Goal: Task Accomplishment & Management: Manage account settings

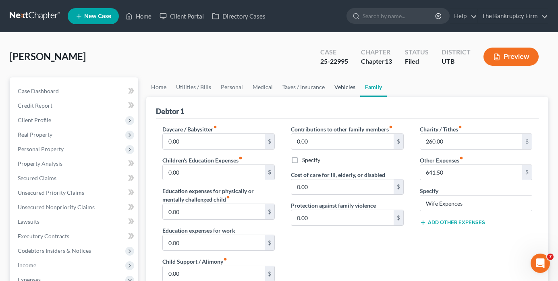
click at [347, 84] on link "Vehicles" at bounding box center [345, 86] width 31 height 19
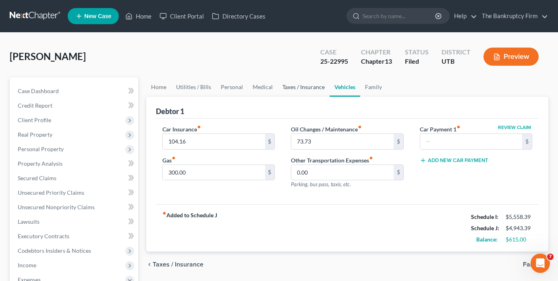
click at [298, 86] on link "Taxes / Insurance" at bounding box center [304, 86] width 52 height 19
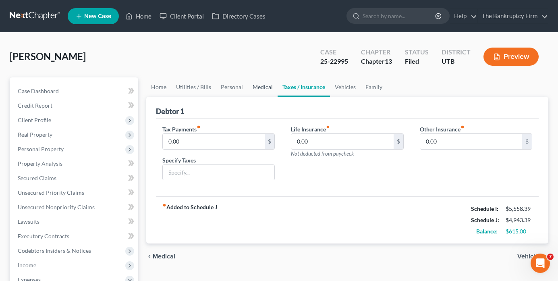
click at [264, 85] on link "Medical" at bounding box center [263, 86] width 30 height 19
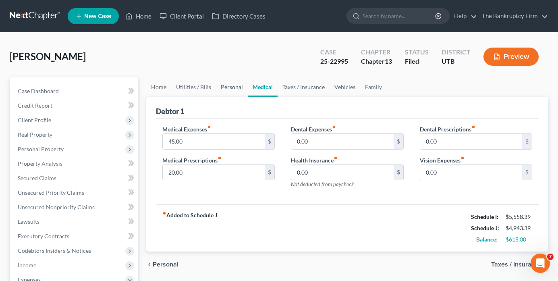
click at [230, 87] on link "Personal" at bounding box center [232, 86] width 32 height 19
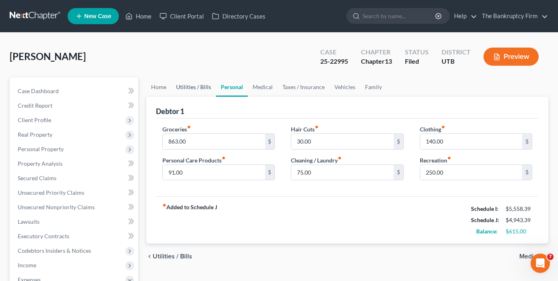
click at [198, 87] on link "Utilities / Bills" at bounding box center [193, 86] width 45 height 19
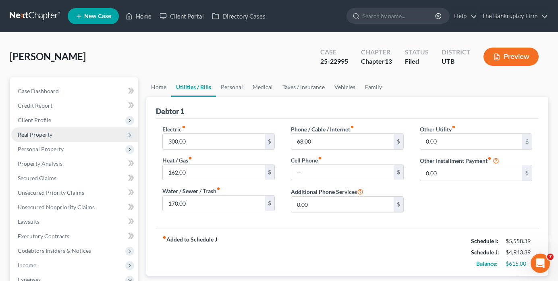
click at [31, 135] on span "Real Property" at bounding box center [35, 134] width 35 height 7
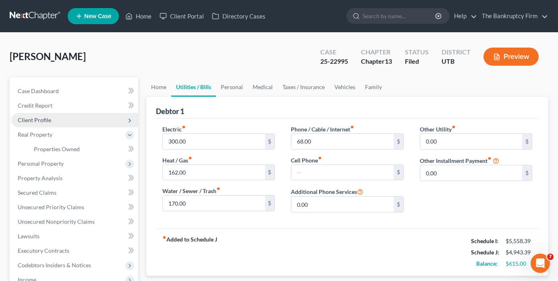
click at [36, 117] on span "Client Profile" at bounding box center [34, 119] width 33 height 7
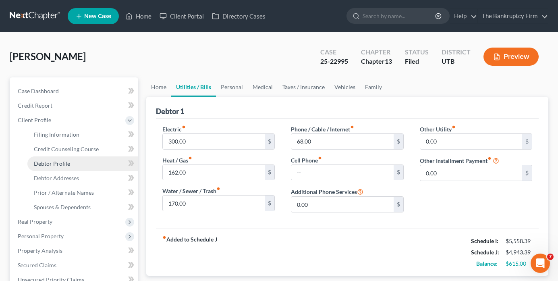
click at [61, 163] on span "Debtor Profile" at bounding box center [52, 163] width 36 height 7
select select "1"
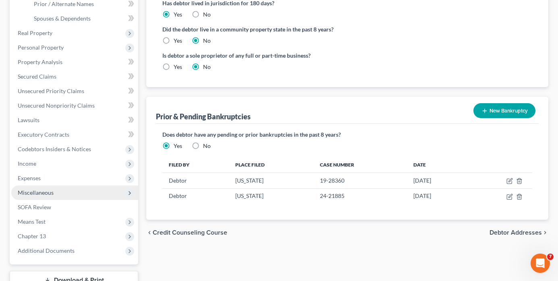
scroll to position [201, 0]
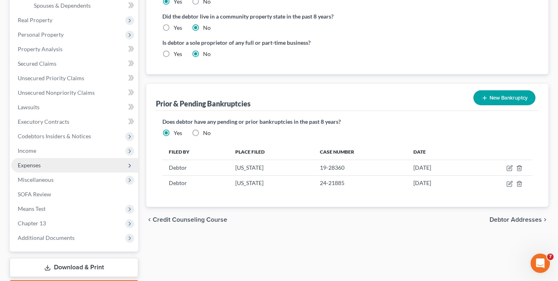
click at [41, 165] on span "Expenses" at bounding box center [74, 165] width 127 height 15
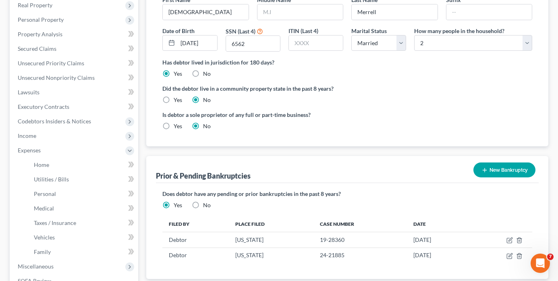
scroll to position [264, 0]
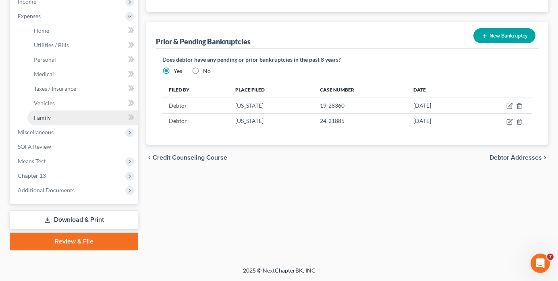
click at [44, 119] on span "Family" at bounding box center [42, 117] width 17 height 7
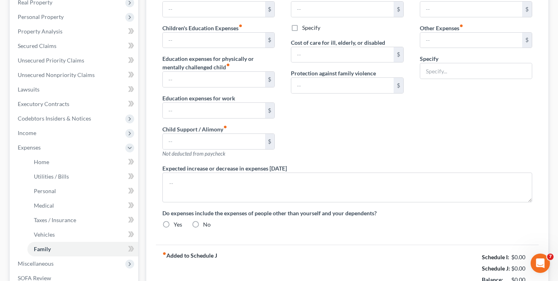
type input "0.00"
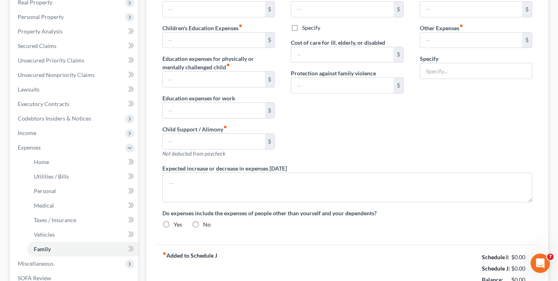
type input "0.00"
type input "260.00"
type input "641.50"
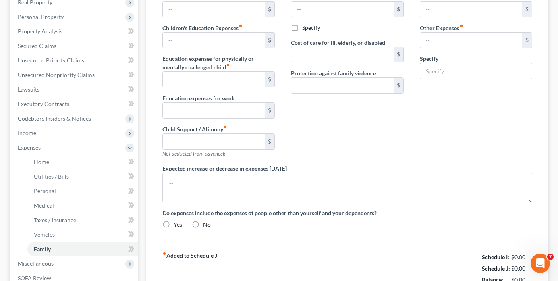
type input "Wife Expences"
radio input "true"
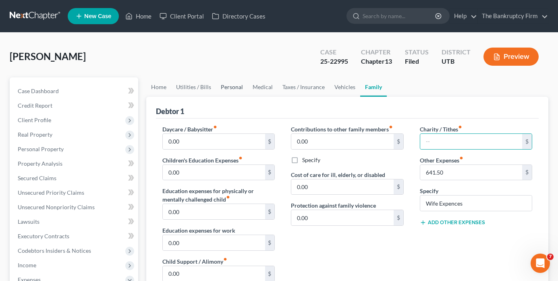
click at [232, 84] on link "Personal" at bounding box center [232, 86] width 32 height 19
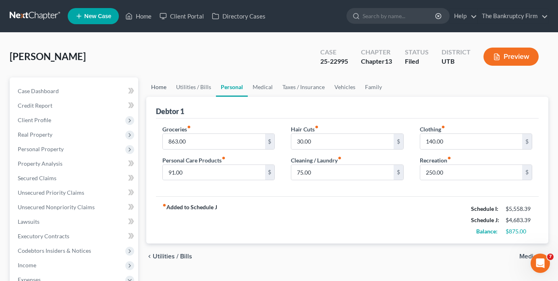
click at [161, 85] on link "Home" at bounding box center [158, 86] width 25 height 19
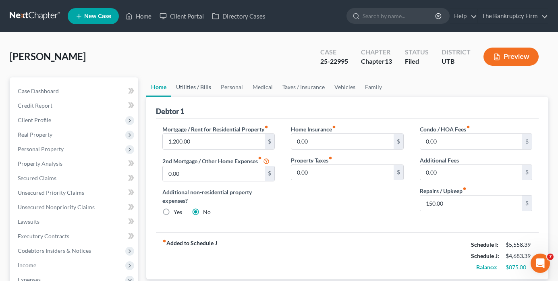
click at [195, 89] on link "Utilities / Bills" at bounding box center [193, 86] width 45 height 19
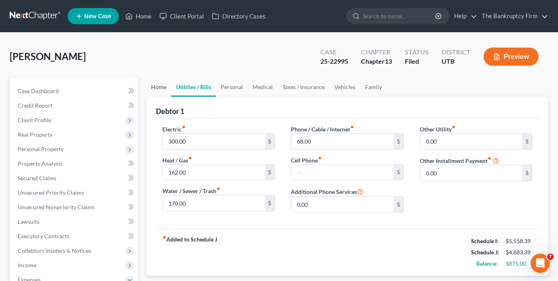
click at [165, 92] on link "Home" at bounding box center [158, 86] width 25 height 19
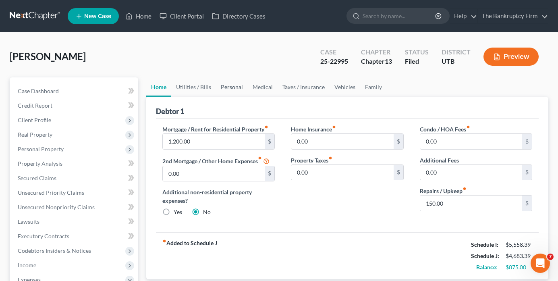
click at [233, 89] on link "Personal" at bounding box center [232, 86] width 32 height 19
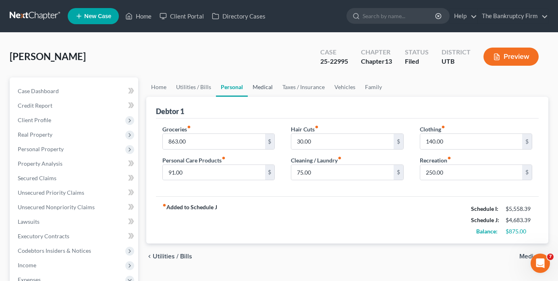
click at [262, 87] on link "Medical" at bounding box center [263, 86] width 30 height 19
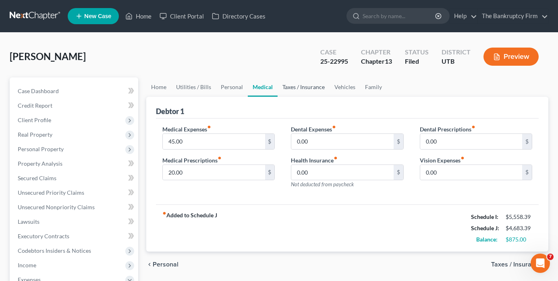
click at [291, 85] on link "Taxes / Insurance" at bounding box center [304, 86] width 52 height 19
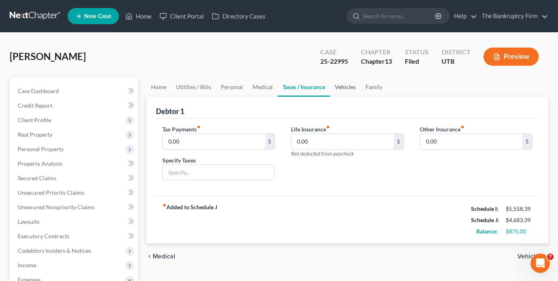
click at [345, 87] on link "Vehicles" at bounding box center [345, 86] width 31 height 19
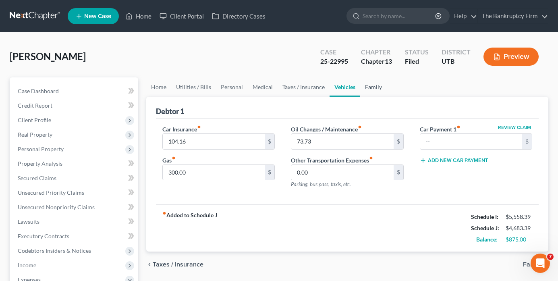
click at [370, 86] on link "Family" at bounding box center [373, 86] width 27 height 19
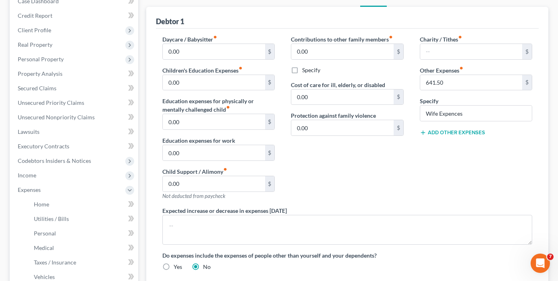
scroll to position [40, 0]
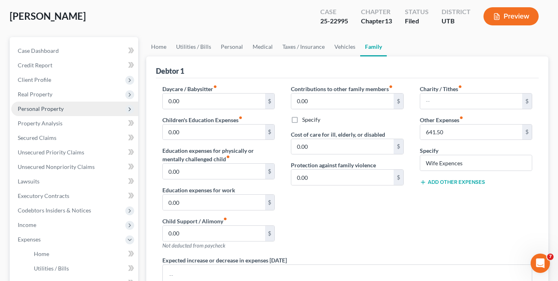
click at [43, 108] on span "Personal Property" at bounding box center [41, 108] width 46 height 7
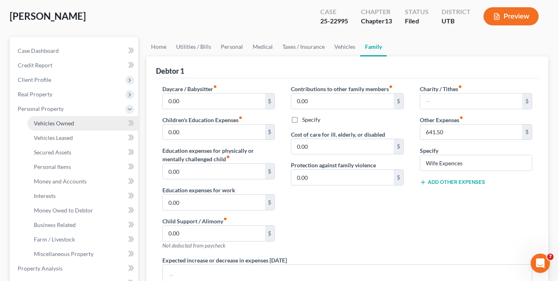
click at [72, 124] on span "Vehicles Owned" at bounding box center [54, 123] width 40 height 7
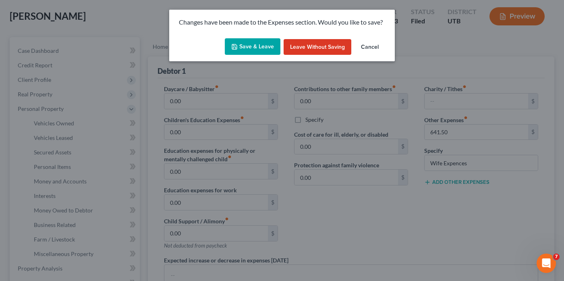
click at [367, 48] on button "Cancel" at bounding box center [370, 47] width 31 height 16
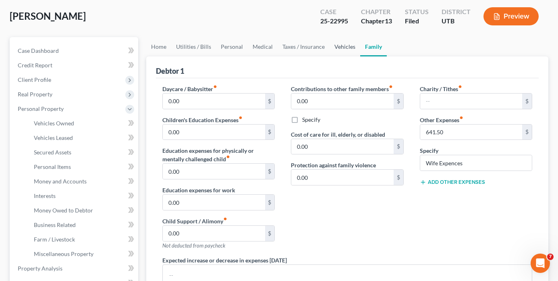
click at [338, 48] on link "Vehicles" at bounding box center [345, 46] width 31 height 19
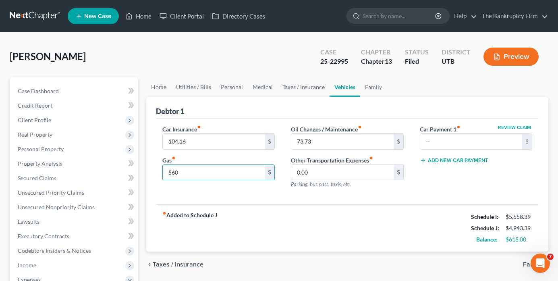
click at [172, 196] on div "Car Insurance fiber_manual_record 104.16 $ Gas fiber_manual_record 560 $ Oil Ch…" at bounding box center [347, 161] width 383 height 86
type input "594"
type input "73.73"
type input "104.16"
type input "73.73"
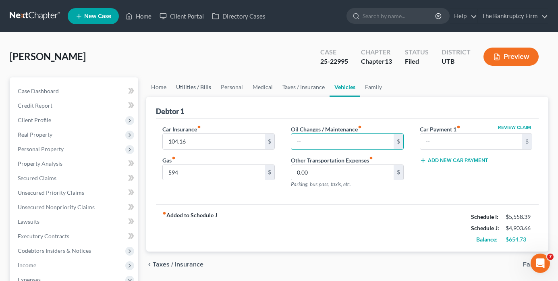
click at [184, 87] on link "Utilities / Bills" at bounding box center [193, 86] width 45 height 19
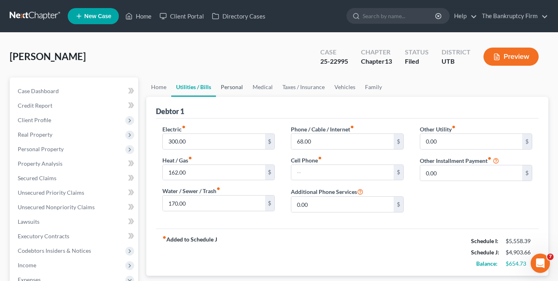
click at [227, 86] on link "Personal" at bounding box center [232, 86] width 32 height 19
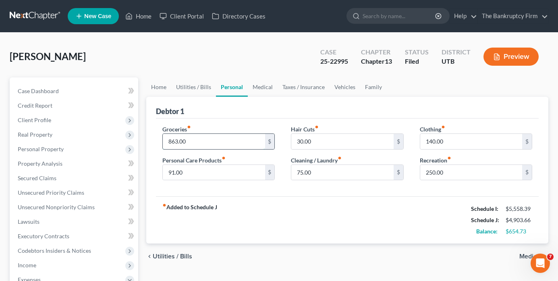
click at [189, 140] on input "863.00" at bounding box center [214, 141] width 102 height 15
click at [181, 141] on input "863.00" at bounding box center [214, 141] width 102 height 15
drag, startPoint x: 180, startPoint y: 141, endPoint x: 188, endPoint y: 141, distance: 8.1
click at [188, 141] on input "863.00" at bounding box center [214, 141] width 102 height 15
type input "863.73"
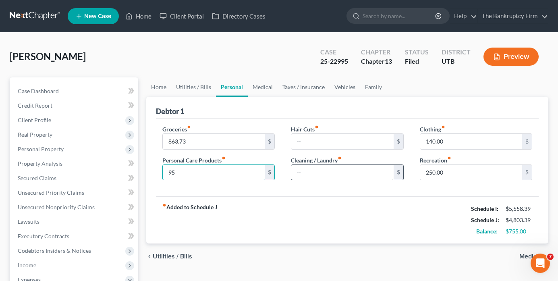
type input "95"
click at [306, 170] on input "text" at bounding box center [342, 172] width 102 height 15
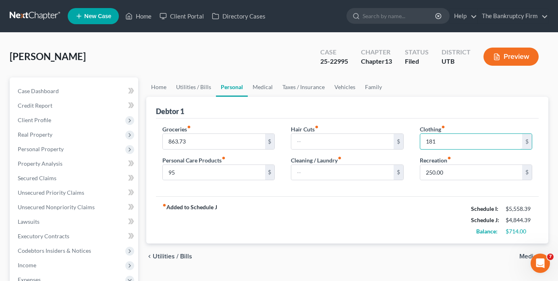
type input "181"
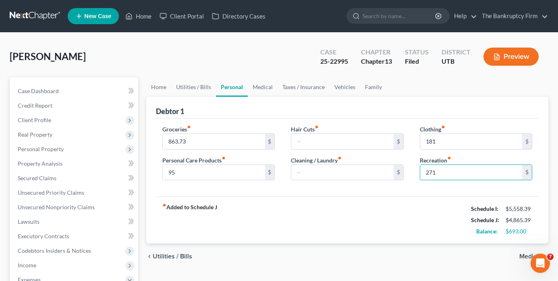
type input "271"
click at [395, 210] on div "fiber_manual_record Added to Schedule J Schedule I: $5,558.39 Schedule J: $4,86…" at bounding box center [347, 219] width 383 height 47
click at [196, 87] on link "Utilities / Bills" at bounding box center [193, 86] width 45 height 19
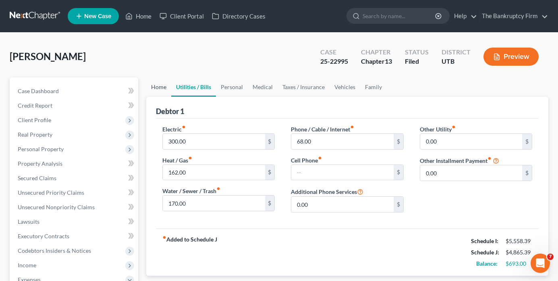
click at [158, 86] on link "Home" at bounding box center [158, 86] width 25 height 19
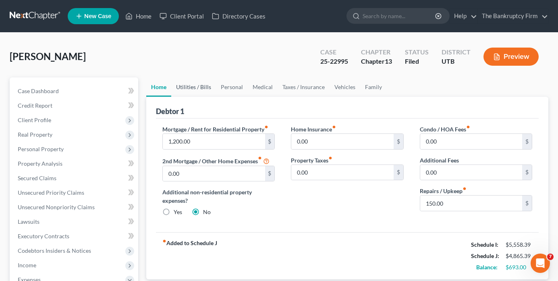
click at [192, 85] on link "Utilities / Bills" at bounding box center [193, 86] width 45 height 19
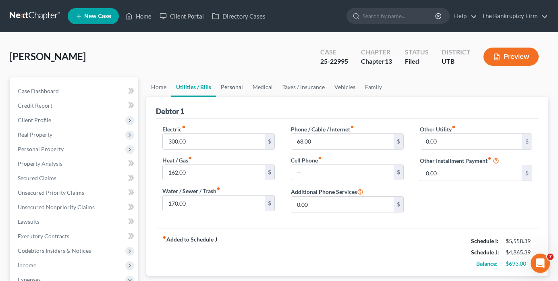
click at [232, 85] on link "Personal" at bounding box center [232, 86] width 32 height 19
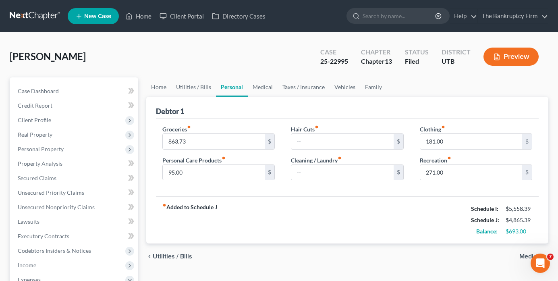
click at [429, 74] on div "[PERSON_NAME] Upgraded Case 25-22995 Chapter Chapter 13 Status Filed District U…" at bounding box center [279, 59] width 539 height 35
click at [160, 89] on link "Home" at bounding box center [158, 86] width 25 height 19
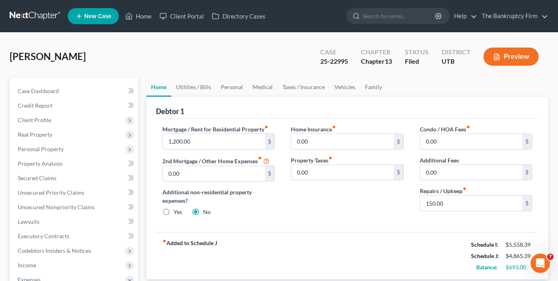
click at [391, 82] on ul "Home Utilities / Bills Personal Medical Taxes / Insurance Vehicles Family" at bounding box center [347, 86] width 402 height 19
type input "1,172"
click at [320, 203] on div "Home Insurance fiber_manual_record 0.00 $ Property Taxes fiber_manual_record 0.…" at bounding box center [347, 174] width 129 height 98
click at [449, 86] on ul "Home Utilities / Bills Personal Medical Taxes / Insurance Vehicles Family" at bounding box center [347, 86] width 402 height 19
click at [189, 91] on link "Utilities / Bills" at bounding box center [193, 86] width 45 height 19
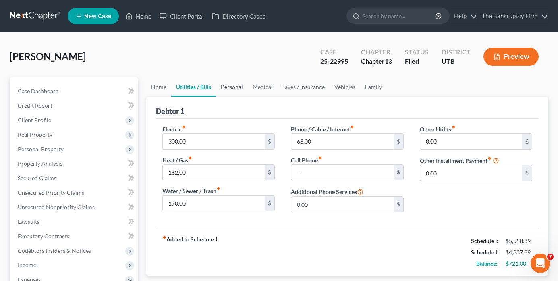
click at [227, 87] on link "Personal" at bounding box center [232, 86] width 32 height 19
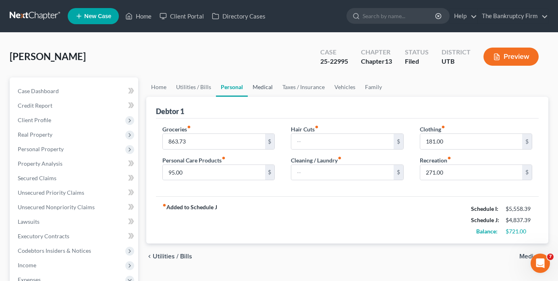
click at [262, 87] on link "Medical" at bounding box center [263, 86] width 30 height 19
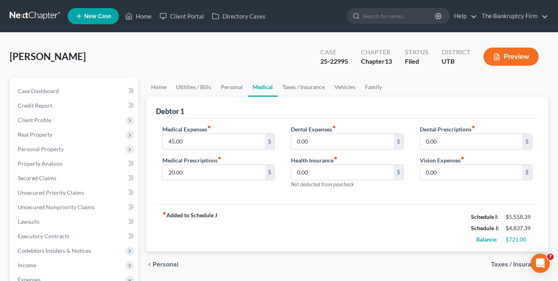
click at [224, 55] on div "[PERSON_NAME] Upgraded Case 25-22995 Chapter Chapter 13 Status Filed District U…" at bounding box center [279, 59] width 539 height 35
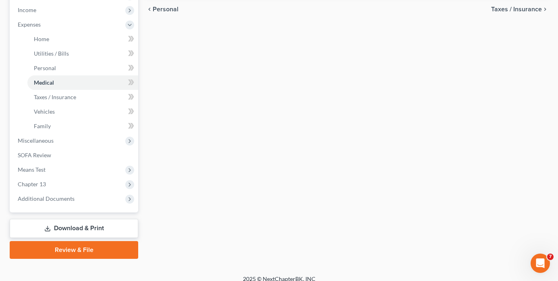
scroll to position [264, 0]
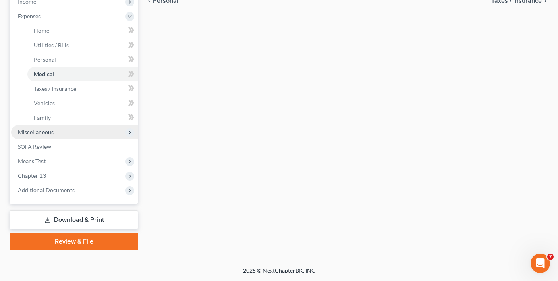
click at [39, 127] on span "Miscellaneous" at bounding box center [74, 132] width 127 height 15
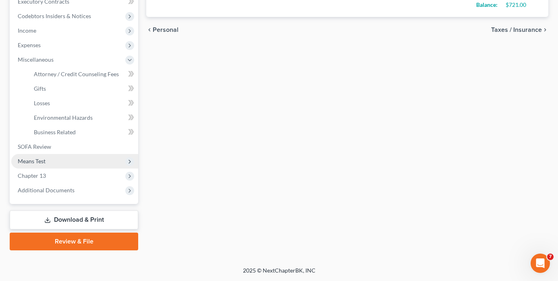
click at [31, 160] on span "Means Test" at bounding box center [32, 161] width 28 height 7
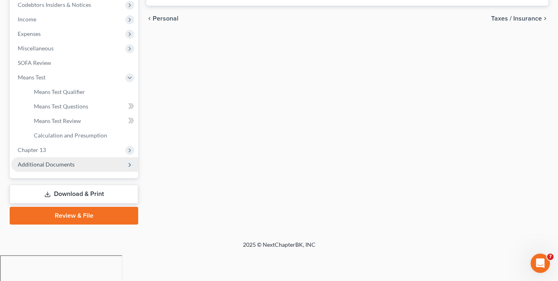
scroll to position [220, 0]
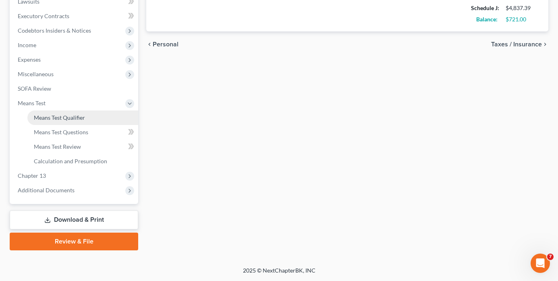
click at [60, 118] on span "Means Test Qualifier" at bounding box center [59, 117] width 51 height 7
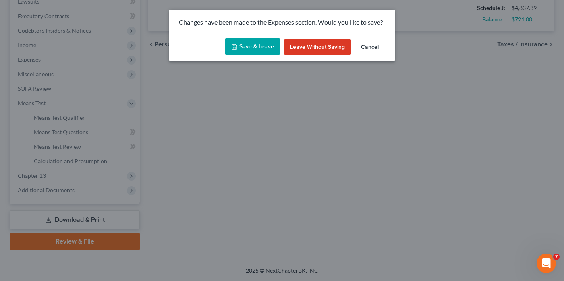
click at [268, 47] on button "Save & Leave" at bounding box center [253, 46] width 56 height 17
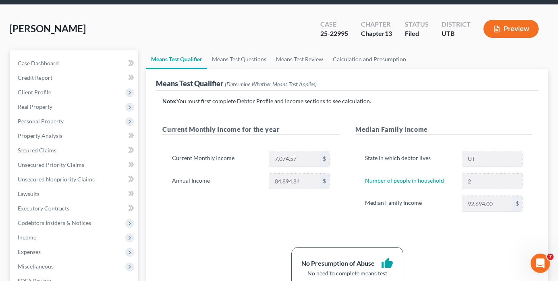
scroll to position [40, 0]
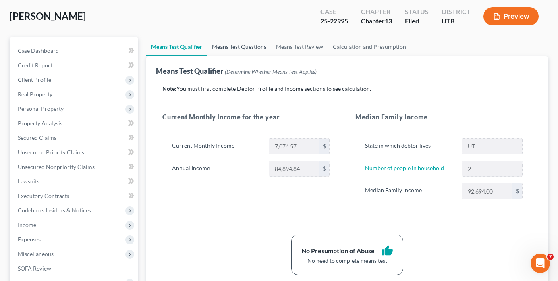
click at [228, 44] on link "Means Test Questions" at bounding box center [239, 46] width 64 height 19
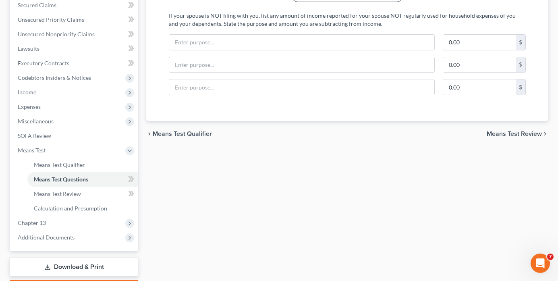
scroll to position [19, 0]
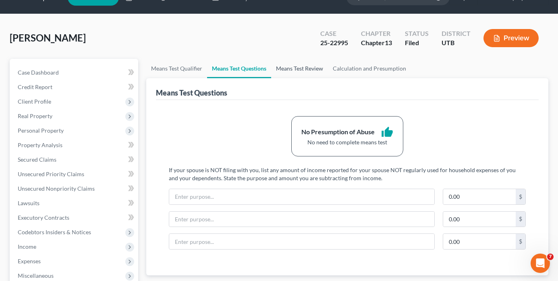
click at [308, 63] on link "Means Test Review" at bounding box center [299, 68] width 57 height 19
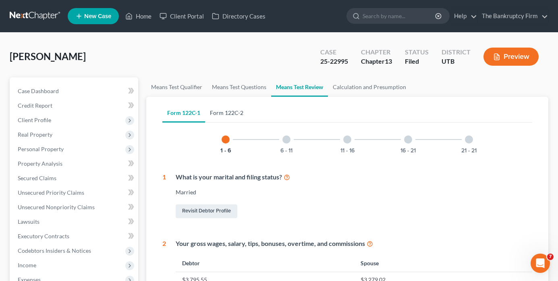
click at [226, 112] on link "Form 122C-2" at bounding box center [226, 112] width 43 height 19
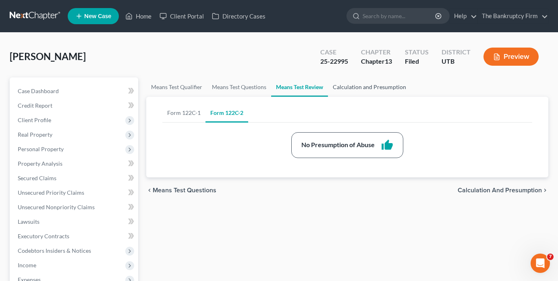
click at [367, 81] on link "Calculation and Presumption" at bounding box center [369, 86] width 83 height 19
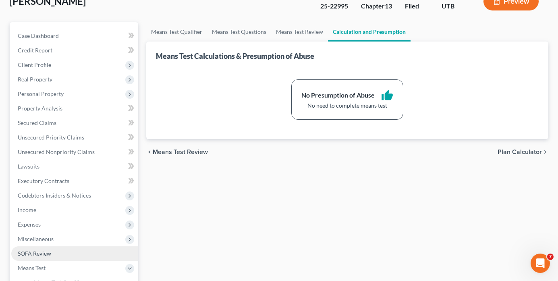
scroll to position [81, 0]
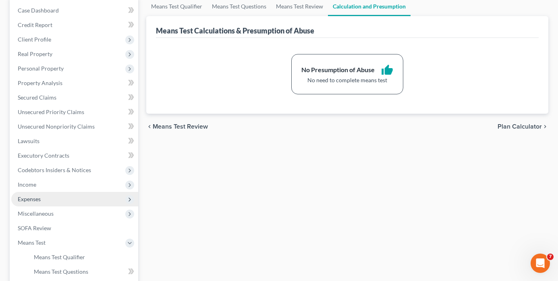
click at [36, 196] on span "Expenses" at bounding box center [29, 198] width 23 height 7
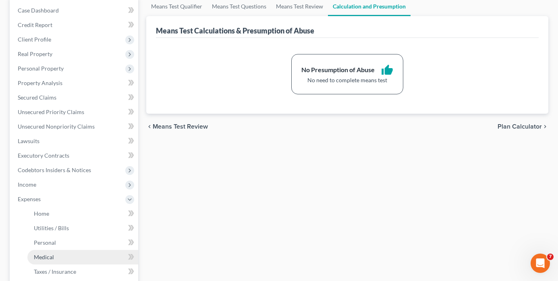
click at [49, 258] on span "Medical" at bounding box center [44, 256] width 20 height 7
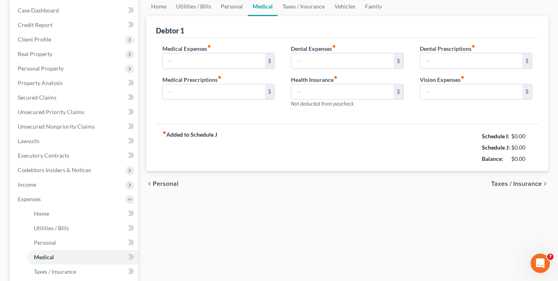
type input "45.00"
type input "20.00"
type input "0.00"
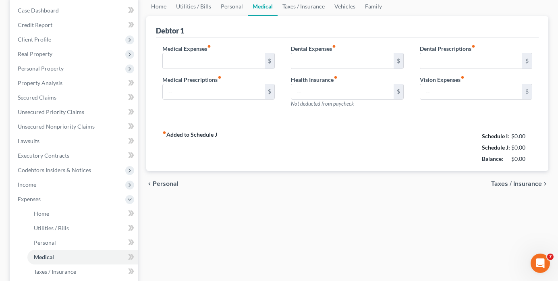
type input "0.00"
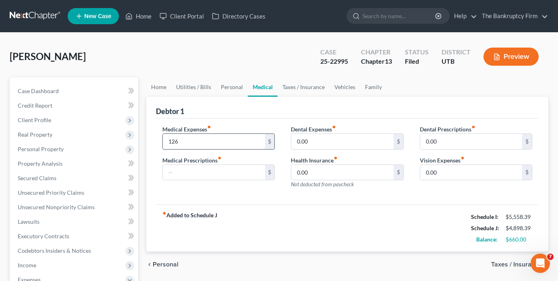
click at [174, 138] on input "126" at bounding box center [214, 141] width 102 height 15
type input "126"
click at [305, 87] on link "Taxes / Insurance" at bounding box center [304, 86] width 52 height 19
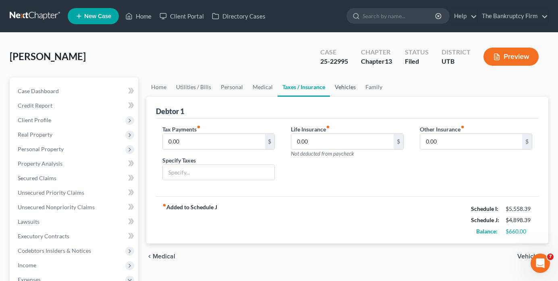
click at [340, 89] on link "Vehicles" at bounding box center [345, 86] width 31 height 19
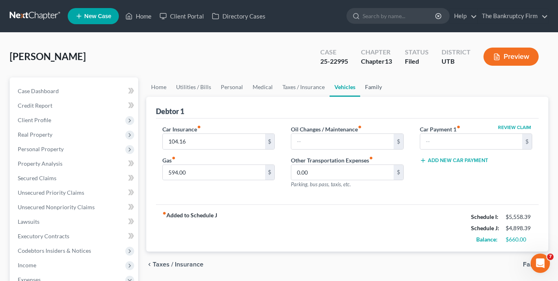
click at [368, 85] on link "Family" at bounding box center [373, 86] width 27 height 19
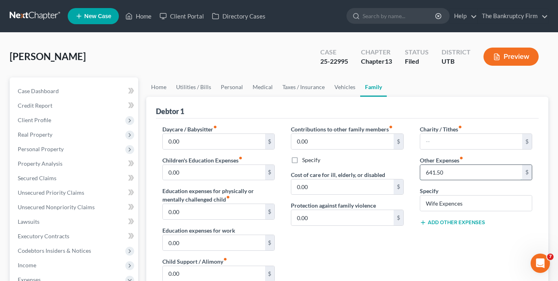
click at [457, 166] on input "641.50" at bounding box center [471, 172] width 102 height 15
click at [438, 83] on ul "Home Utilities / Bills Personal Medical Taxes / Insurance Vehicles Family" at bounding box center [347, 86] width 402 height 19
click at [193, 86] on link "Utilities / Bills" at bounding box center [193, 86] width 45 height 19
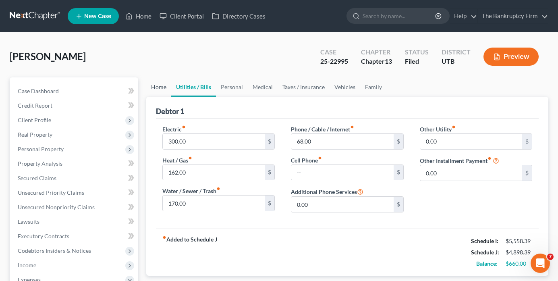
click at [160, 86] on link "Home" at bounding box center [158, 86] width 25 height 19
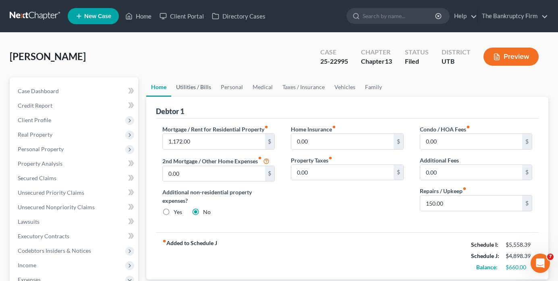
click at [184, 88] on link "Utilities / Bills" at bounding box center [193, 86] width 45 height 19
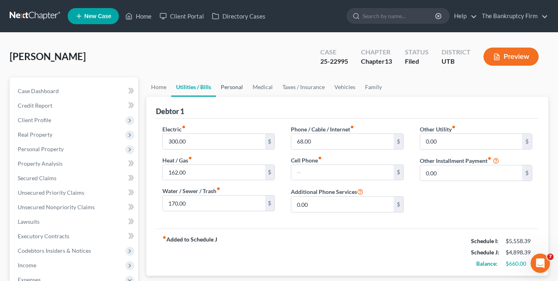
click at [228, 85] on link "Personal" at bounding box center [232, 86] width 32 height 19
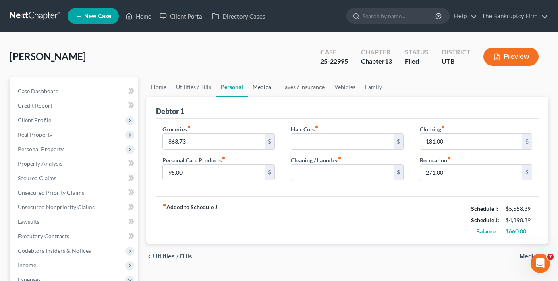
click at [260, 88] on link "Medical" at bounding box center [263, 86] width 30 height 19
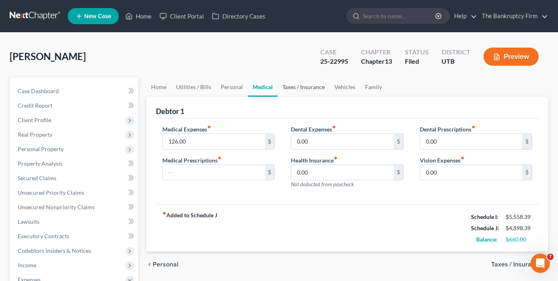
click at [298, 84] on link "Taxes / Insurance" at bounding box center [304, 86] width 52 height 19
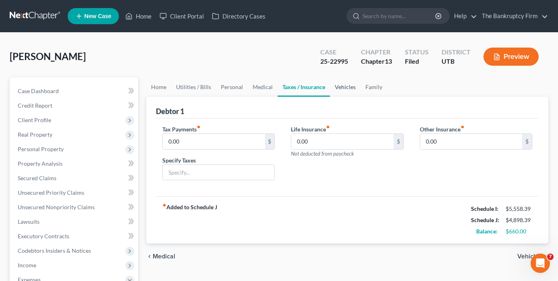
click at [346, 83] on link "Vehicles" at bounding box center [345, 86] width 31 height 19
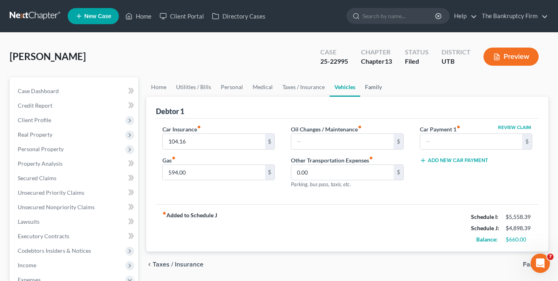
click at [373, 88] on link "Family" at bounding box center [373, 86] width 27 height 19
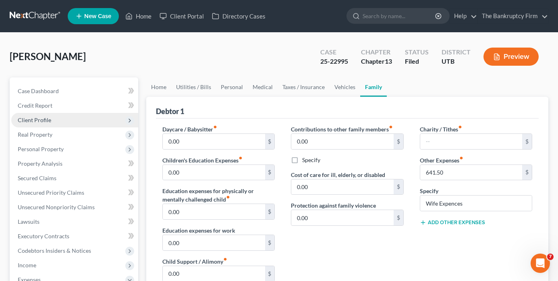
click at [38, 121] on span "Client Profile" at bounding box center [34, 119] width 33 height 7
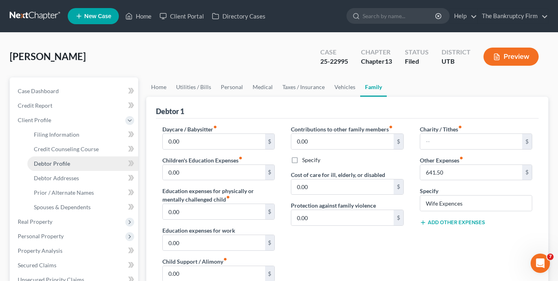
click at [51, 162] on span "Debtor Profile" at bounding box center [52, 163] width 36 height 7
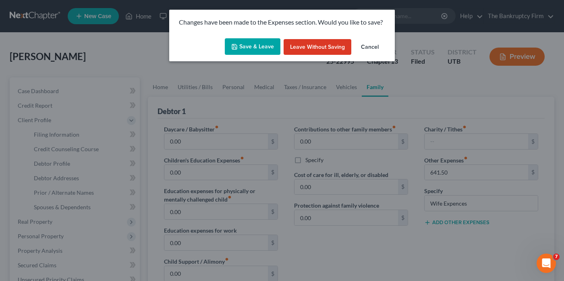
click at [249, 41] on button "Save & Leave" at bounding box center [253, 46] width 56 height 17
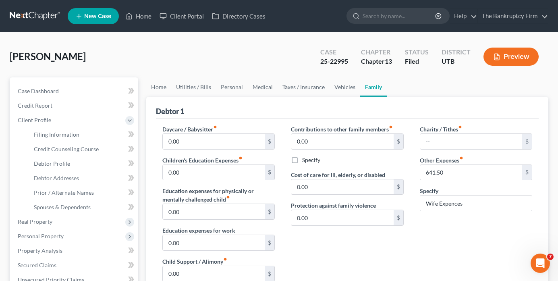
select select "1"
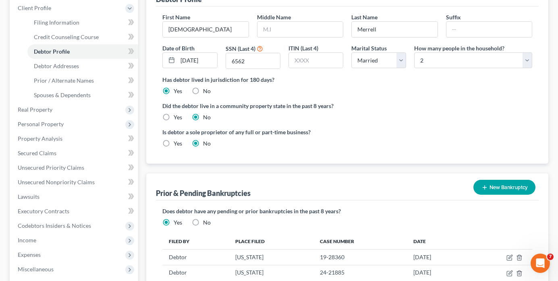
scroll to position [249, 0]
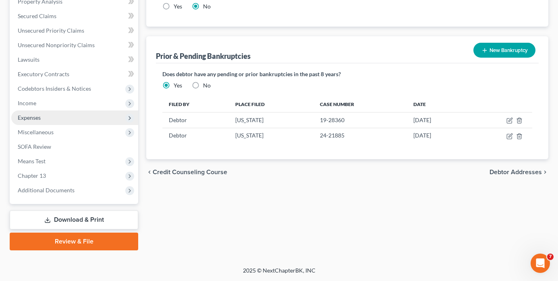
click at [31, 122] on span "Expenses" at bounding box center [74, 117] width 127 height 15
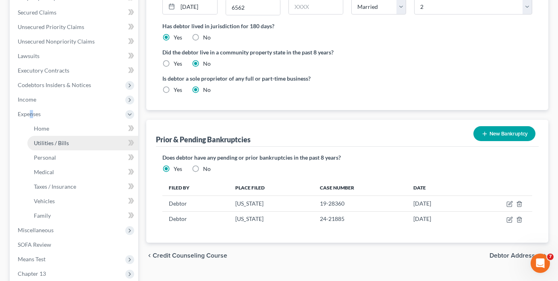
scroll to position [162, 0]
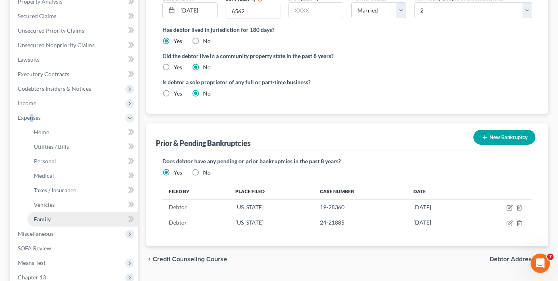
click at [44, 216] on span "Family" at bounding box center [42, 219] width 17 height 7
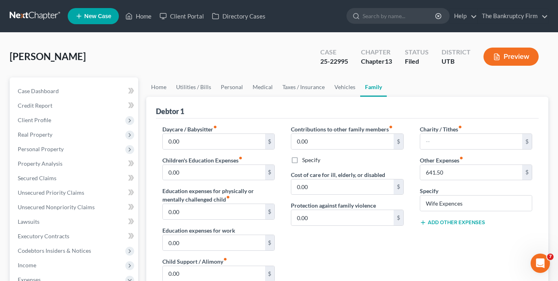
click at [415, 87] on ul "Home Utilities / Bills Personal Medical Taxes / Insurance Vehicles Family" at bounding box center [347, 86] width 402 height 19
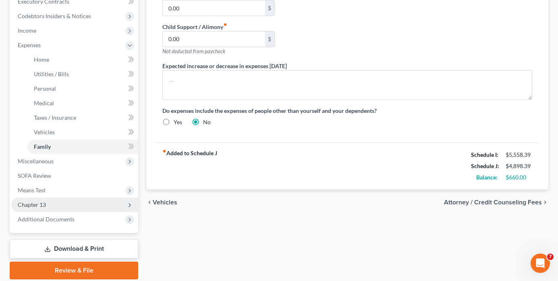
scroll to position [242, 0]
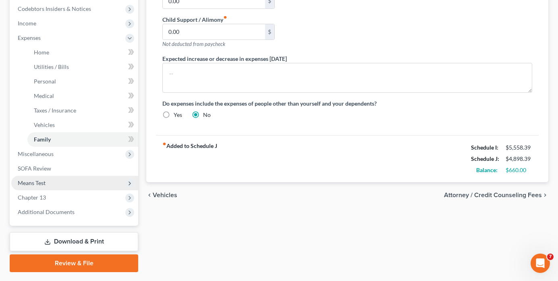
click at [39, 185] on span "Means Test" at bounding box center [32, 182] width 28 height 7
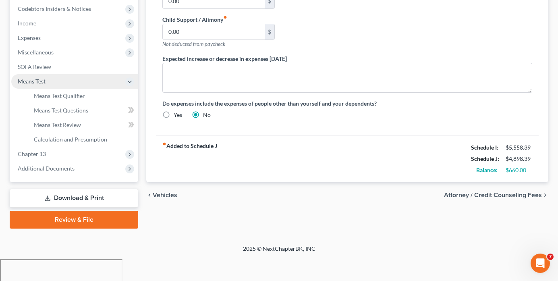
scroll to position [220, 0]
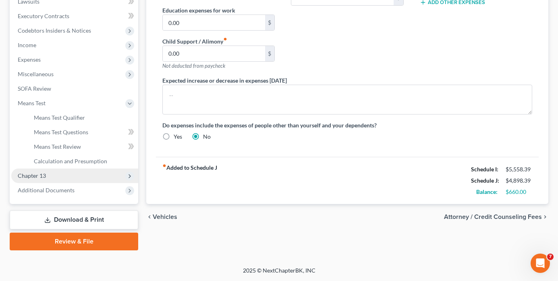
click at [28, 178] on span "Chapter 13" at bounding box center [32, 175] width 28 height 7
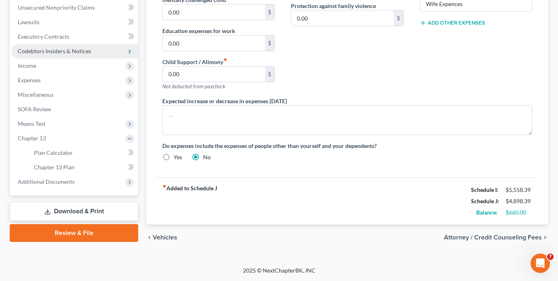
scroll to position [38, 0]
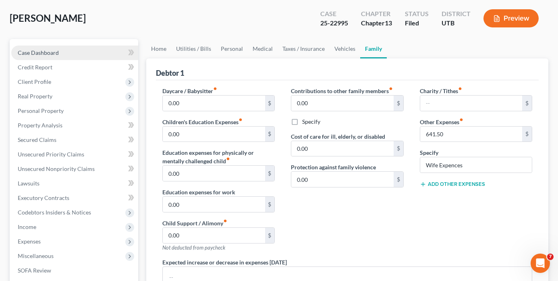
click at [36, 53] on span "Case Dashboard" at bounding box center [38, 52] width 41 height 7
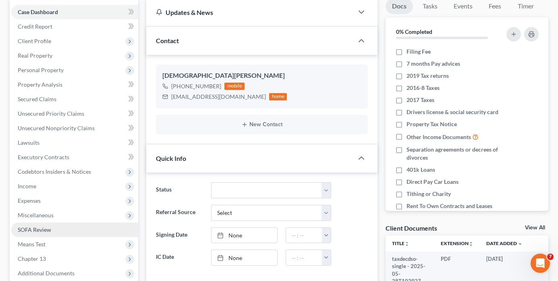
scroll to position [81, 0]
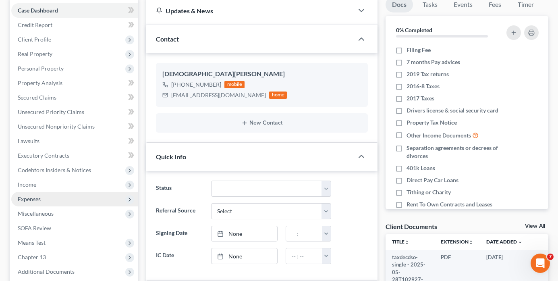
click at [25, 198] on span "Expenses" at bounding box center [29, 198] width 23 height 7
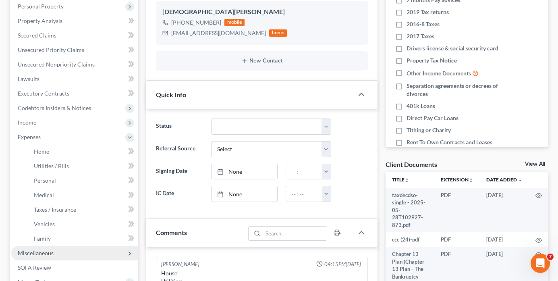
scroll to position [161, 0]
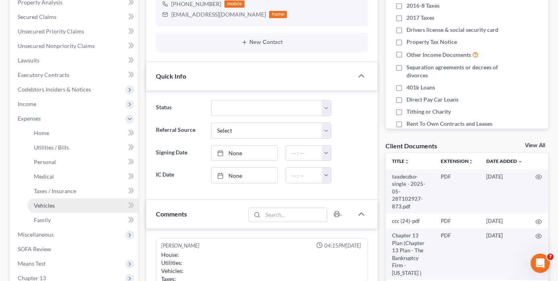
click at [47, 209] on link "Vehicles" at bounding box center [82, 205] width 111 height 15
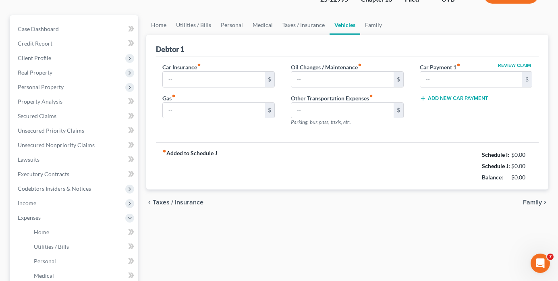
type input "104.16"
type input "594.00"
type input "0.00"
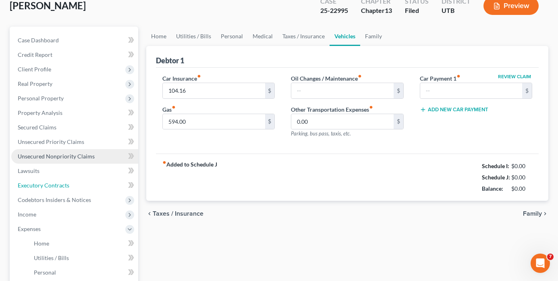
click at [75, 203] on ul "Case Dashboard Payments Invoices Payments Payments Credit Report Client Profile" at bounding box center [74, 221] width 127 height 377
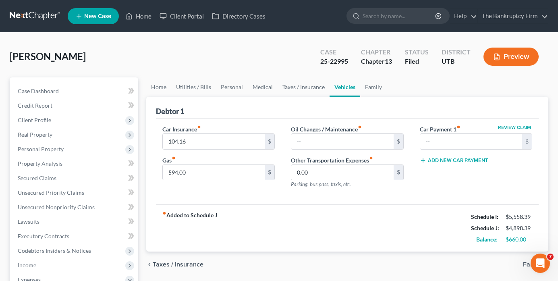
click at [345, 84] on link "Vehicles" at bounding box center [345, 86] width 31 height 19
click at [208, 139] on input "104.16" at bounding box center [214, 141] width 102 height 15
click at [255, 109] on div "Debtor 1" at bounding box center [347, 108] width 383 height 22
click at [160, 87] on link "Home" at bounding box center [158, 86] width 25 height 19
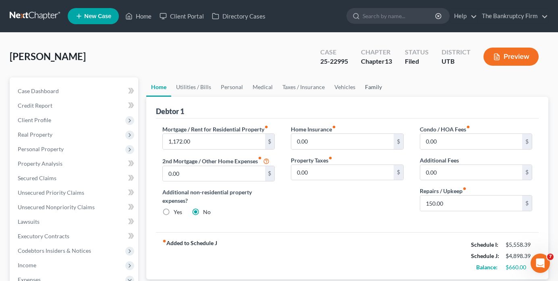
click at [367, 86] on link "Family" at bounding box center [373, 86] width 27 height 19
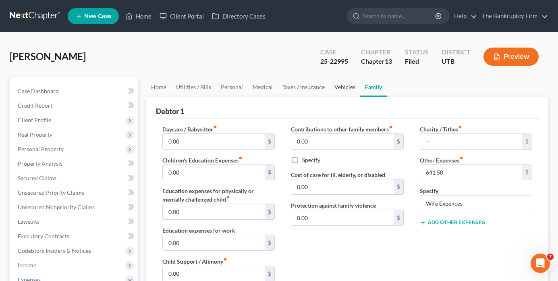
click at [347, 87] on link "Vehicles" at bounding box center [345, 86] width 31 height 19
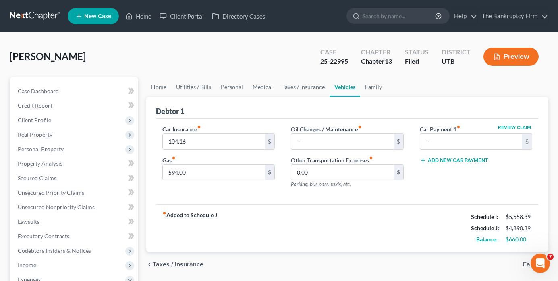
click at [230, 61] on div "[PERSON_NAME] Upgraded Case 25-22995 Chapter Chapter 13 Status Filed District U…" at bounding box center [279, 59] width 539 height 35
click at [319, 137] on input "text" at bounding box center [342, 141] width 102 height 15
click at [223, 171] on input "594.00" at bounding box center [214, 172] width 102 height 15
click at [223, 169] on input "594.00" at bounding box center [214, 172] width 102 height 15
click at [191, 141] on input "218" at bounding box center [214, 141] width 102 height 15
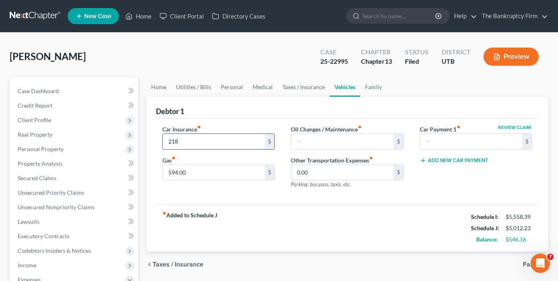
click at [191, 141] on input "218" at bounding box center [214, 141] width 102 height 15
click at [142, 16] on link "Home" at bounding box center [138, 16] width 34 height 15
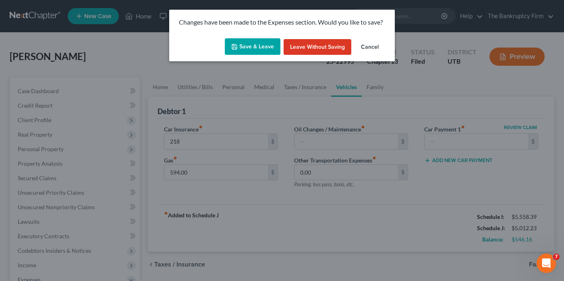
click at [261, 50] on button "Save & Leave" at bounding box center [253, 46] width 56 height 17
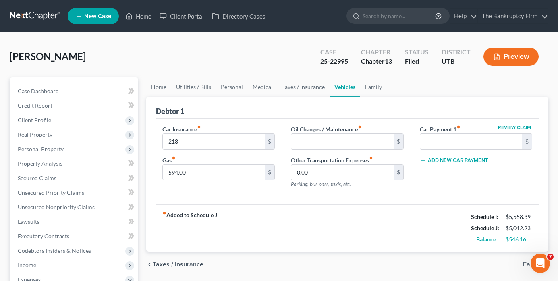
type input "218.00"
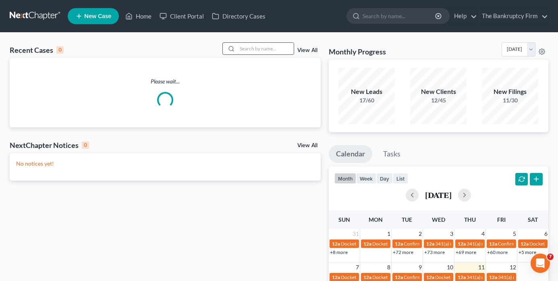
click at [241, 50] on input "search" at bounding box center [265, 49] width 56 height 12
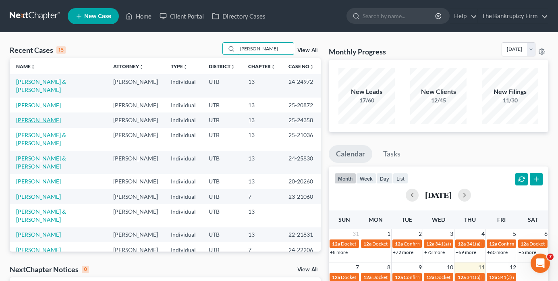
type input "[PERSON_NAME]"
click at [31, 123] on link "[PERSON_NAME]" at bounding box center [38, 119] width 45 height 7
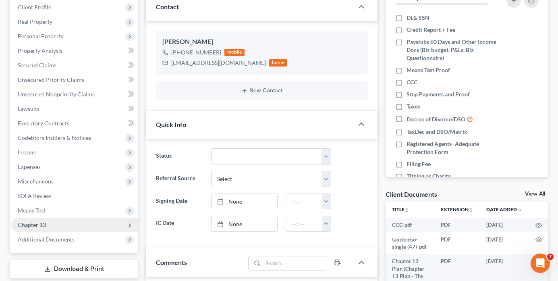
scroll to position [201, 0]
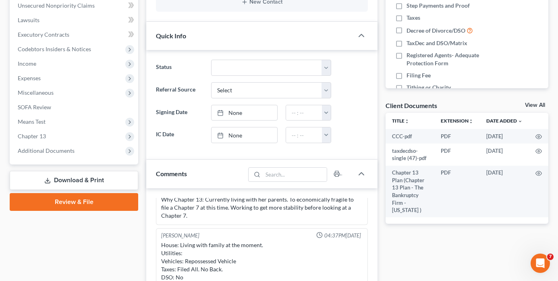
click at [529, 104] on link "View All" at bounding box center [535, 105] width 20 height 6
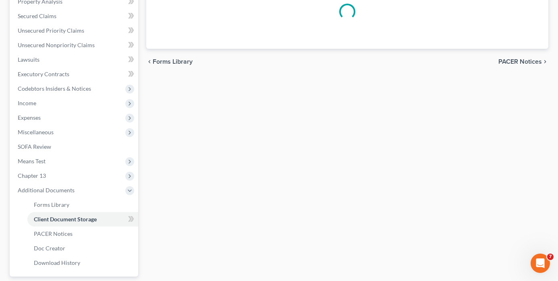
scroll to position [96, 0]
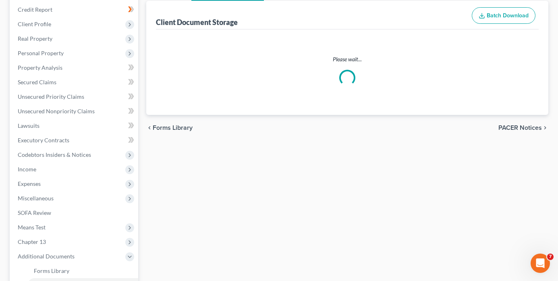
select select "26"
select select "30"
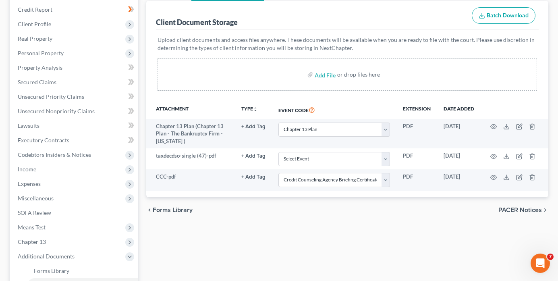
scroll to position [0, 0]
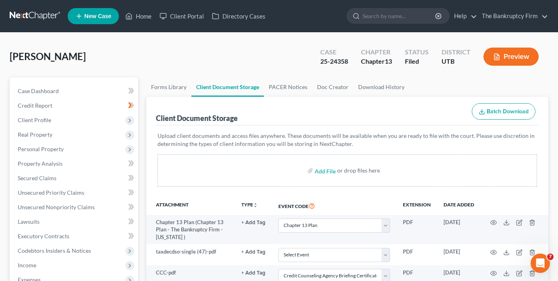
click at [421, 115] on div "Client Document Storage Batch Download" at bounding box center [347, 111] width 383 height 29
click at [290, 89] on link "PACER Notices" at bounding box center [288, 86] width 48 height 19
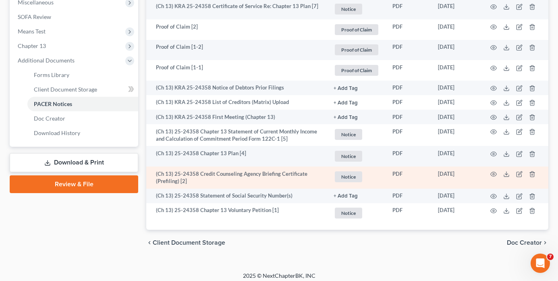
scroll to position [297, 0]
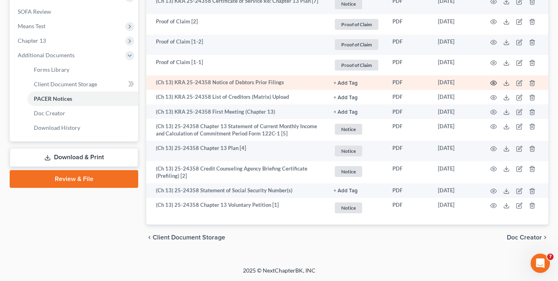
click at [491, 81] on icon "button" at bounding box center [493, 83] width 6 height 6
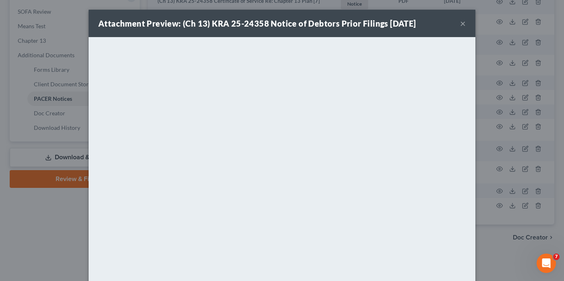
click at [58, 209] on div "Attachment Preview: (Ch 13) KRA 25-24358 Notice of Debtors Prior Filings [DATE]…" at bounding box center [282, 140] width 564 height 281
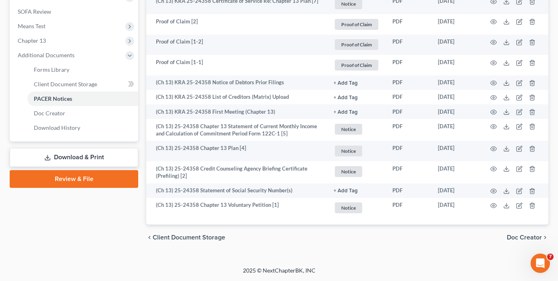
click at [420, 235] on div "chevron_left Client Document Storage Doc Creator chevron_right" at bounding box center [347, 237] width 402 height 26
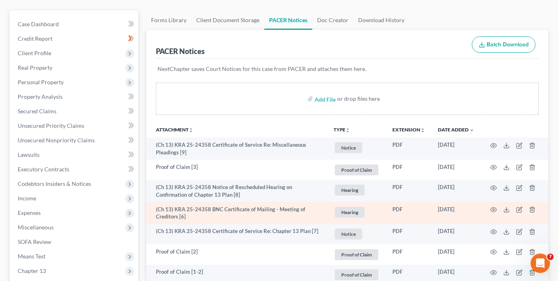
scroll to position [55, 0]
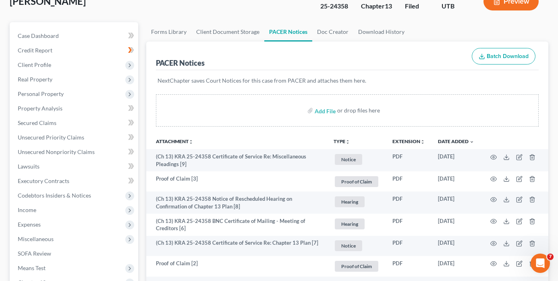
click at [452, 56] on div "PACER Notices Batch Download" at bounding box center [347, 56] width 383 height 29
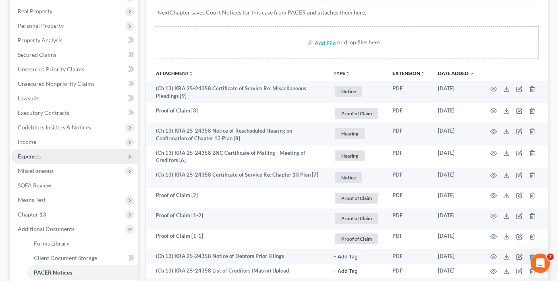
scroll to position [136, 0]
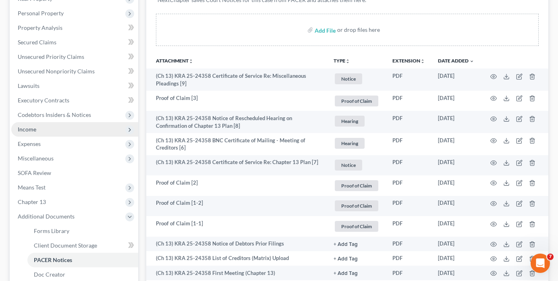
click at [35, 129] on span "Income" at bounding box center [27, 129] width 19 height 7
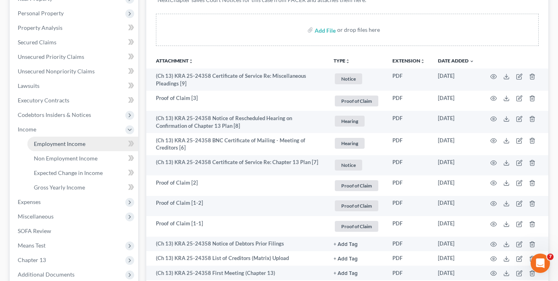
click at [58, 146] on span "Employment Income" at bounding box center [60, 143] width 52 height 7
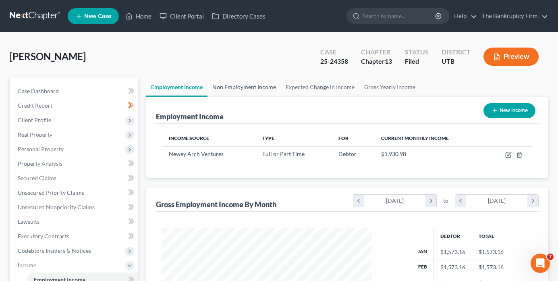
scroll to position [145, 225]
click at [243, 89] on link "Non Employment Income" at bounding box center [244, 86] width 73 height 19
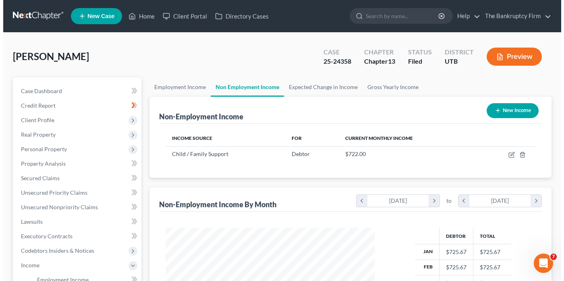
scroll to position [145, 225]
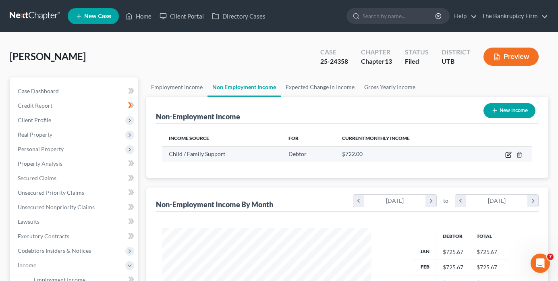
click at [507, 154] on icon "button" at bounding box center [508, 155] width 6 height 6
select select "7"
select select "0"
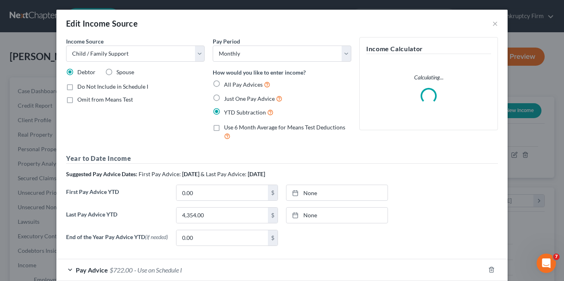
scroll to position [145, 228]
click at [77, 88] on label "Do Not Include in Schedule I" at bounding box center [112, 87] width 71 height 8
click at [81, 88] on input "Do Not Include in Schedule I" at bounding box center [83, 85] width 5 height 5
checkbox input "true"
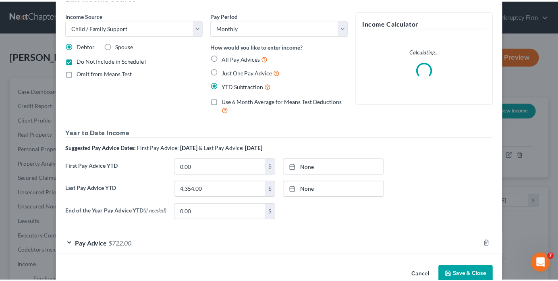
scroll to position [46, 0]
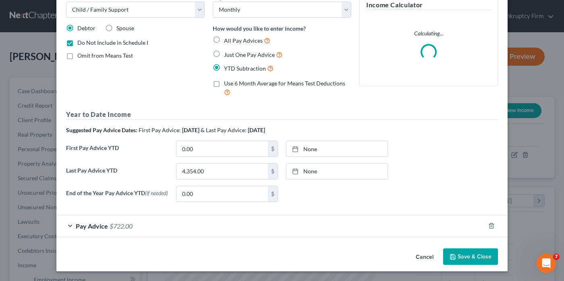
click at [482, 254] on button "Save & Close" at bounding box center [470, 256] width 55 height 17
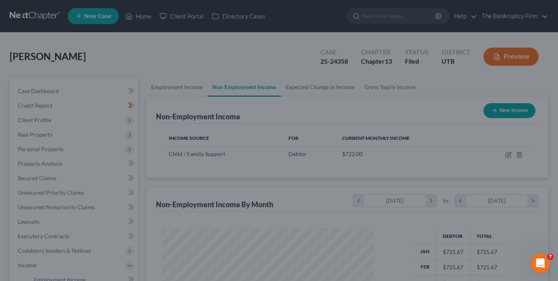
scroll to position [402784, 402703]
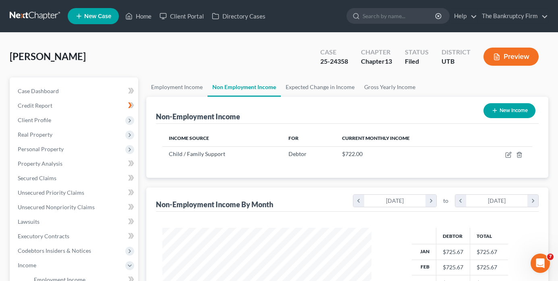
click at [439, 83] on ul "Employment Income Non Employment Income Expected Change in Income Gross Yearly …" at bounding box center [347, 86] width 402 height 19
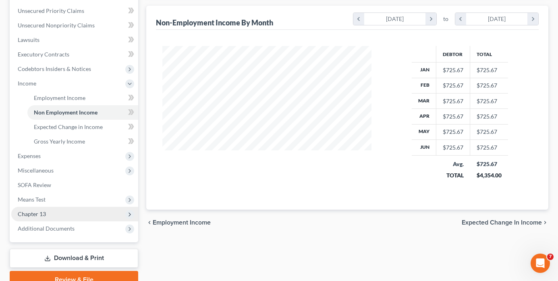
scroll to position [201, 0]
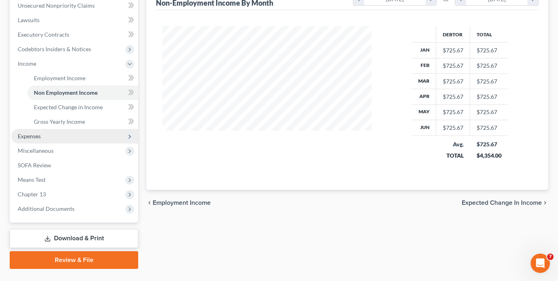
click at [29, 139] on span "Expenses" at bounding box center [29, 136] width 23 height 7
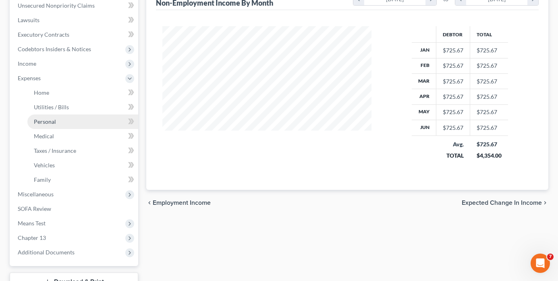
click at [49, 122] on span "Personal" at bounding box center [45, 121] width 22 height 7
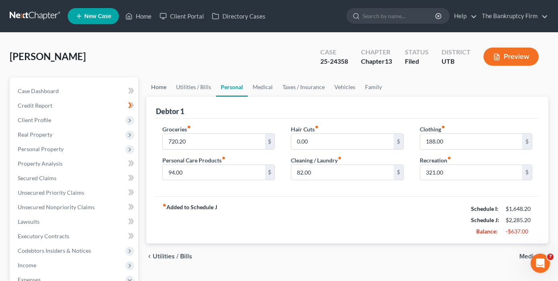
click at [156, 88] on link "Home" at bounding box center [158, 86] width 25 height 19
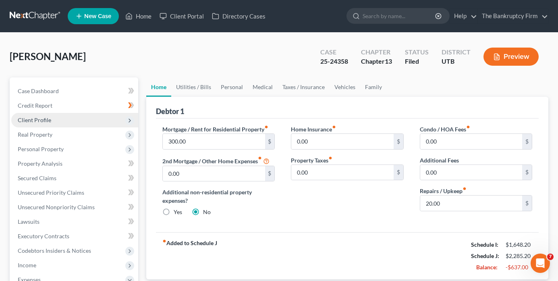
click at [40, 116] on span "Client Profile" at bounding box center [74, 120] width 127 height 15
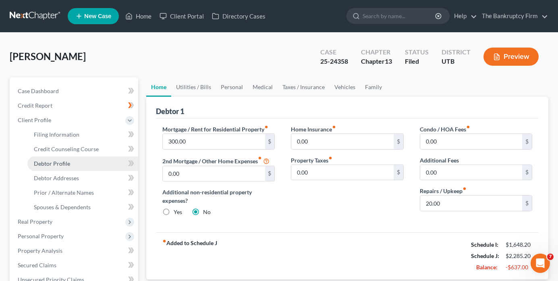
click at [56, 162] on span "Debtor Profile" at bounding box center [52, 163] width 36 height 7
select select "0"
select select "2"
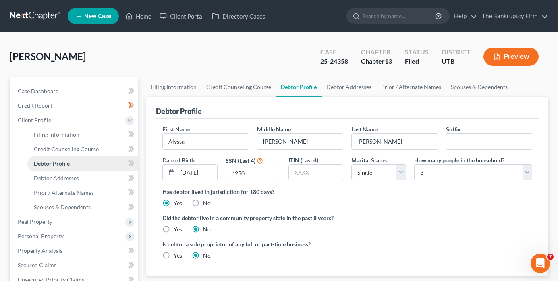
radio input "true"
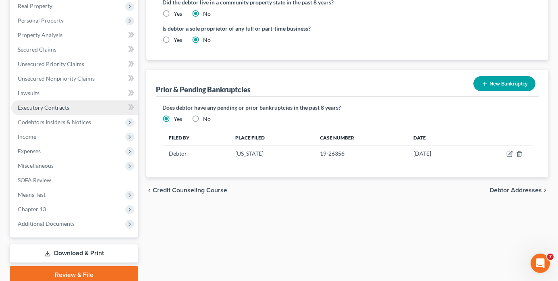
scroll to position [201, 0]
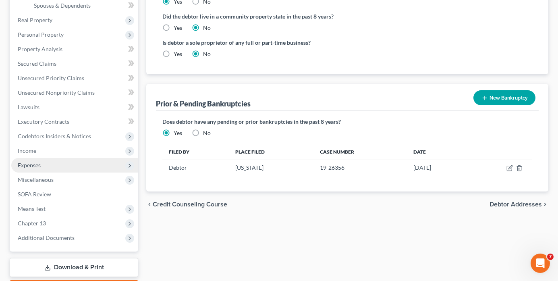
click at [33, 164] on span "Expenses" at bounding box center [29, 165] width 23 height 7
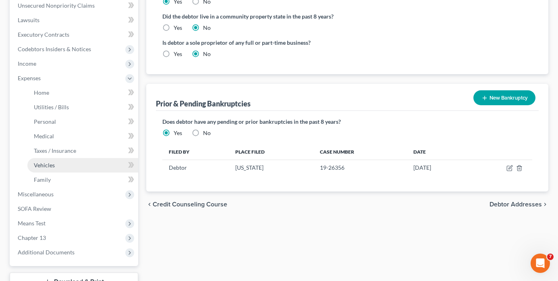
click at [40, 164] on span "Vehicles" at bounding box center [44, 165] width 21 height 7
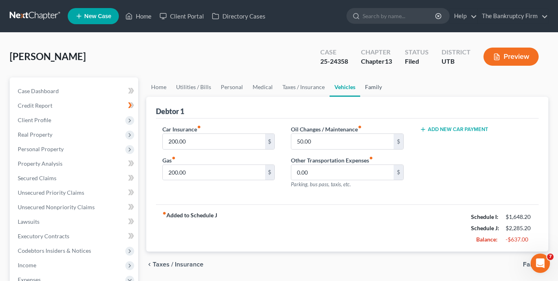
click at [374, 88] on link "Family" at bounding box center [373, 86] width 27 height 19
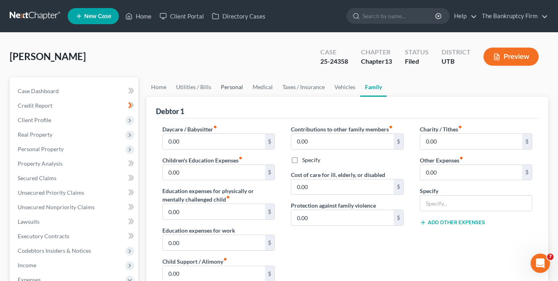
click at [224, 86] on link "Personal" at bounding box center [232, 86] width 32 height 19
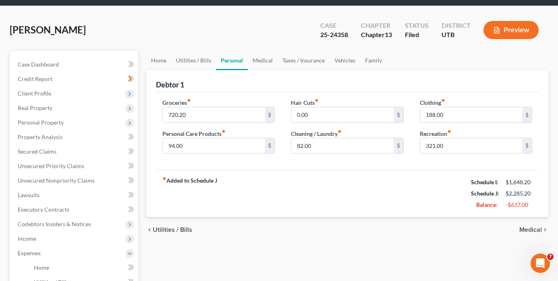
scroll to position [40, 0]
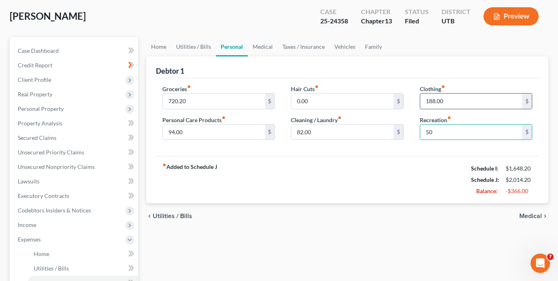
type input "50"
click at [430, 102] on input "188.00" at bounding box center [471, 100] width 102 height 15
click at [432, 100] on input "188.00" at bounding box center [471, 100] width 102 height 15
type input "58.00"
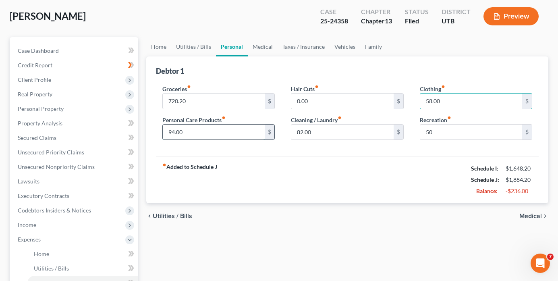
click at [171, 133] on input "94.00" at bounding box center [214, 132] width 102 height 15
click at [170, 133] on input "94.00" at bounding box center [214, 132] width 102 height 15
type input "24.00"
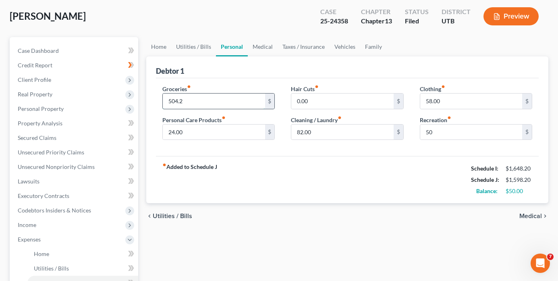
drag, startPoint x: 177, startPoint y: 102, endPoint x: 169, endPoint y: 103, distance: 8.5
click at [169, 103] on input "504.2" at bounding box center [214, 100] width 102 height 15
click at [175, 102] on input "479.2" at bounding box center [214, 100] width 102 height 15
type input "469.2"
click at [194, 46] on link "Utilities / Bills" at bounding box center [193, 46] width 45 height 19
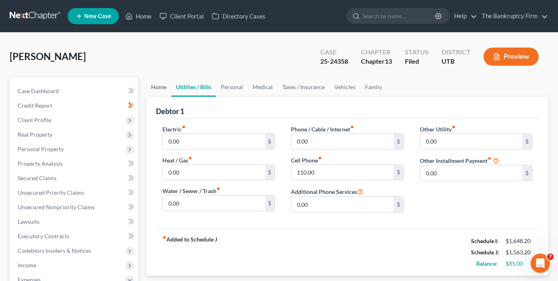
click at [156, 89] on link "Home" at bounding box center [158, 86] width 25 height 19
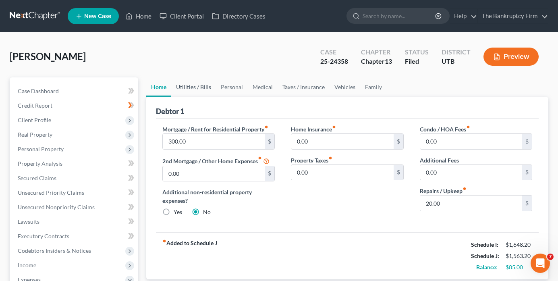
click at [191, 89] on link "Utilities / Bills" at bounding box center [193, 86] width 45 height 19
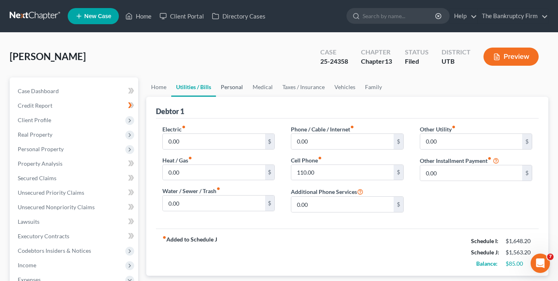
click at [235, 89] on link "Personal" at bounding box center [232, 86] width 32 height 19
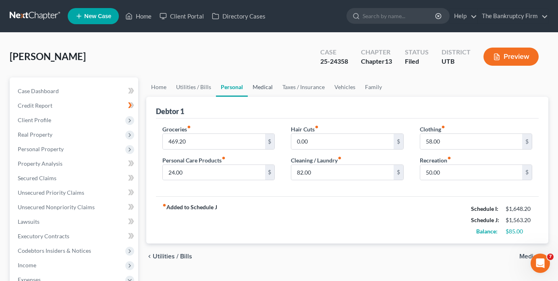
click at [264, 87] on link "Medical" at bounding box center [263, 86] width 30 height 19
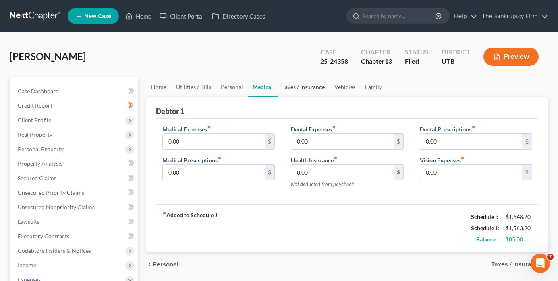
click at [297, 89] on link "Taxes / Insurance" at bounding box center [304, 86] width 52 height 19
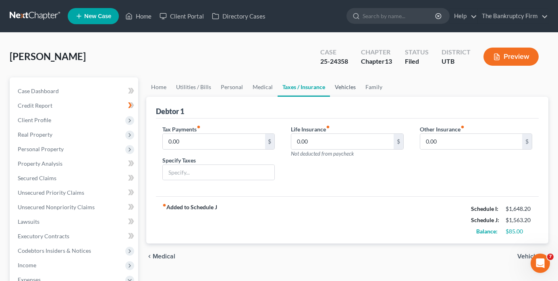
click at [339, 86] on link "Vehicles" at bounding box center [345, 86] width 31 height 19
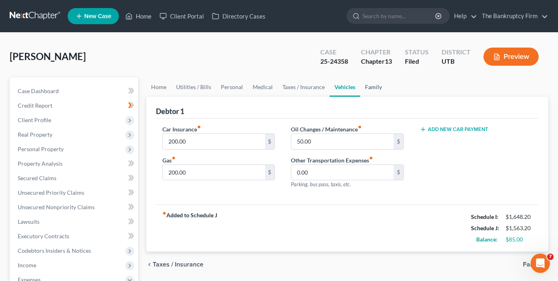
click at [369, 86] on link "Family" at bounding box center [373, 86] width 27 height 19
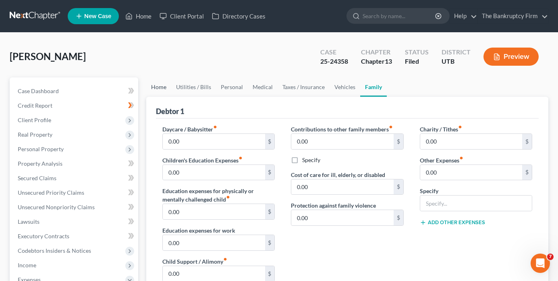
click at [158, 90] on link "Home" at bounding box center [158, 86] width 25 height 19
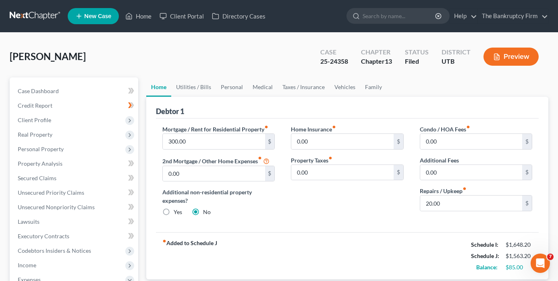
click at [413, 79] on ul "Home Utilities / Bills Personal Medical Taxes / Insurance Vehicles Family" at bounding box center [347, 86] width 402 height 19
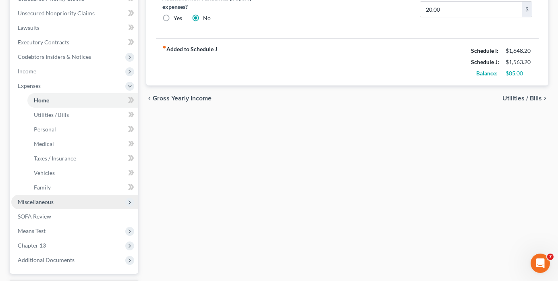
scroll to position [242, 0]
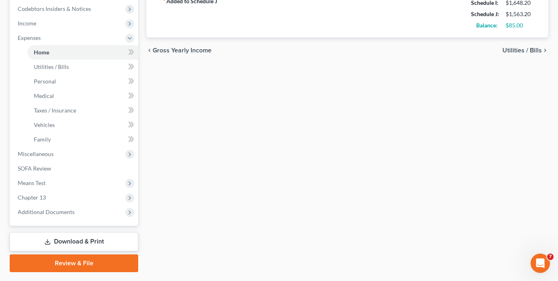
click at [73, 240] on link "Download & Print" at bounding box center [74, 241] width 129 height 19
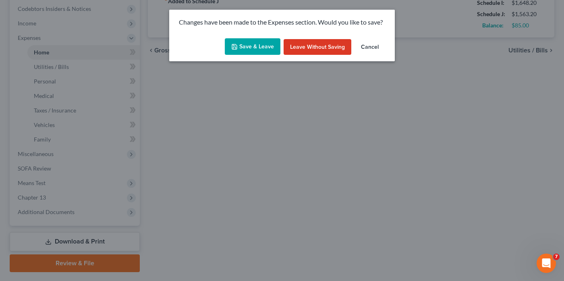
click at [255, 44] on button "Save & Leave" at bounding box center [253, 46] width 56 height 17
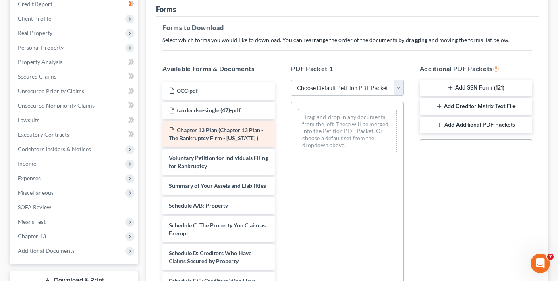
scroll to position [121, 0]
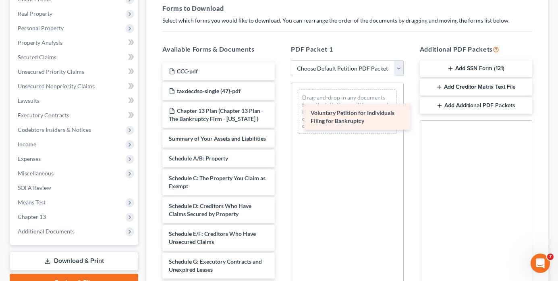
drag, startPoint x: 192, startPoint y: 146, endPoint x: 333, endPoint y: 121, distance: 143.3
click at [281, 121] on div "Voluntary Petition for Individuals Filing for Bankruptcy CCC-pdf taxdecdso-sing…" at bounding box center [218, 285] width 125 height 446
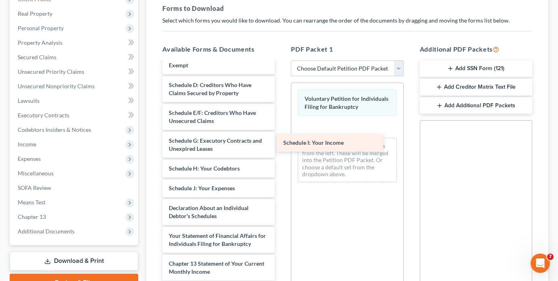
drag, startPoint x: 207, startPoint y: 200, endPoint x: 322, endPoint y: 147, distance: 126.4
click at [281, 147] on div "Schedule I: Your Income CCC-pdf taxdecdso-single (47)-pdf Chapter 13 Plan (Chap…" at bounding box center [218, 155] width 125 height 426
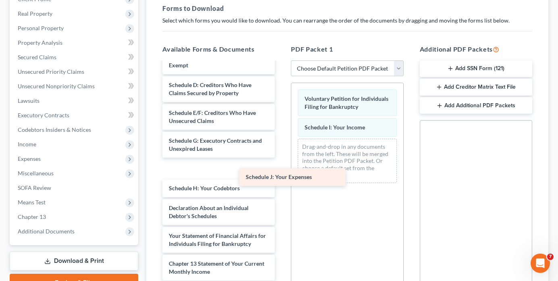
drag, startPoint x: 202, startPoint y: 195, endPoint x: 319, endPoint y: 158, distance: 122.3
click at [281, 158] on div "Schedule J: Your Expenses CCC-pdf taxdecdso-single (47)-pdf Chapter 13 Plan (Ch…" at bounding box center [218, 155] width 125 height 426
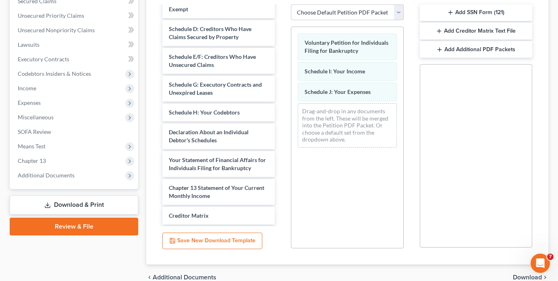
scroll to position [217, 0]
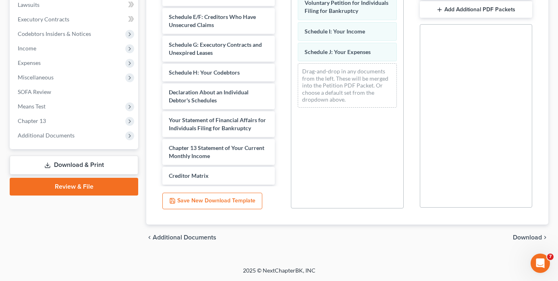
click at [522, 233] on div "chevron_left Additional Documents Download chevron_right" at bounding box center [347, 237] width 402 height 26
click at [524, 239] on span "Download" at bounding box center [527, 237] width 29 height 6
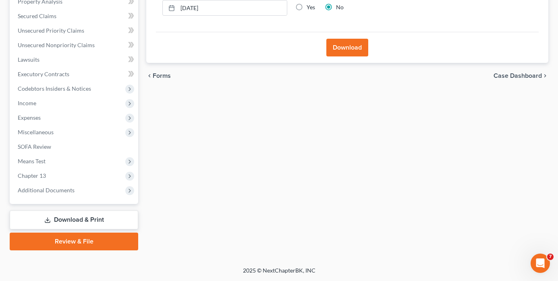
click at [345, 51] on button "Download" at bounding box center [347, 48] width 42 height 18
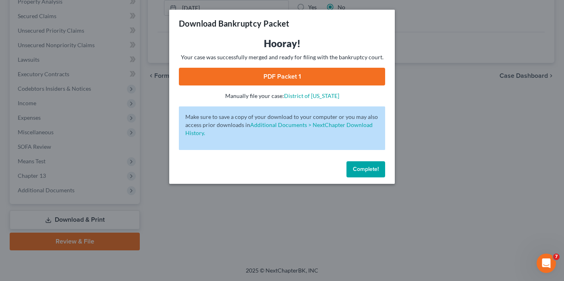
click at [314, 74] on link "PDF Packet 1" at bounding box center [282, 77] width 206 height 18
click at [368, 163] on button "Complete!" at bounding box center [366, 169] width 39 height 16
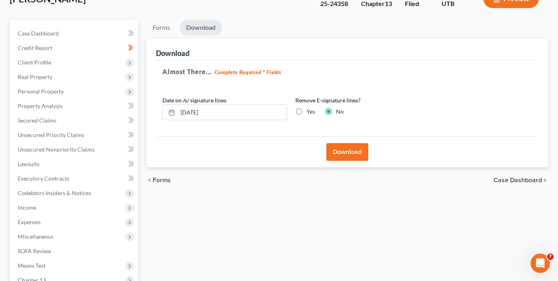
scroll to position [0, 0]
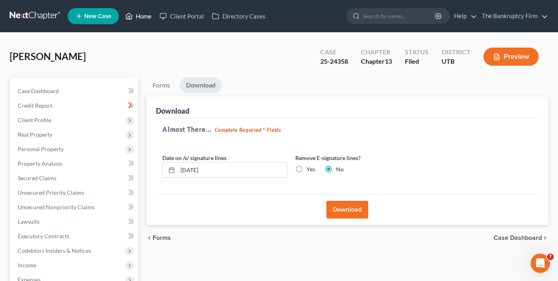
click at [144, 15] on link "Home" at bounding box center [138, 16] width 34 height 15
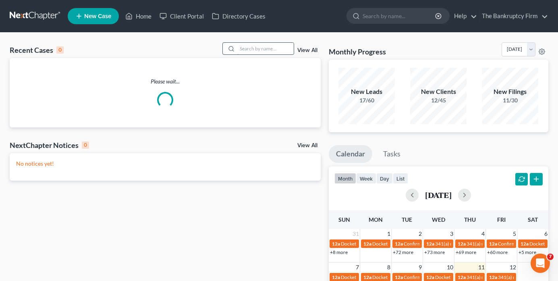
click at [253, 48] on input "search" at bounding box center [265, 49] width 56 height 12
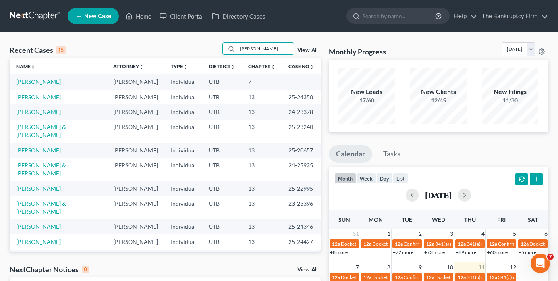
type input "[PERSON_NAME]"
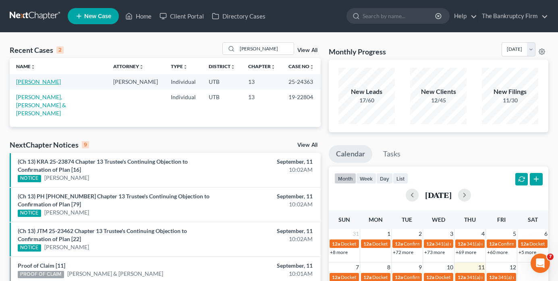
click at [43, 83] on link "[PERSON_NAME]" at bounding box center [38, 81] width 45 height 7
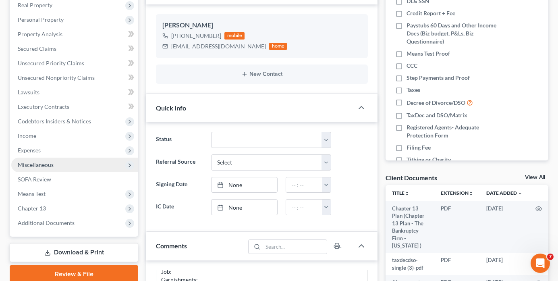
scroll to position [161, 0]
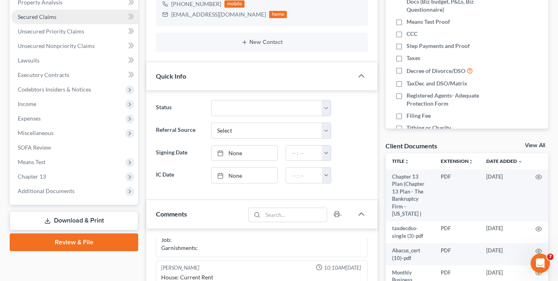
click at [41, 19] on span "Secured Claims" at bounding box center [37, 16] width 39 height 7
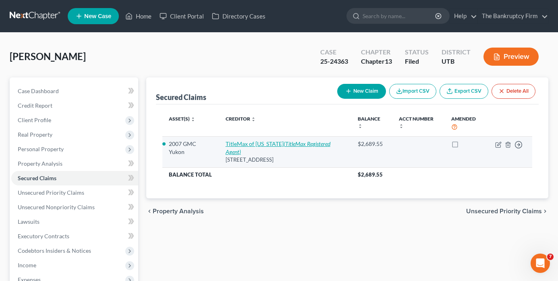
click at [257, 144] on link "TitleMax of [US_STATE] (TitleMax Registered Agent)" at bounding box center [278, 147] width 105 height 15
select select "10"
select select "3"
select select "2"
select select "0"
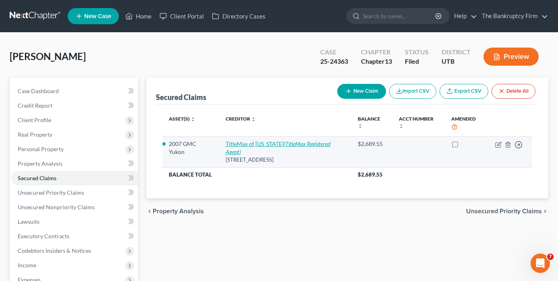
select select "0"
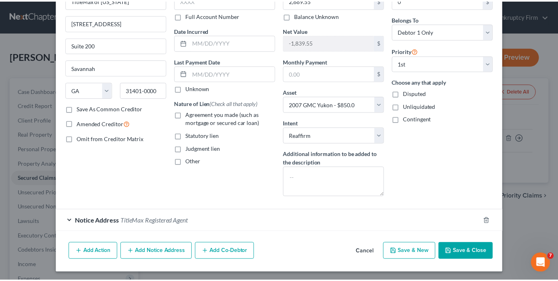
scroll to position [55, 0]
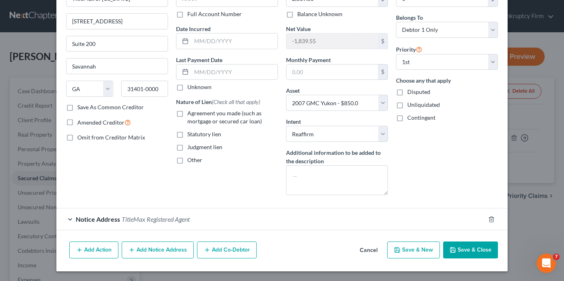
click at [38, 196] on div "Edit Secured Claim × Creditor * TitleMax of [US_STATE] [GEOGRAPHIC_DATA] [GEOGR…" at bounding box center [282, 140] width 564 height 281
click at [362, 247] on button "Cancel" at bounding box center [368, 250] width 31 height 16
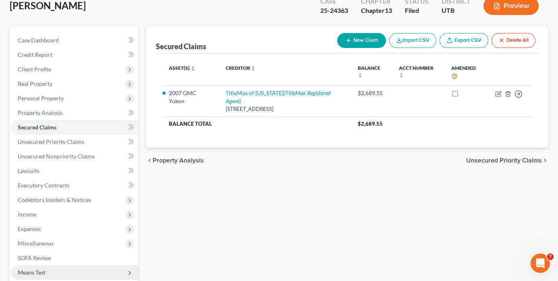
scroll to position [162, 0]
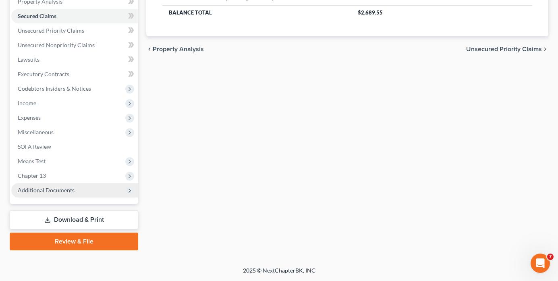
click at [44, 191] on span "Additional Documents" at bounding box center [46, 190] width 57 height 7
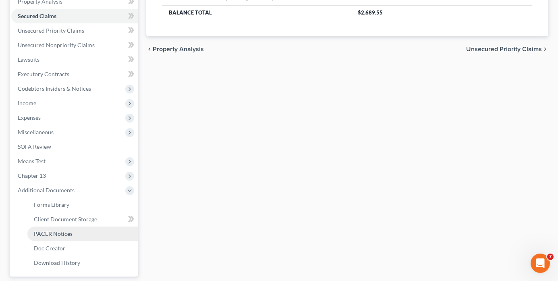
click at [64, 234] on span "PACER Notices" at bounding box center [53, 233] width 39 height 7
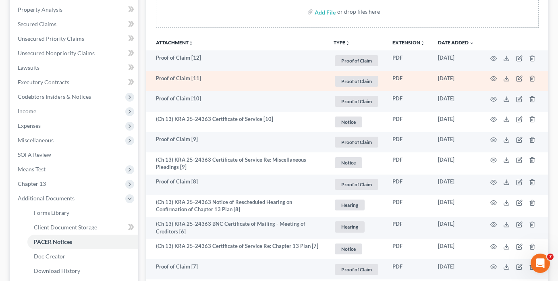
scroll to position [161, 0]
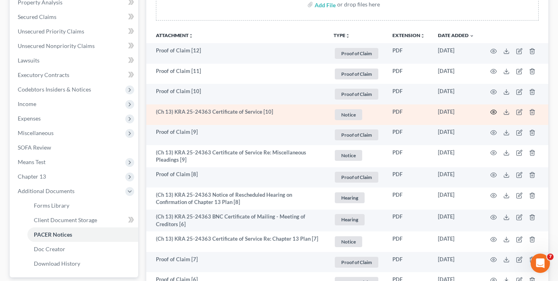
click at [492, 112] on icon "button" at bounding box center [493, 112] width 6 height 6
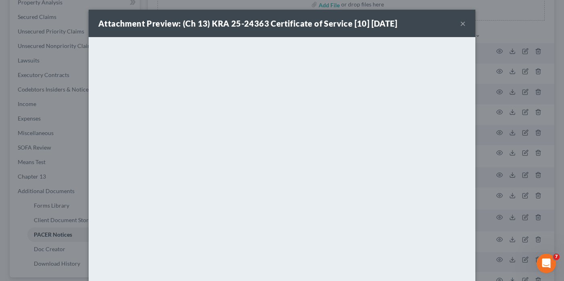
click at [460, 26] on button "×" at bounding box center [463, 24] width 6 height 10
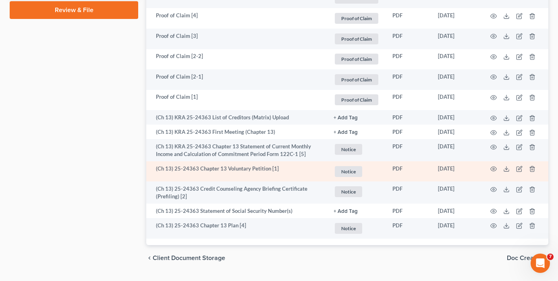
scroll to position [486, 0]
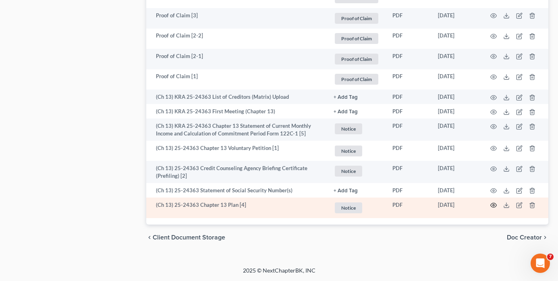
click at [494, 203] on icon "button" at bounding box center [494, 205] width 6 height 4
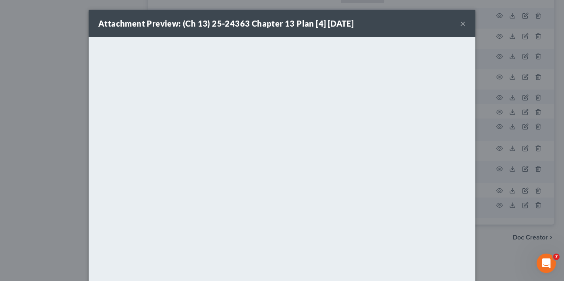
click at [460, 24] on button "×" at bounding box center [463, 24] width 6 height 10
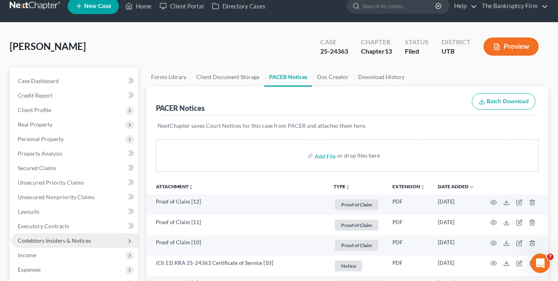
scroll to position [121, 0]
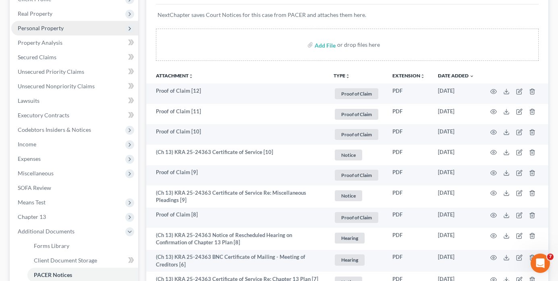
click at [50, 30] on span "Personal Property" at bounding box center [41, 28] width 46 height 7
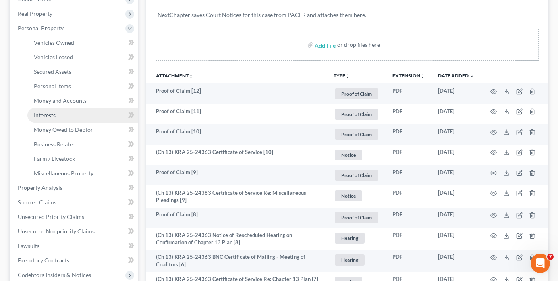
click at [55, 113] on span "Interests" at bounding box center [45, 115] width 22 height 7
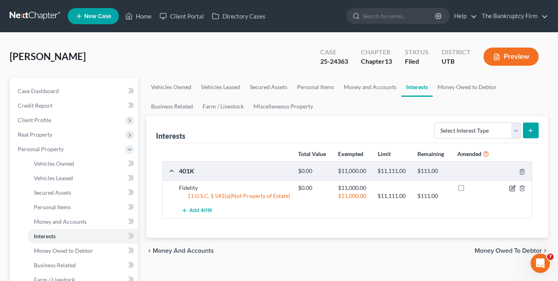
click at [512, 187] on icon "button" at bounding box center [512, 188] width 6 height 6
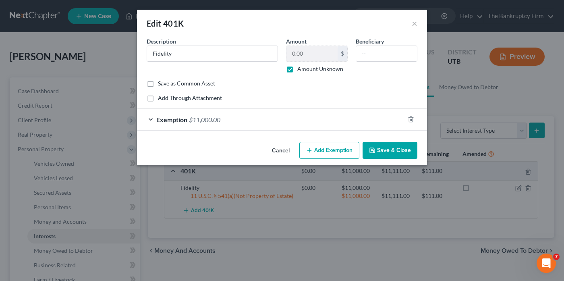
click at [297, 69] on label "Amount Unknown" at bounding box center [320, 69] width 46 height 8
click at [301, 69] on input "Amount Unknown" at bounding box center [303, 67] width 5 height 5
checkbox input "false"
click at [300, 54] on input "0.00" at bounding box center [311, 53] width 51 height 15
type input "800"
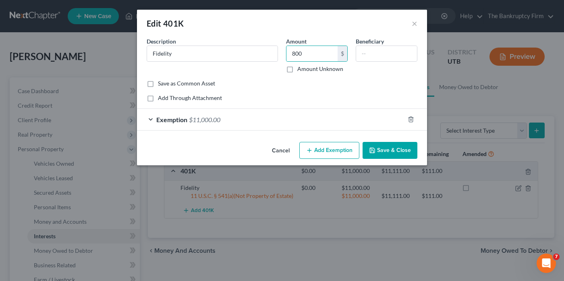
click at [392, 149] on button "Save & Close" at bounding box center [390, 150] width 55 height 17
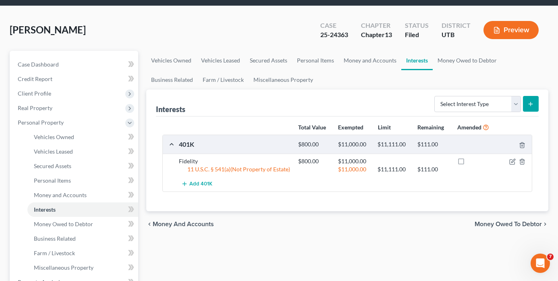
scroll to position [40, 0]
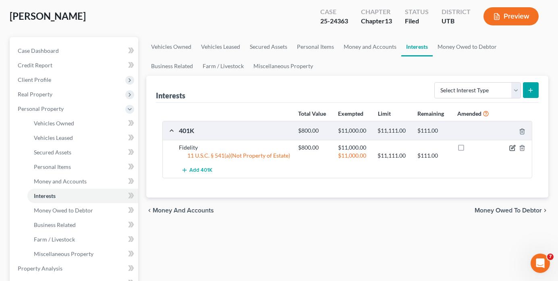
click at [514, 147] on icon "button" at bounding box center [513, 147] width 4 height 4
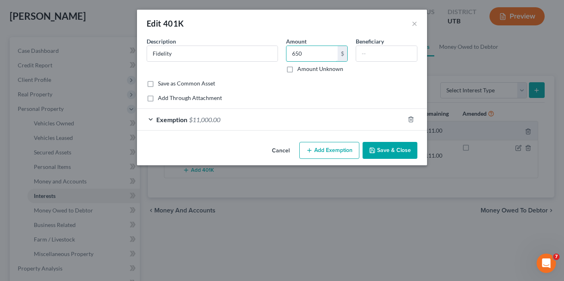
type input "650"
click at [395, 152] on button "Save & Close" at bounding box center [390, 150] width 55 height 17
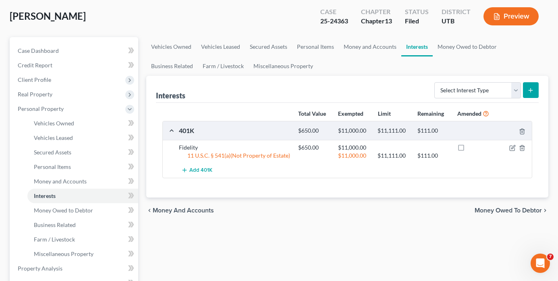
click at [375, 68] on ul "Vehicles Owned Vehicles Leased Secured Assets Personal Items Money and Accounts…" at bounding box center [347, 56] width 402 height 39
click at [139, 83] on div "Case Dashboard Payments Invoices Payments Payments Credit Report Client Profile" at bounding box center [74, 277] width 137 height 480
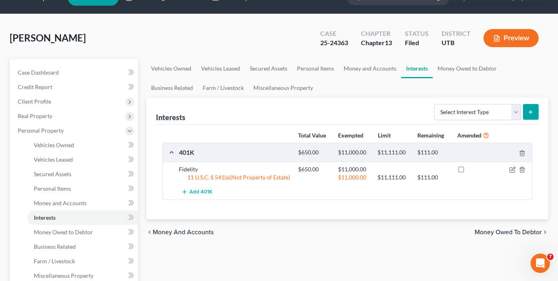
scroll to position [0, 0]
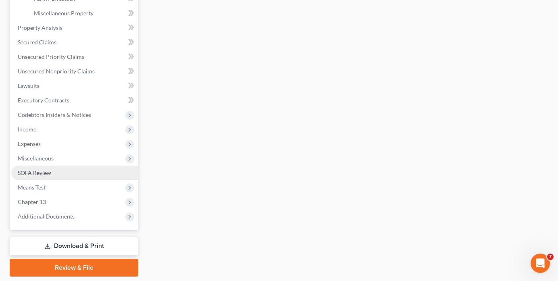
scroll to position [267, 0]
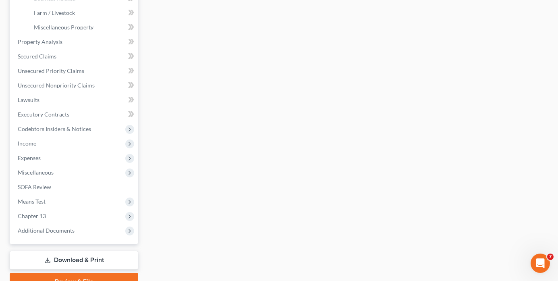
click at [388, 114] on div "Vehicles Owned Vehicles Leased Secured Assets Personal Items Money and Accounts…" at bounding box center [347, 51] width 410 height 480
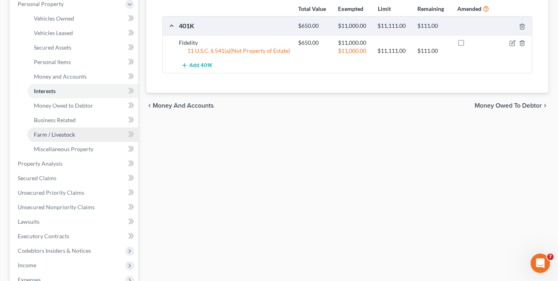
scroll to position [146, 0]
click at [433, 204] on div "Vehicles Owned Vehicles Leased Secured Assets Personal Items Money and Accounts…" at bounding box center [347, 172] width 410 height 480
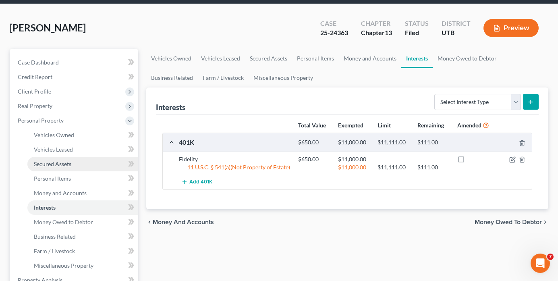
scroll to position [25, 0]
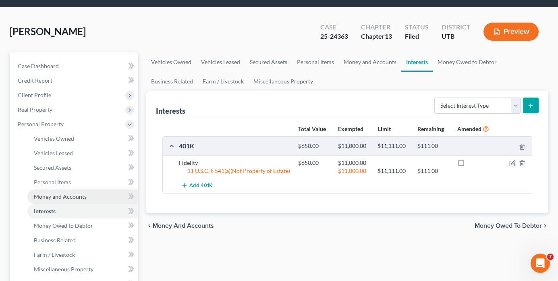
click at [68, 203] on link "Money and Accounts" at bounding box center [82, 196] width 111 height 15
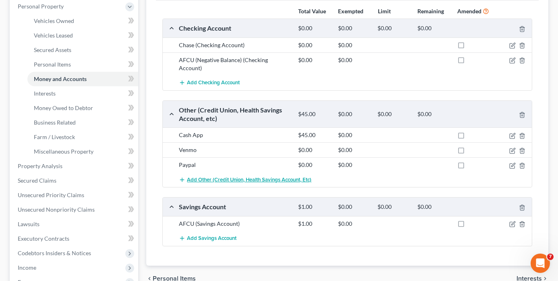
scroll to position [161, 0]
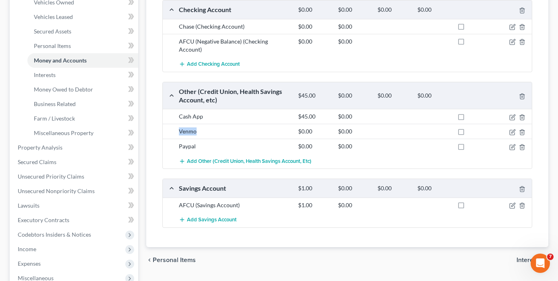
drag, startPoint x: 200, startPoint y: 131, endPoint x: 176, endPoint y: 130, distance: 23.8
click at [176, 130] on div "Venmo" at bounding box center [234, 131] width 119 height 8
click at [177, 130] on div "Venmo" at bounding box center [234, 131] width 119 height 8
click at [513, 133] on icon "button" at bounding box center [512, 132] width 6 height 6
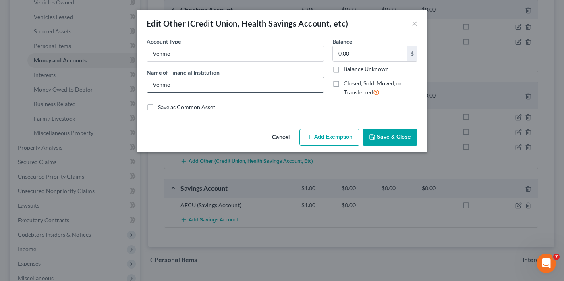
click at [179, 83] on input "Venmo" at bounding box center [235, 84] width 177 height 15
type input "Venmo"
click at [389, 132] on button "Save & Close" at bounding box center [390, 137] width 55 height 17
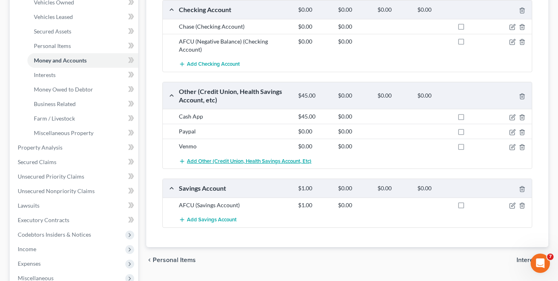
click at [195, 160] on span "Add Other (Credit Union, Health Savings Account, etc)" at bounding box center [249, 161] width 125 height 6
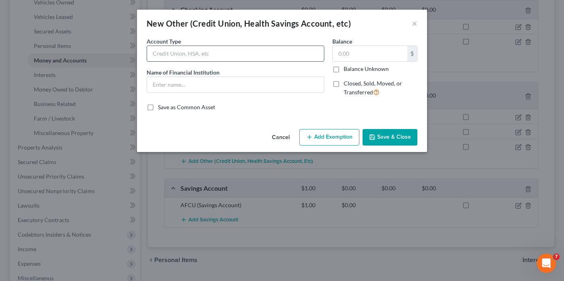
click at [207, 56] on input "text" at bounding box center [235, 53] width 177 height 15
type input "Venmo (Son's)"
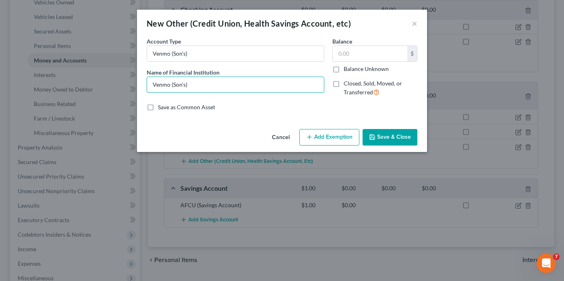
type input "Venmo (Son's)"
click at [384, 139] on button "Save & Close" at bounding box center [390, 137] width 55 height 17
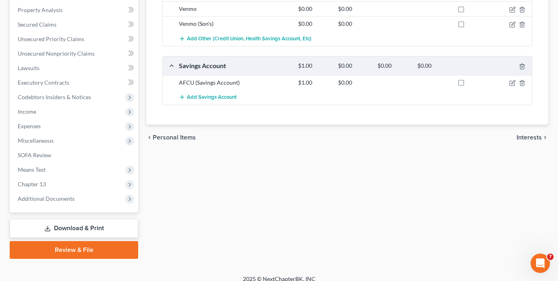
scroll to position [307, 0]
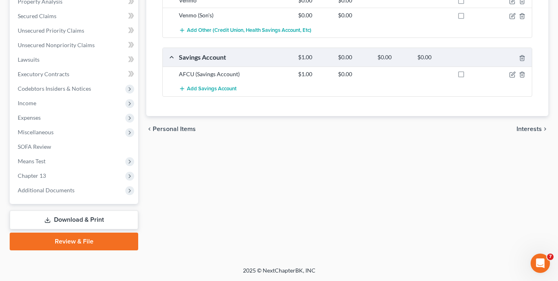
click at [428, 199] on div "Vehicles Owned Vehicles Leased Secured Assets Personal Items Money and Accounts…" at bounding box center [347, 10] width 410 height 480
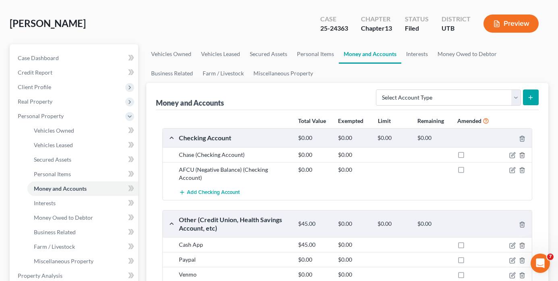
scroll to position [0, 0]
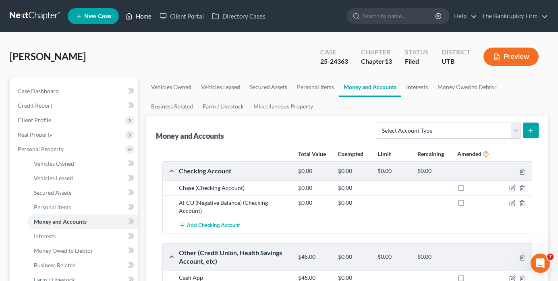
click at [144, 12] on link "Home" at bounding box center [138, 16] width 34 height 15
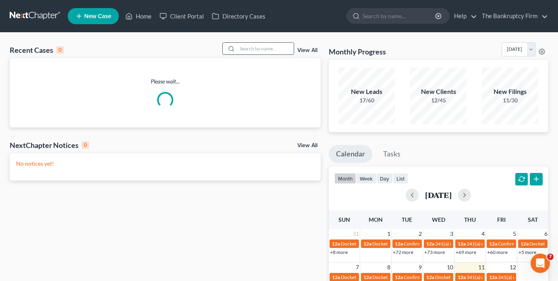
click at [266, 49] on input "search" at bounding box center [265, 49] width 56 height 12
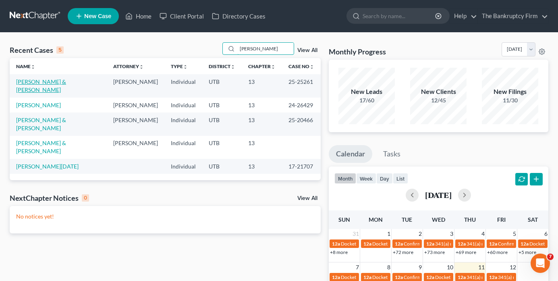
type input "[PERSON_NAME]"
click at [54, 80] on link "[PERSON_NAME] & [PERSON_NAME]" at bounding box center [41, 85] width 50 height 15
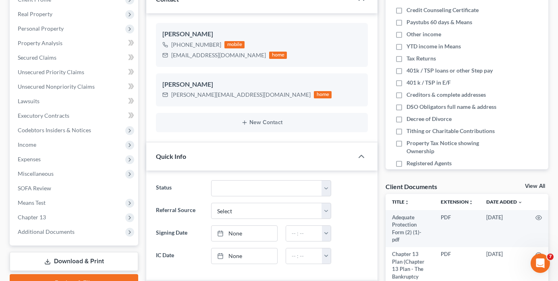
scroll to position [121, 0]
click at [535, 184] on link "View All" at bounding box center [535, 186] width 20 height 6
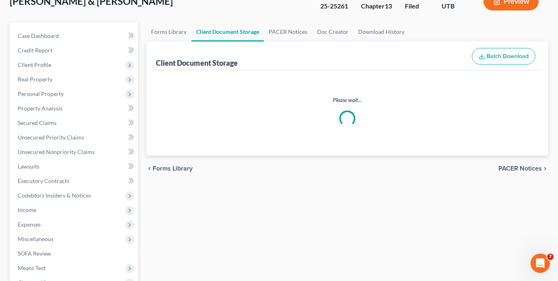
scroll to position [1, 0]
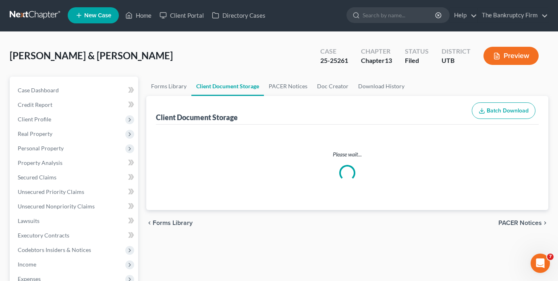
select select "30"
select select "26"
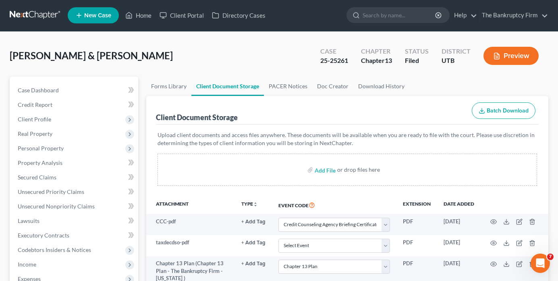
scroll to position [0, 0]
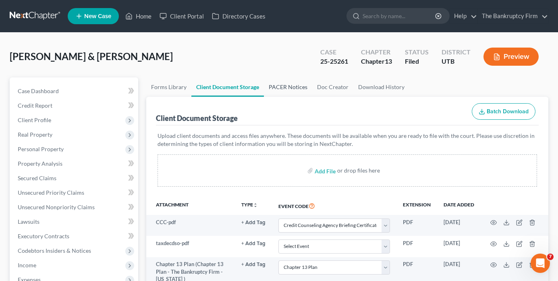
click at [295, 88] on link "PACER Notices" at bounding box center [288, 86] width 48 height 19
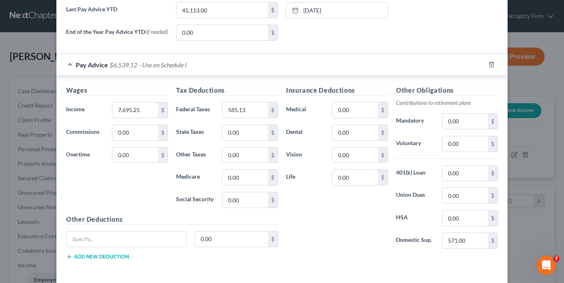
click at [193, 47] on div "End of the Year Pay Advice YTD (if needed) 0.00 $ None close Date Time chevron_…" at bounding box center [282, 36] width 440 height 23
type input "1,776.48"
drag, startPoint x: 153, startPoint y: 40, endPoint x: 152, endPoint y: 51, distance: 11.4
click at [153, 40] on label "End of the Year Pay Advice YTD (if needed)" at bounding box center [117, 36] width 110 height 23
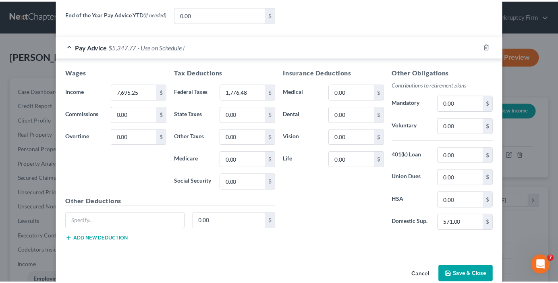
scroll to position [355, 0]
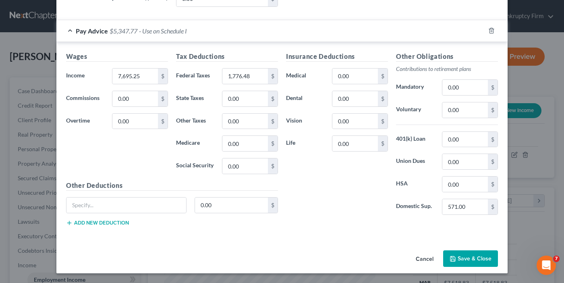
click at [464, 257] on button "Save & Close" at bounding box center [470, 258] width 55 height 17
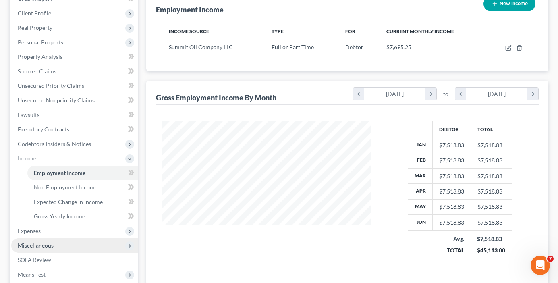
scroll to position [121, 0]
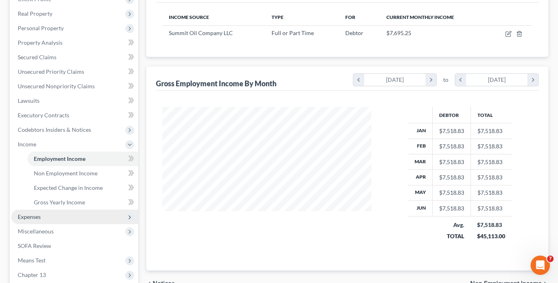
click at [34, 221] on span "Expenses" at bounding box center [74, 217] width 127 height 15
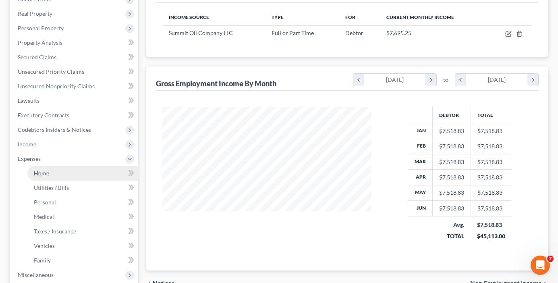
click at [40, 170] on span "Home" at bounding box center [41, 173] width 15 height 7
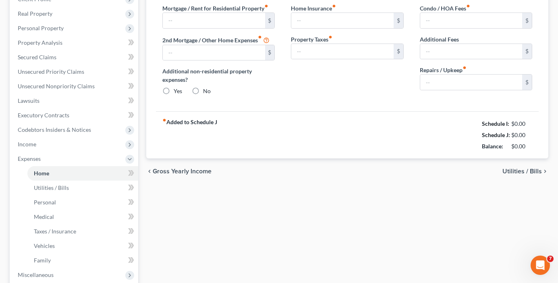
type input "1,035.00"
type input "0.00"
radio input "true"
type input "0.00"
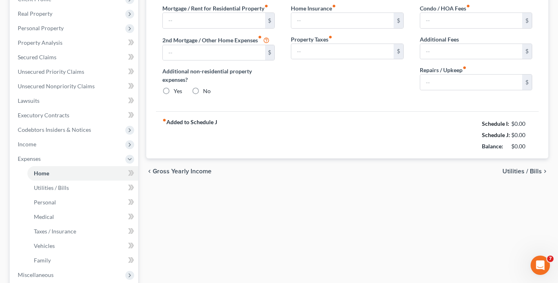
type input "0.00"
type input "100.00"
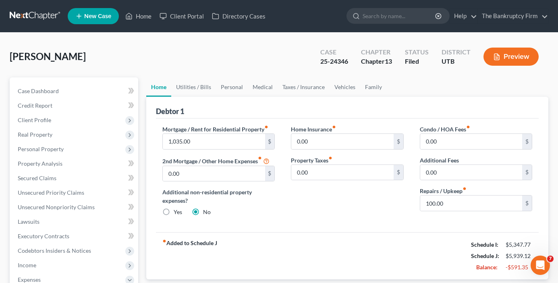
click at [262, 216] on div "Additional non-residential property expenses? Yes No" at bounding box center [218, 202] width 112 height 28
click at [185, 86] on link "Utilities / Bills" at bounding box center [193, 86] width 45 height 19
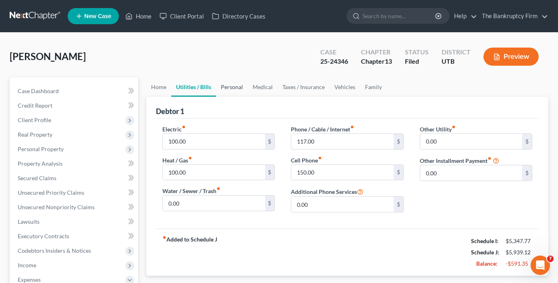
click at [230, 87] on link "Personal" at bounding box center [232, 86] width 32 height 19
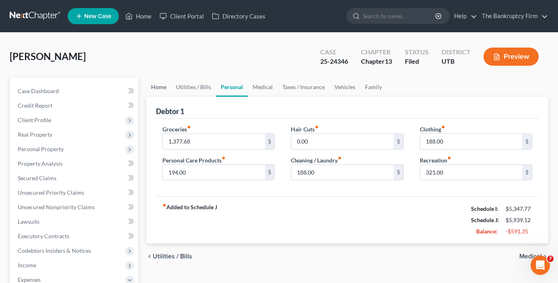
click at [162, 84] on link "Home" at bounding box center [158, 86] width 25 height 19
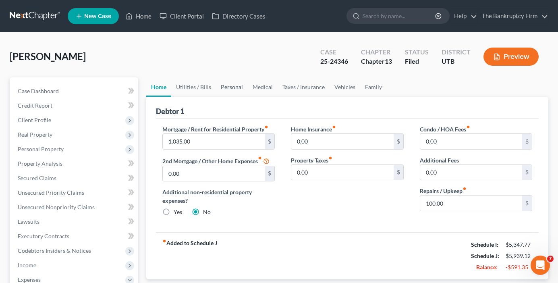
click at [221, 88] on link "Personal" at bounding box center [232, 86] width 32 height 19
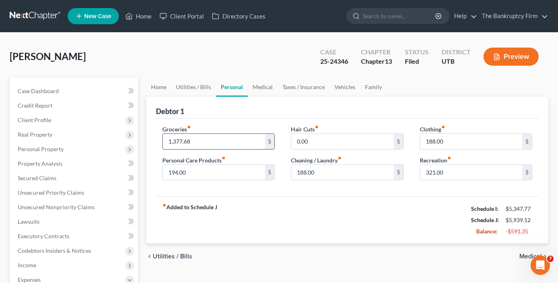
click at [191, 139] on input "1,377.68" at bounding box center [214, 141] width 102 height 15
drag, startPoint x: 196, startPoint y: 142, endPoint x: 148, endPoint y: 142, distance: 47.9
click at [148, 142] on div "Debtor 1 Groceries fiber_manual_record 1,377.68 $ Personal Care Products fiber_…" at bounding box center [347, 170] width 402 height 147
type input "497"
click at [310, 198] on div "fiber_manual_record Added to Schedule J Schedule I: $5,347.77 Schedule J: $5,05…" at bounding box center [347, 219] width 383 height 47
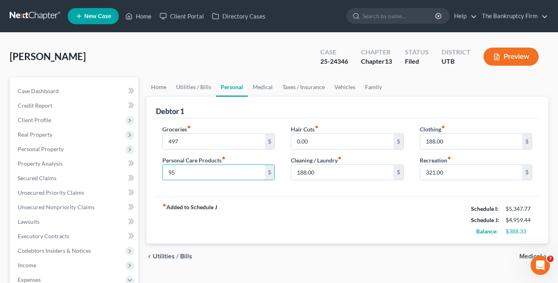
type input "95"
click at [190, 201] on div "fiber_manual_record Added to Schedule J Schedule I: $5,347.77 Schedule J: $4,95…" at bounding box center [347, 219] width 383 height 47
click at [177, 208] on strong "fiber_manual_record Added to Schedule J" at bounding box center [189, 220] width 55 height 34
type input "0.00"
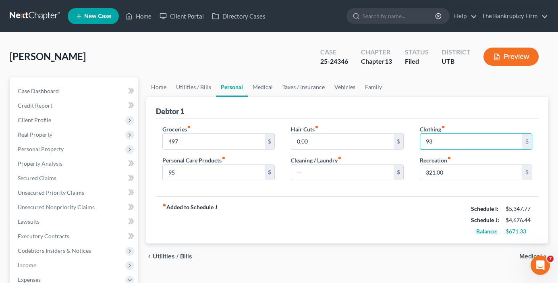
type input "93"
click at [430, 197] on div "fiber_manual_record Added to Schedule J Schedule I: $5,347.77 Schedule J: $4,67…" at bounding box center [347, 219] width 383 height 47
drag, startPoint x: 211, startPoint y: 226, endPoint x: 246, endPoint y: 206, distance: 40.6
click at [212, 223] on strong "fiber_manual_record Added to Schedule J" at bounding box center [189, 220] width 55 height 34
type input "154"
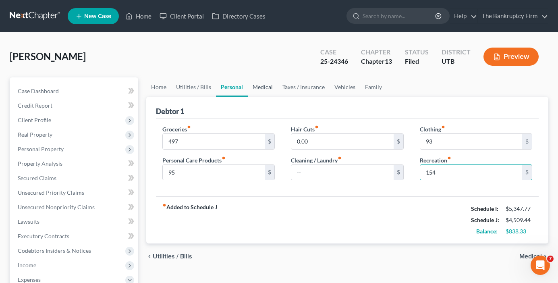
click at [261, 87] on link "Medical" at bounding box center [263, 86] width 30 height 19
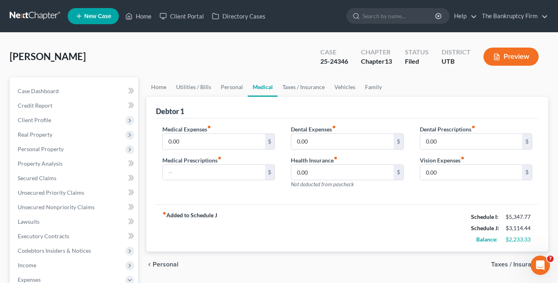
drag, startPoint x: 187, startPoint y: 193, endPoint x: 176, endPoint y: 201, distance: 12.7
click at [186, 194] on div "Medical Expenses fiber_manual_record 0.00 $ Medical Prescriptions fiber_manual_…" at bounding box center [218, 160] width 129 height 70
click at [298, 91] on link "Taxes / Insurance" at bounding box center [304, 86] width 52 height 19
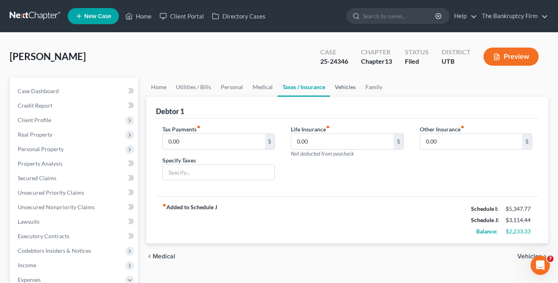
click at [345, 87] on link "Vehicles" at bounding box center [345, 86] width 31 height 19
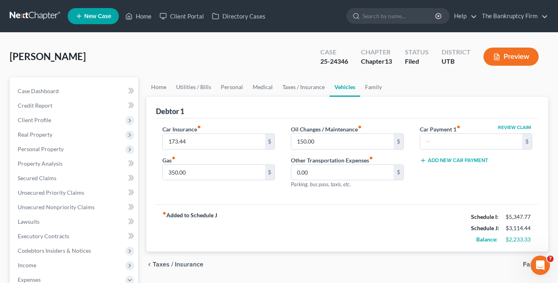
click at [205, 190] on div "Car Insurance fiber_manual_record 173.44 $ Gas fiber_manual_record 350.00 $" at bounding box center [218, 160] width 129 height 70
type input "200"
click at [373, 89] on link "Family" at bounding box center [373, 86] width 27 height 19
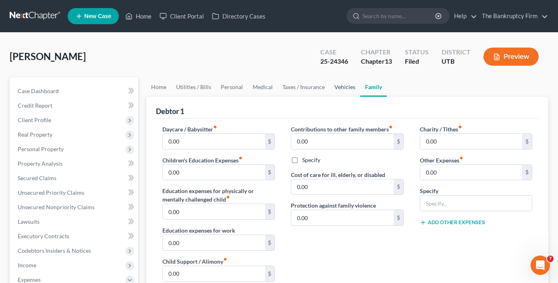
click at [340, 90] on link "Vehicles" at bounding box center [345, 86] width 31 height 19
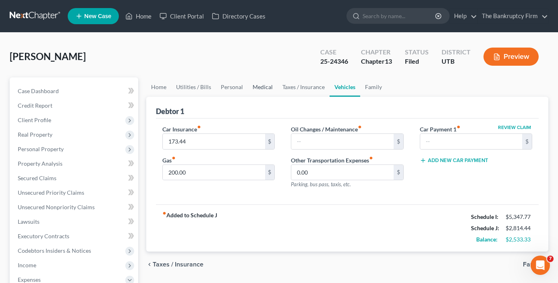
click at [256, 83] on link "Medical" at bounding box center [263, 86] width 30 height 19
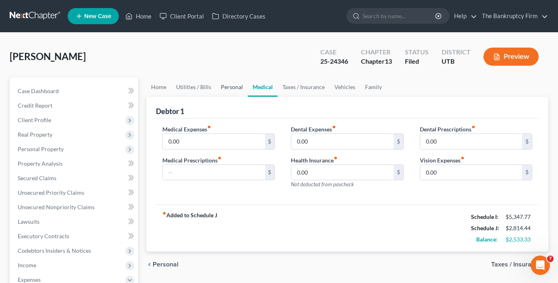
click at [225, 85] on link "Personal" at bounding box center [232, 86] width 32 height 19
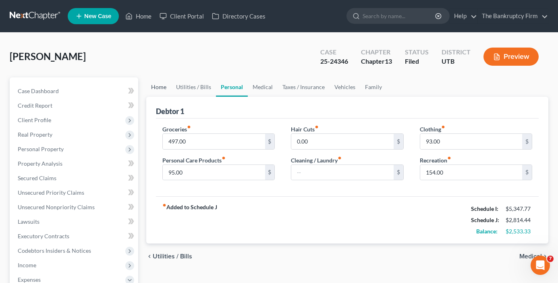
click at [159, 89] on link "Home" at bounding box center [158, 86] width 25 height 19
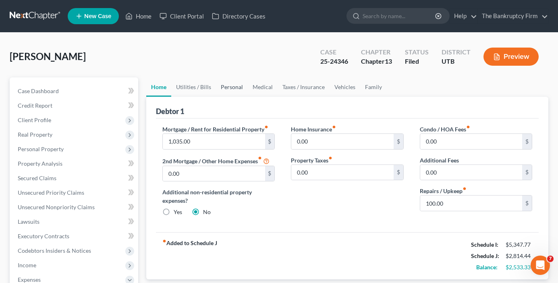
click at [240, 88] on link "Personal" at bounding box center [232, 86] width 32 height 19
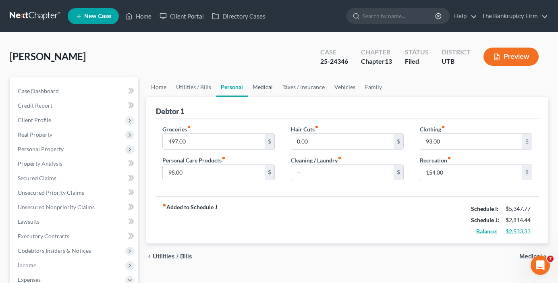
click at [264, 87] on link "Medical" at bounding box center [263, 86] width 30 height 19
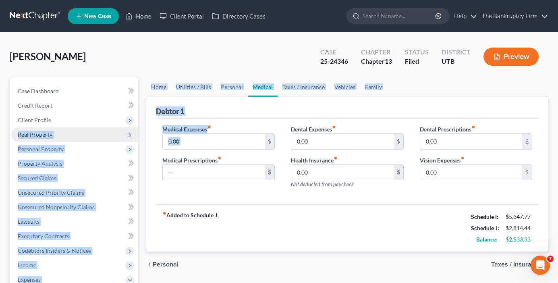
drag, startPoint x: 219, startPoint y: 133, endPoint x: 133, endPoint y: 137, distance: 85.9
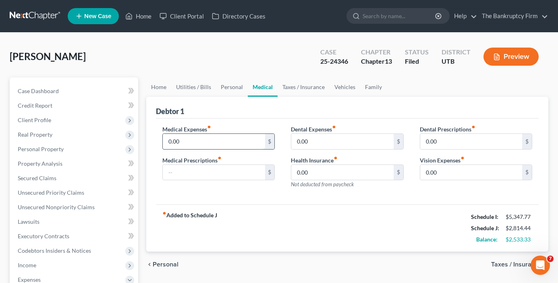
click at [189, 145] on input "0.00" at bounding box center [214, 141] width 102 height 15
type input "65"
click at [306, 94] on link "Taxes / Insurance" at bounding box center [304, 86] width 52 height 19
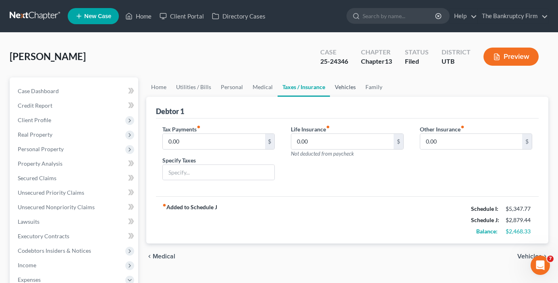
click at [351, 83] on link "Vehicles" at bounding box center [345, 86] width 31 height 19
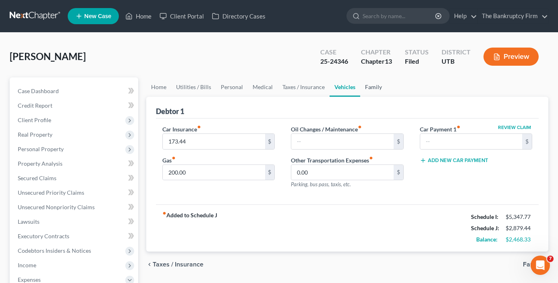
click at [377, 86] on link "Family" at bounding box center [373, 86] width 27 height 19
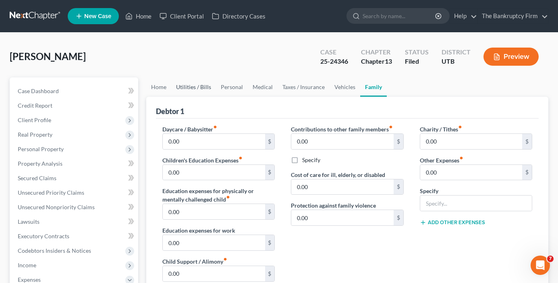
click at [196, 86] on link "Utilities / Bills" at bounding box center [193, 86] width 45 height 19
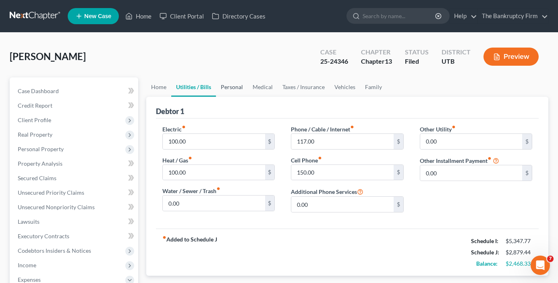
click at [235, 85] on link "Personal" at bounding box center [232, 86] width 32 height 19
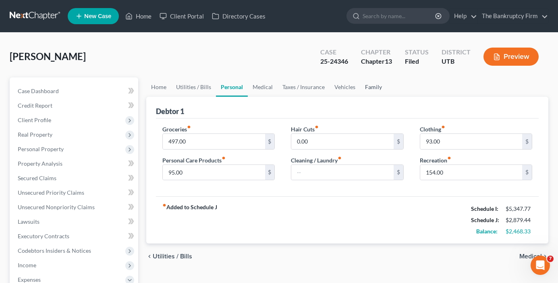
click at [372, 86] on link "Family" at bounding box center [373, 86] width 27 height 19
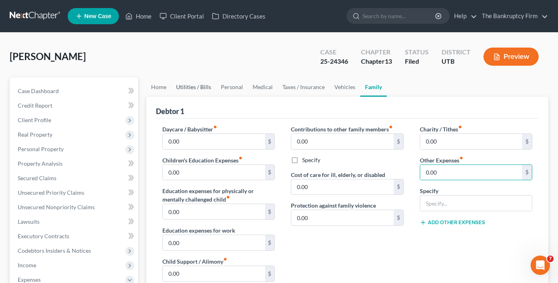
click at [199, 87] on link "Utilities / Bills" at bounding box center [193, 86] width 45 height 19
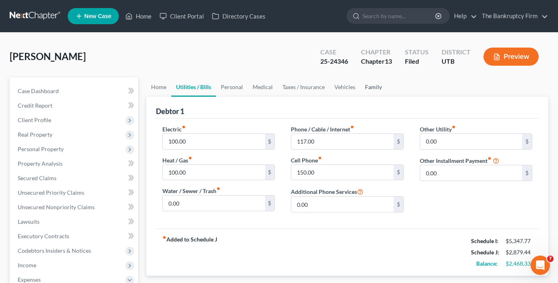
click at [367, 82] on link "Family" at bounding box center [373, 86] width 27 height 19
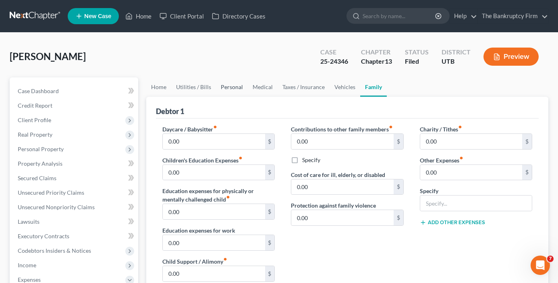
click at [228, 89] on link "Personal" at bounding box center [232, 86] width 32 height 19
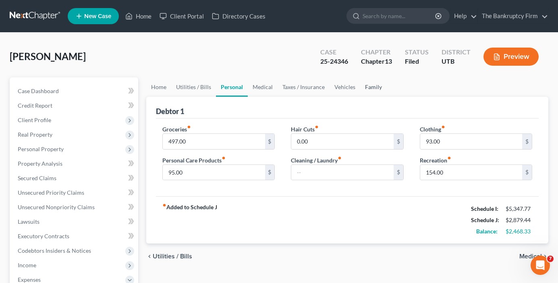
click at [365, 87] on link "Family" at bounding box center [373, 86] width 27 height 19
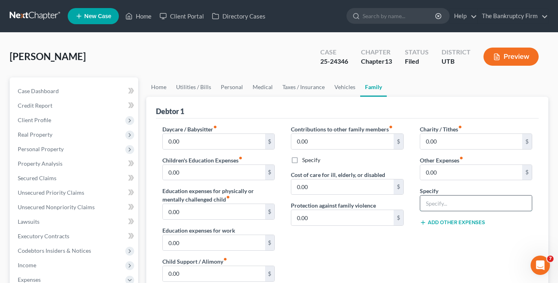
click at [452, 203] on input "text" at bounding box center [476, 202] width 112 height 15
type input "1,000"
drag, startPoint x: 442, startPoint y: 204, endPoint x: 442, endPoint y: 199, distance: 5.6
click at [442, 199] on input "text" at bounding box center [476, 202] width 112 height 15
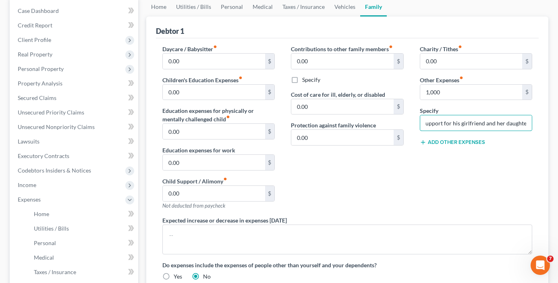
scroll to position [81, 0]
click at [434, 173] on div "Charity / Tithes fiber_manual_record 0.00 $ Other Expenses fiber_manual_record …" at bounding box center [476, 129] width 129 height 171
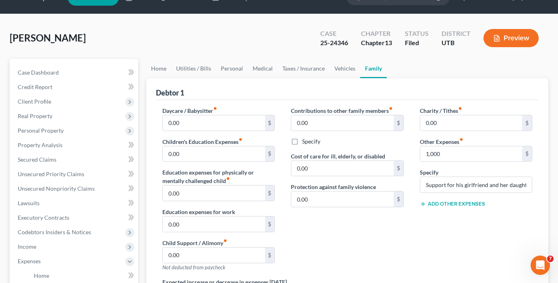
scroll to position [0, 0]
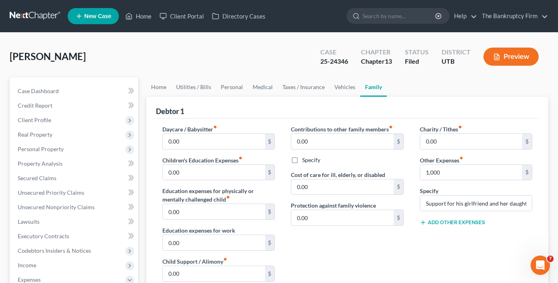
click at [278, 134] on div "Daycare / Babysitter fiber_manual_record 0.00 $ Children's Education Expenses f…" at bounding box center [218, 210] width 129 height 171
click at [279, 134] on div "Daycare / Babysitter fiber_manual_record 0.00 $ Children's Education Expenses f…" at bounding box center [218, 210] width 129 height 171
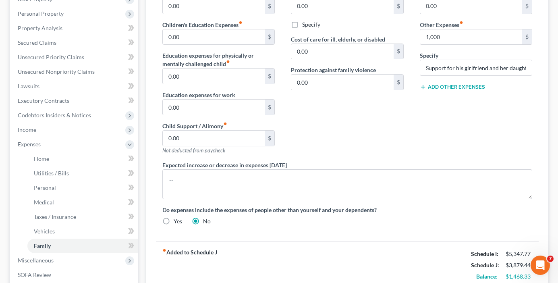
scroll to position [81, 0]
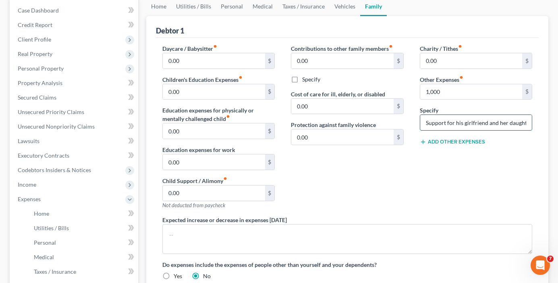
drag, startPoint x: 463, startPoint y: 123, endPoint x: 485, endPoint y: 123, distance: 21.8
click at [485, 123] on input "Support for his girlfriend and her daughter" at bounding box center [476, 122] width 112 height 15
type input "Support for his fiance and her daughter"
click at [357, 56] on input "0.00" at bounding box center [342, 60] width 102 height 15
click at [331, 175] on div "Contributions to other family members fiber_manual_record 0.00 $ Specify Cost o…" at bounding box center [347, 129] width 129 height 171
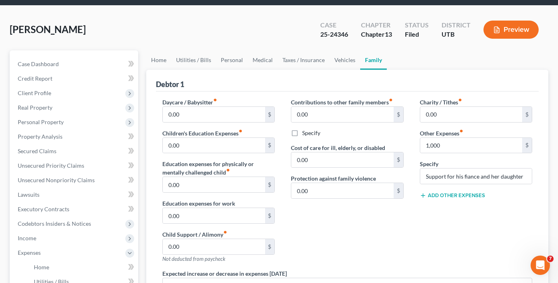
scroll to position [0, 0]
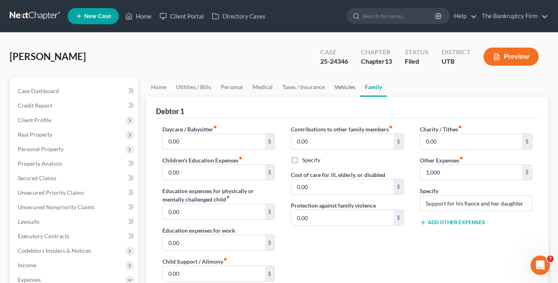
click at [340, 88] on link "Vehicles" at bounding box center [345, 86] width 31 height 19
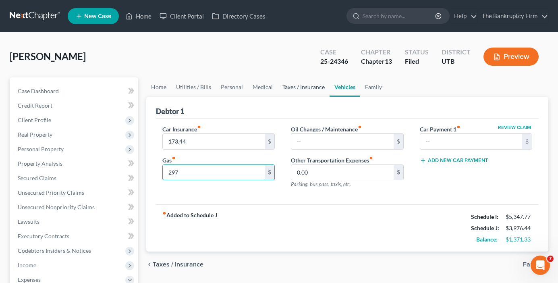
type input "297"
click at [296, 86] on link "Taxes / Insurance" at bounding box center [304, 86] width 52 height 19
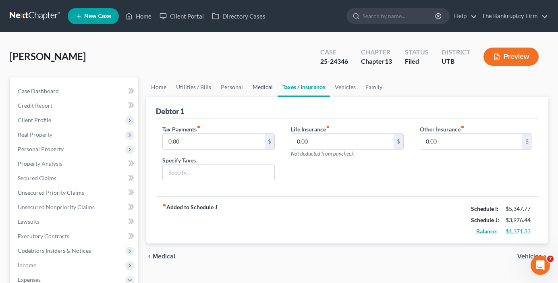
click at [256, 91] on link "Medical" at bounding box center [263, 86] width 30 height 19
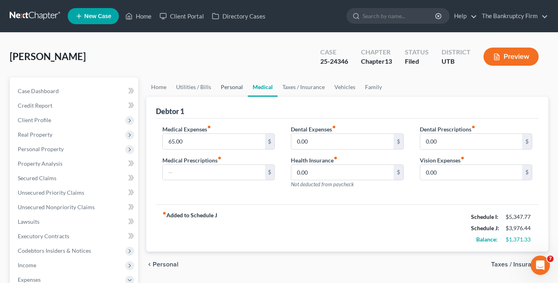
click at [227, 88] on link "Personal" at bounding box center [232, 86] width 32 height 19
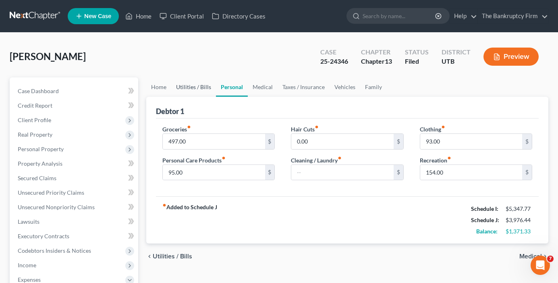
click at [184, 85] on link "Utilities / Bills" at bounding box center [193, 86] width 45 height 19
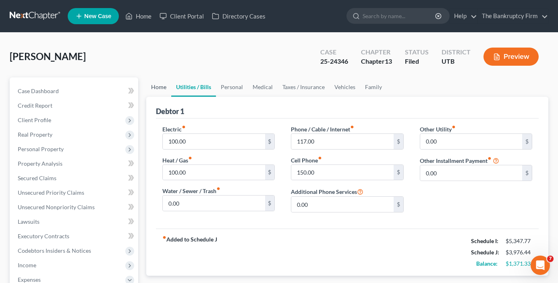
click at [154, 86] on link "Home" at bounding box center [158, 86] width 25 height 19
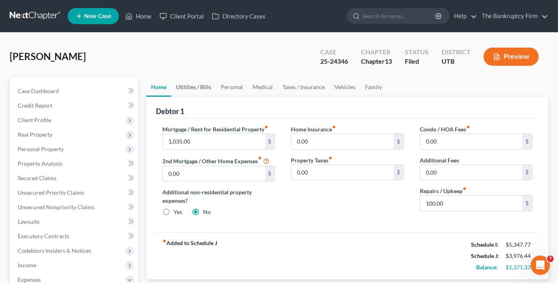
click at [195, 83] on link "Utilities / Bills" at bounding box center [193, 86] width 45 height 19
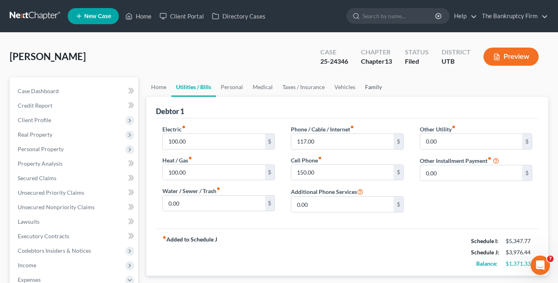
click at [370, 87] on link "Family" at bounding box center [373, 86] width 27 height 19
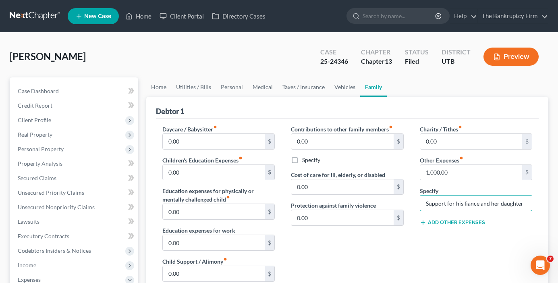
drag, startPoint x: 484, startPoint y: 201, endPoint x: 540, endPoint y: 200, distance: 56.8
click at [540, 200] on div "Debtor 1 Daycare / Babysitter fiber_manual_record 0.00 $ Children's Education E…" at bounding box center [347, 260] width 402 height 327
click at [521, 202] on input "Support for his fiance and her daughter" at bounding box center [476, 202] width 112 height 15
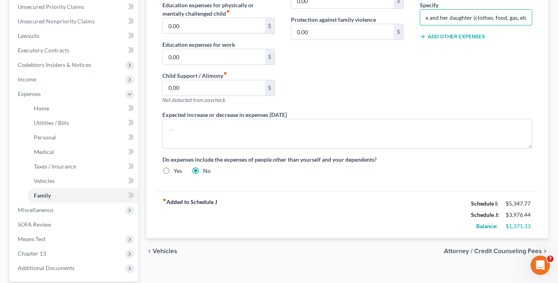
scroll to position [201, 0]
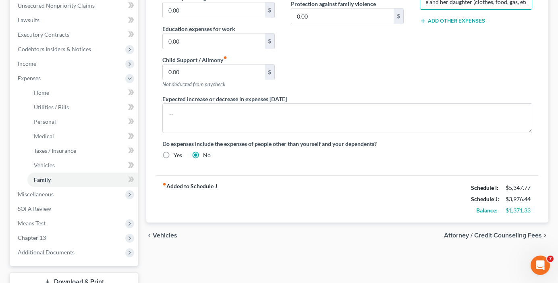
type input "Support for his fiance and her daughter (clothes, food, gas, etc)"
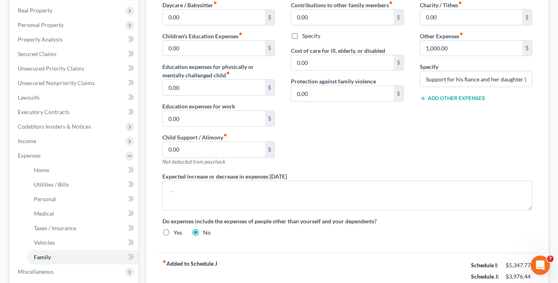
scroll to position [121, 0]
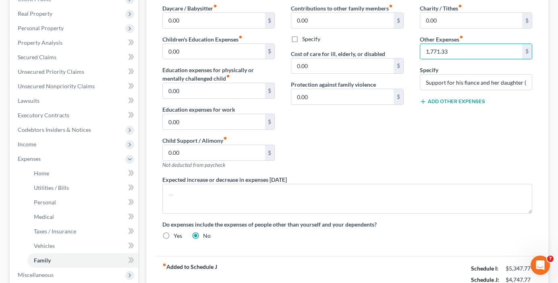
click at [442, 143] on div "Charity / Tithes fiber_manual_record 0.00 $ Other Expenses fiber_manual_record …" at bounding box center [476, 89] width 129 height 171
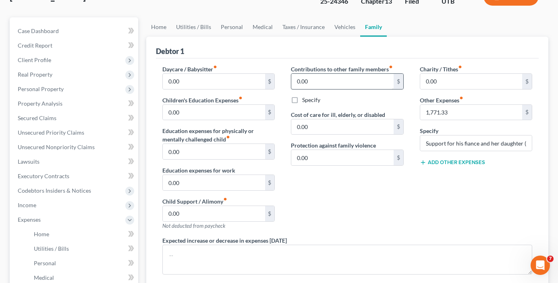
scroll to position [0, 0]
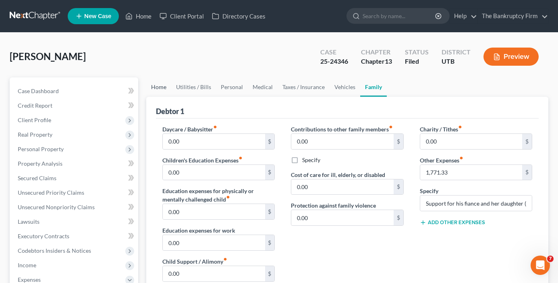
click at [156, 85] on link "Home" at bounding box center [158, 86] width 25 height 19
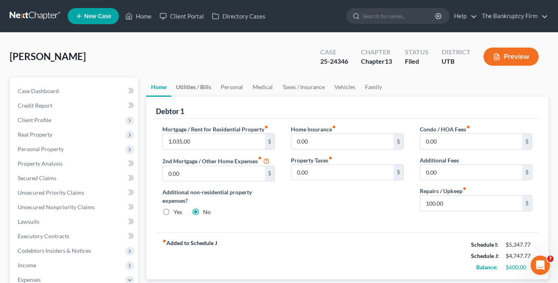
click at [191, 89] on link "Utilities / Bills" at bounding box center [193, 86] width 45 height 19
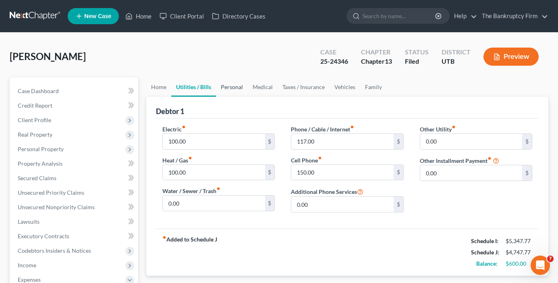
click at [233, 87] on link "Personal" at bounding box center [232, 86] width 32 height 19
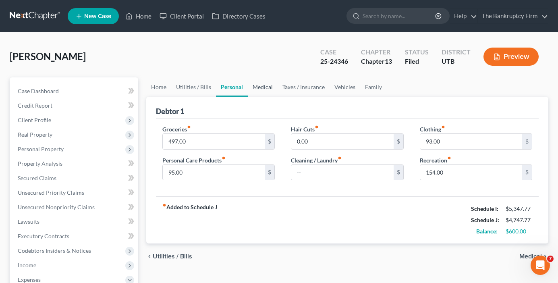
click at [268, 88] on link "Medical" at bounding box center [263, 86] width 30 height 19
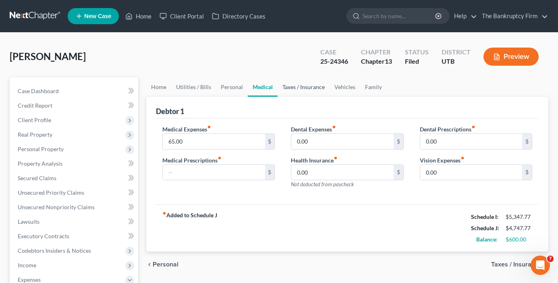
click at [292, 88] on link "Taxes / Insurance" at bounding box center [304, 86] width 52 height 19
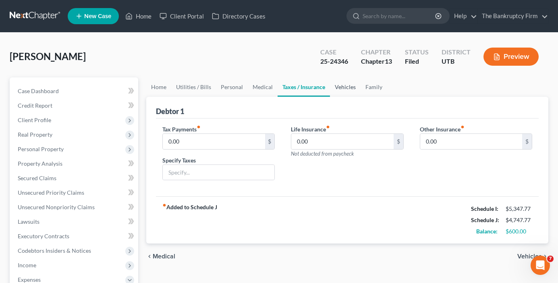
click at [341, 86] on link "Vehicles" at bounding box center [345, 86] width 31 height 19
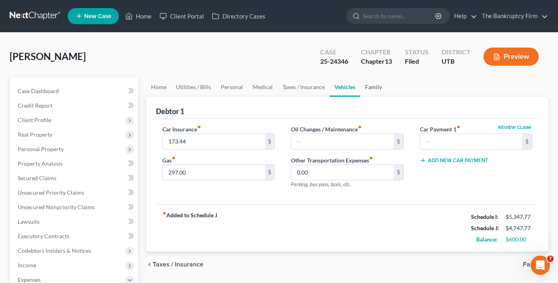
click at [369, 86] on link "Family" at bounding box center [373, 86] width 27 height 19
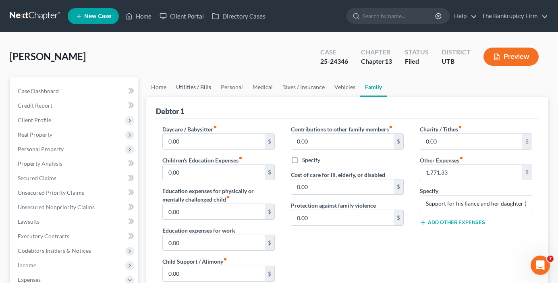
click at [193, 87] on link "Utilities / Bills" at bounding box center [193, 86] width 45 height 19
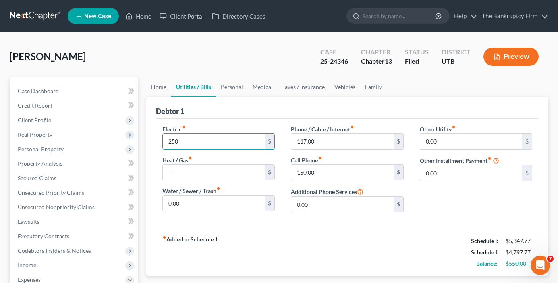
click at [275, 111] on div "Debtor 1" at bounding box center [347, 108] width 383 height 22
click at [222, 87] on link "Personal" at bounding box center [232, 86] width 32 height 19
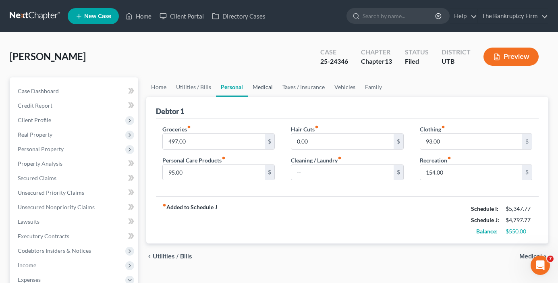
click at [253, 81] on link "Medical" at bounding box center [263, 86] width 30 height 19
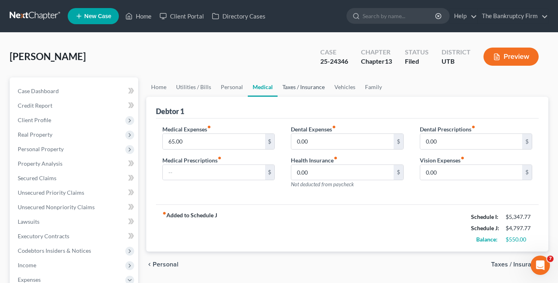
click at [295, 86] on link "Taxes / Insurance" at bounding box center [304, 86] width 52 height 19
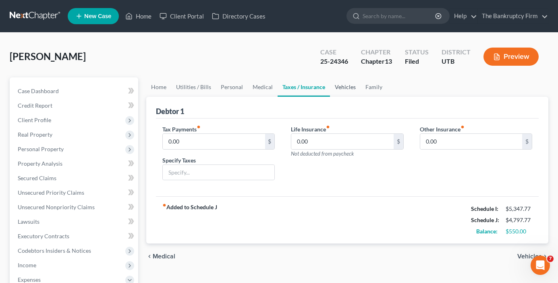
click at [342, 85] on link "Vehicles" at bounding box center [345, 86] width 31 height 19
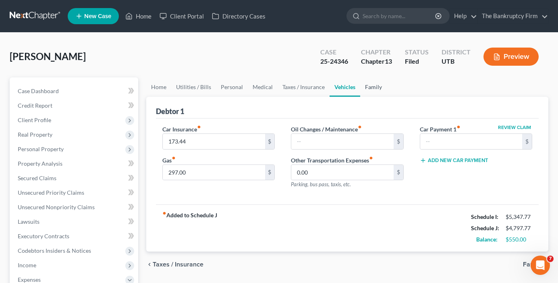
click at [371, 88] on link "Family" at bounding box center [373, 86] width 27 height 19
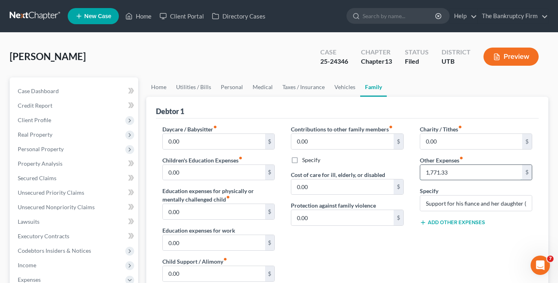
click at [435, 172] on input "1,771.33" at bounding box center [471, 172] width 102 height 15
click at [436, 171] on input "1,771.33" at bounding box center [471, 172] width 102 height 15
drag, startPoint x: 436, startPoint y: 168, endPoint x: 439, endPoint y: 173, distance: 5.6
click at [436, 168] on input "1,771.33" at bounding box center [471, 172] width 102 height 15
click at [449, 172] on input "1,771.33" at bounding box center [471, 172] width 102 height 15
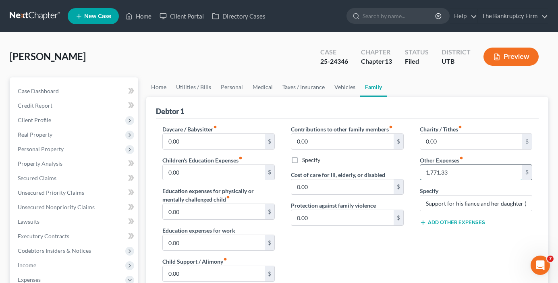
click at [436, 173] on input "1,771.33" at bounding box center [471, 172] width 102 height 15
click at [431, 173] on input "171.33" at bounding box center [471, 172] width 102 height 15
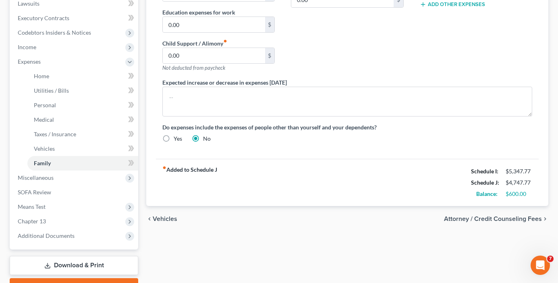
scroll to position [242, 0]
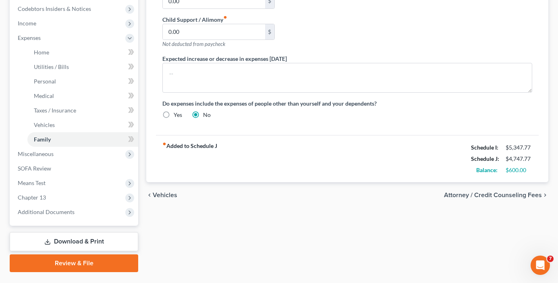
click at [360, 166] on div "fiber_manual_record Added to Schedule J Schedule I: $5,347.77 Schedule J: $4,74…" at bounding box center [347, 158] width 383 height 47
click at [32, 194] on span "Chapter 13" at bounding box center [32, 197] width 28 height 7
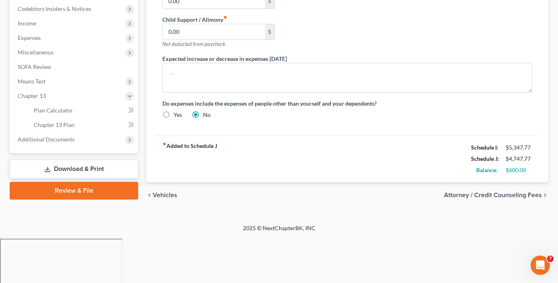
scroll to position [197, 0]
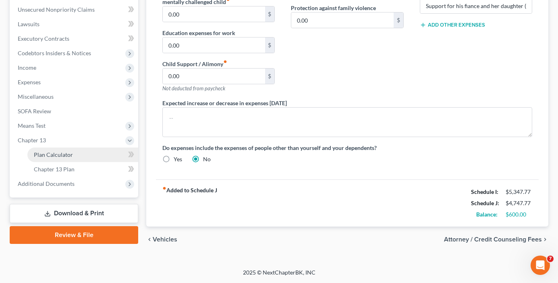
click at [62, 158] on link "Plan Calculator" at bounding box center [82, 154] width 111 height 15
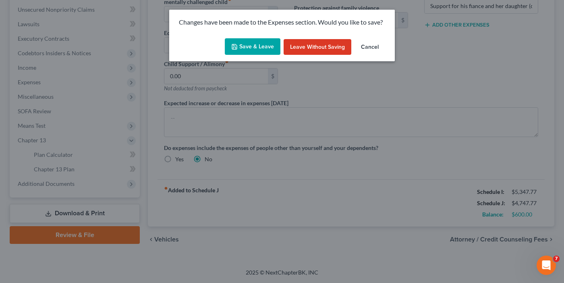
click at [251, 40] on button "Save & Leave" at bounding box center [253, 46] width 56 height 17
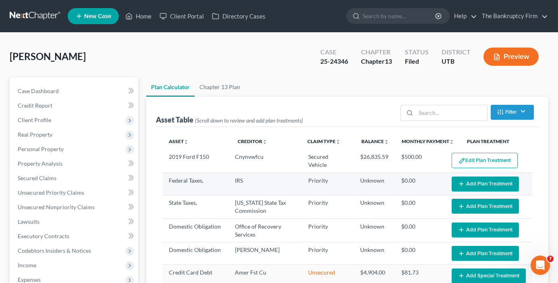
click at [484, 187] on button "Add Plan Treatment" at bounding box center [485, 183] width 67 height 15
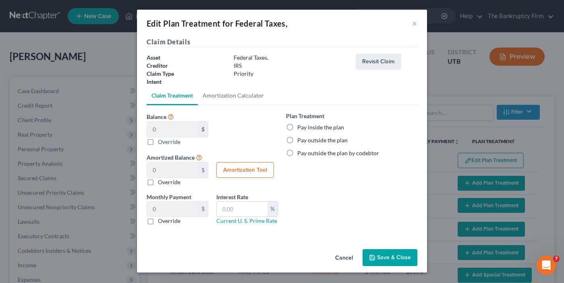
click at [52, 172] on div "Edit Plan Treatment for Federal Taxes, × Claim Details Asset Federal Taxes, Cre…" at bounding box center [282, 141] width 564 height 283
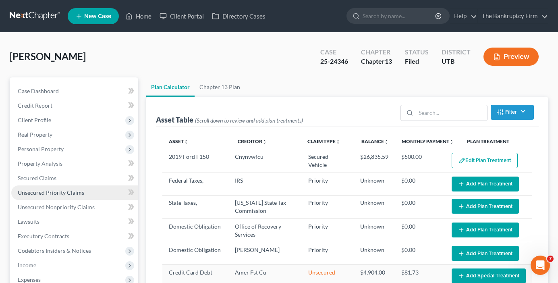
click at [56, 191] on span "Unsecured Priority Claims" at bounding box center [51, 192] width 66 height 7
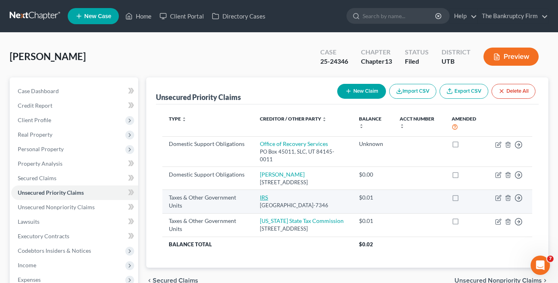
click at [260, 194] on link "IRS" at bounding box center [264, 197] width 8 height 7
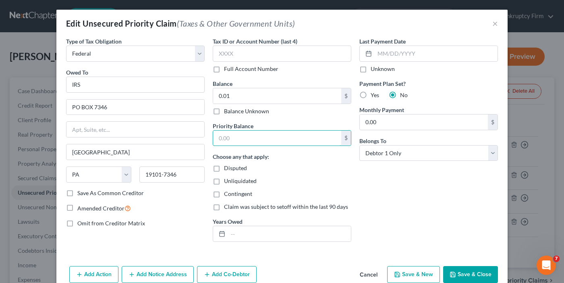
click at [246, 144] on input "text" at bounding box center [277, 138] width 128 height 15
paste input "11114"
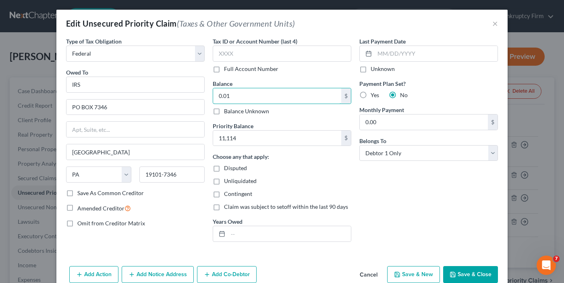
paste input "11114"
click at [454, 273] on button "Save & Close" at bounding box center [470, 274] width 55 height 17
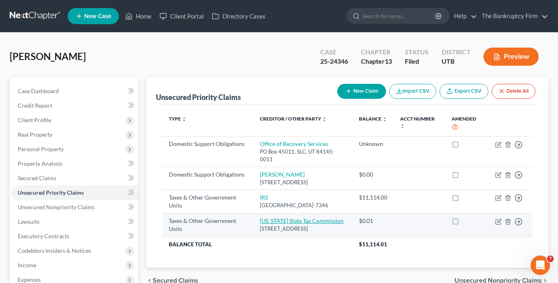
click at [266, 224] on link "[US_STATE] State Tax Commission" at bounding box center [302, 220] width 84 height 7
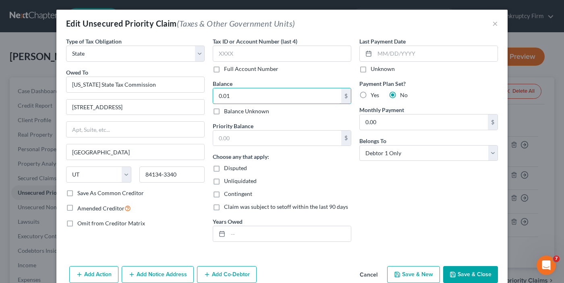
paste input "3377"
click at [247, 140] on input "text" at bounding box center [277, 138] width 128 height 15
paste input "3377"
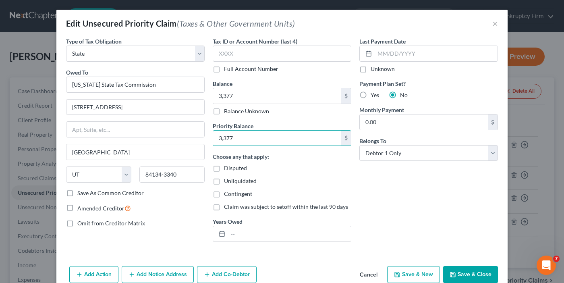
click at [470, 275] on button "Save & Close" at bounding box center [470, 274] width 55 height 17
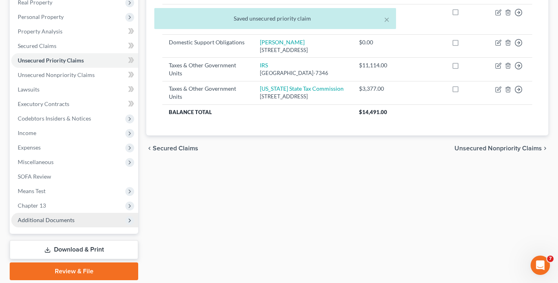
scroll to position [160, 0]
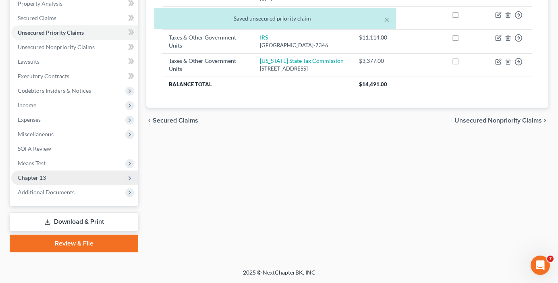
click at [24, 179] on span "Chapter 13" at bounding box center [32, 177] width 28 height 7
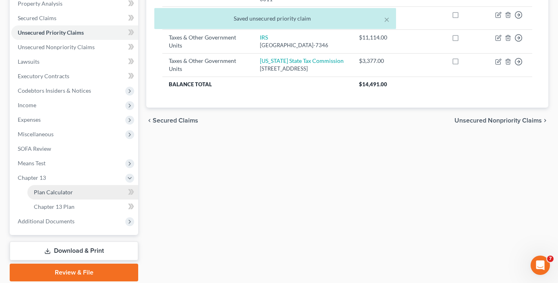
click at [56, 193] on span "Plan Calculator" at bounding box center [53, 192] width 39 height 7
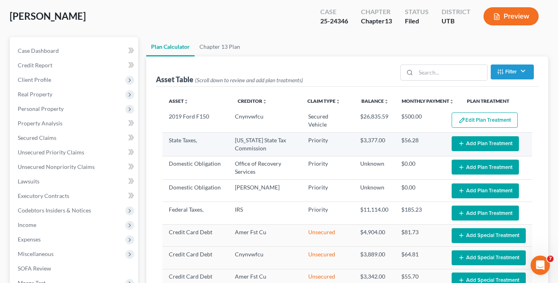
click at [469, 143] on button "Add Plan Treatment" at bounding box center [485, 143] width 67 height 15
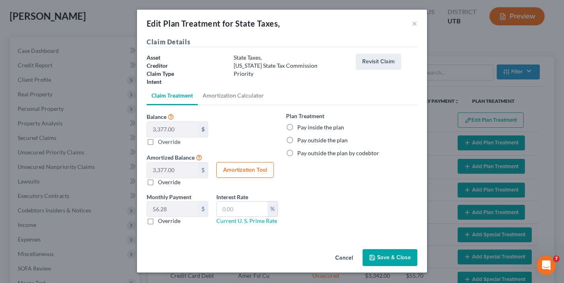
click at [331, 128] on label "Pay inside the plan" at bounding box center [320, 127] width 47 height 8
click at [306, 128] on input "Pay inside the plan" at bounding box center [303, 125] width 5 height 5
click at [389, 260] on button "Save & Close" at bounding box center [390, 257] width 55 height 17
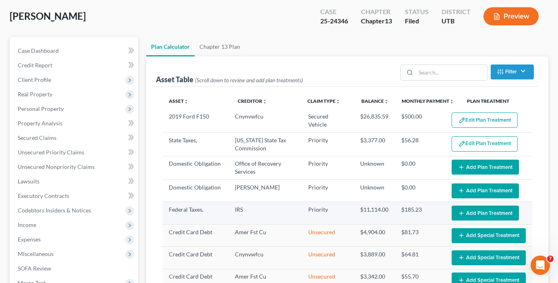
click at [459, 210] on button "Add Plan Treatment" at bounding box center [485, 212] width 67 height 15
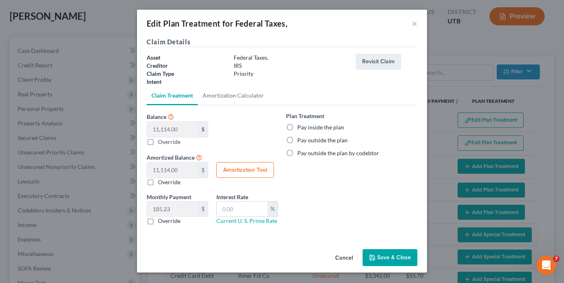
click at [299, 126] on label "Pay inside the plan" at bounding box center [320, 127] width 47 height 8
click at [301, 126] on input "Pay inside the plan" at bounding box center [303, 125] width 5 height 5
click at [390, 258] on button "Save & Close" at bounding box center [390, 257] width 55 height 17
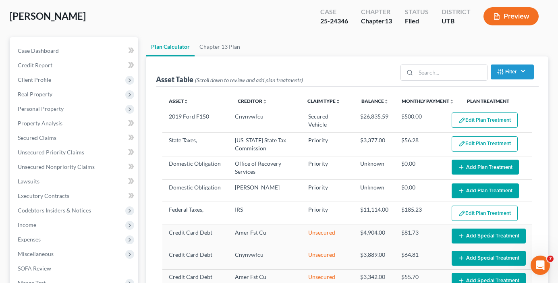
click at [542, 153] on div "Asset Table (Scroll down to review and add plan treatments) Filter Claim Type F…" at bounding box center [347, 184] width 402 height 256
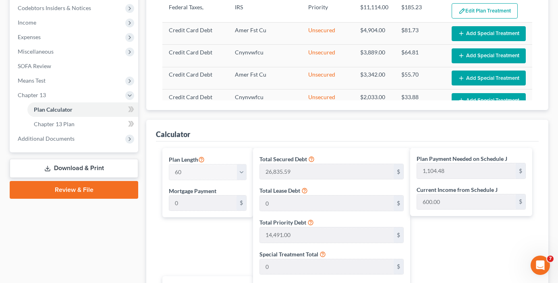
scroll to position [242, 0]
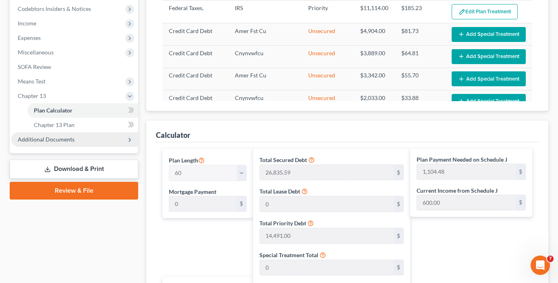
click at [54, 139] on span "Additional Documents" at bounding box center [46, 139] width 57 height 7
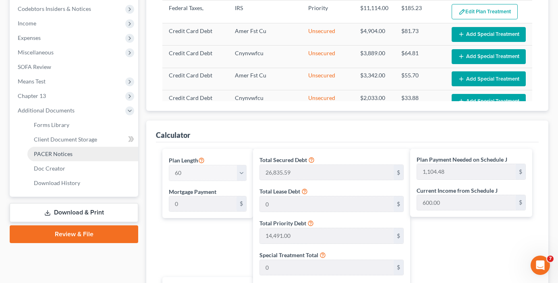
click at [63, 155] on span "PACER Notices" at bounding box center [53, 153] width 39 height 7
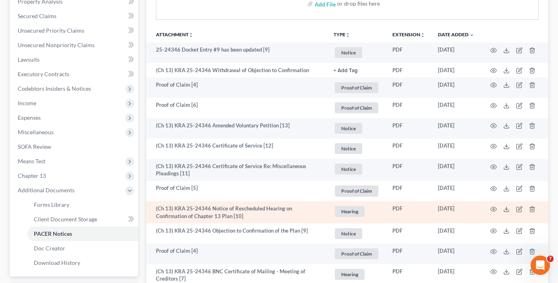
scroll to position [161, 0]
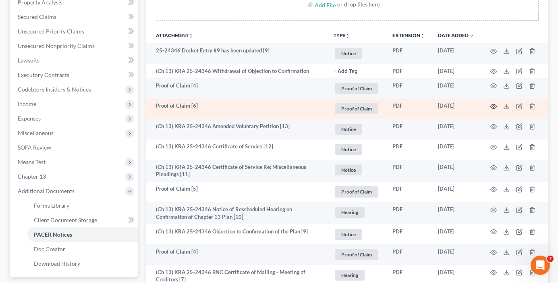
click at [495, 107] on icon "button" at bounding box center [493, 106] width 6 height 6
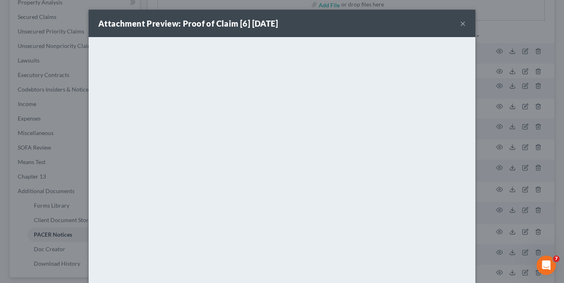
click at [48, 144] on div "Attachment Preview: Proof of Claim [6] 09/05/2025 × <object ng-attr-data='https…" at bounding box center [282, 141] width 564 height 283
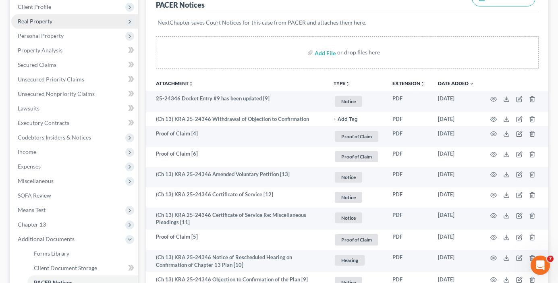
scroll to position [40, 0]
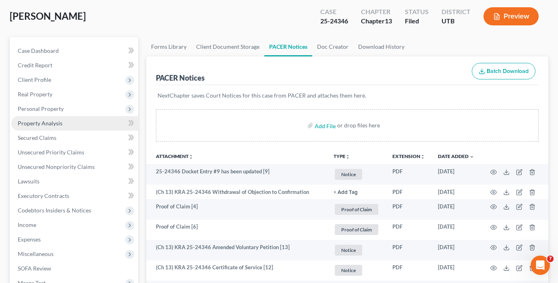
click at [44, 125] on span "Property Analysis" at bounding box center [40, 123] width 45 height 7
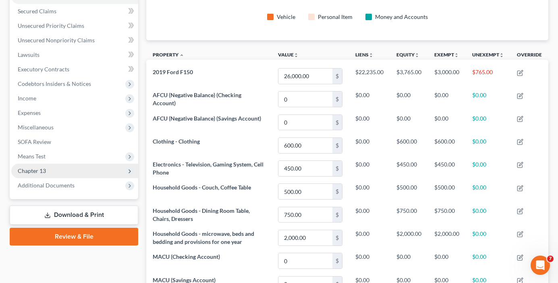
scroll to position [161, 0]
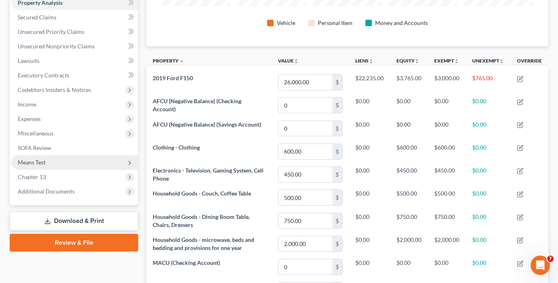
click at [31, 159] on span "Means Test" at bounding box center [32, 162] width 28 height 7
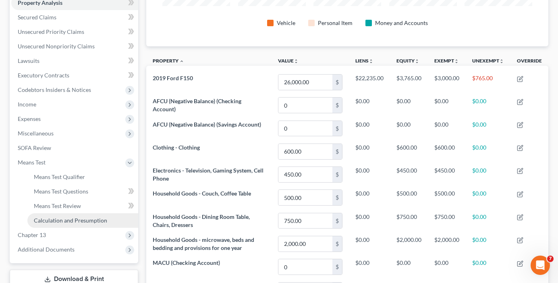
click at [62, 224] on link "Calculation and Presumption" at bounding box center [82, 220] width 111 height 15
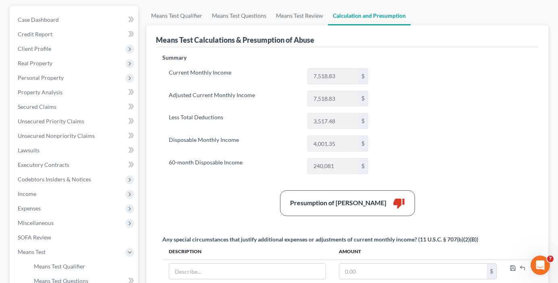
scroll to position [81, 0]
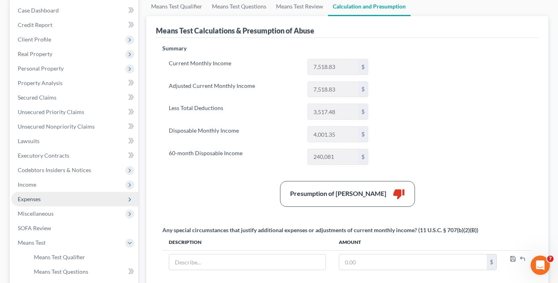
click at [28, 199] on span "Expenses" at bounding box center [29, 198] width 23 height 7
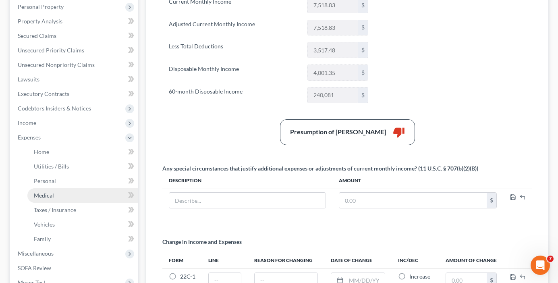
scroll to position [242, 0]
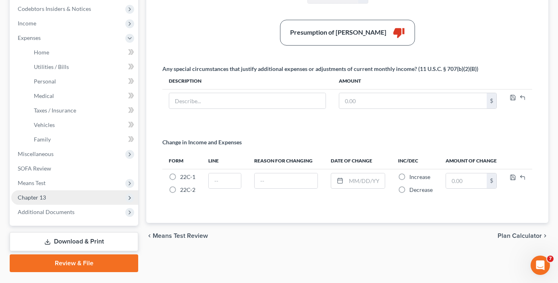
click at [41, 199] on span "Chapter 13" at bounding box center [32, 197] width 28 height 7
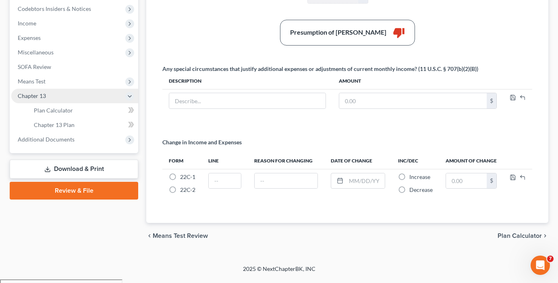
scroll to position [238, 0]
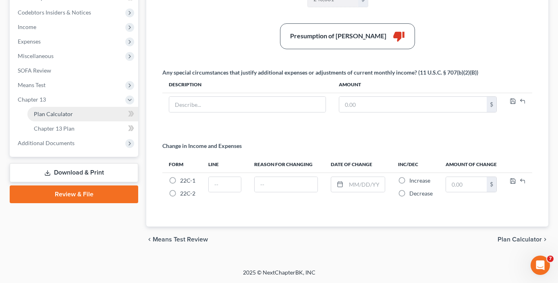
click at [58, 114] on span "Plan Calculator" at bounding box center [53, 113] width 39 height 7
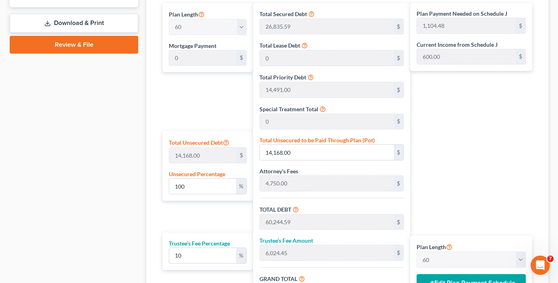
scroll to position [403, 0]
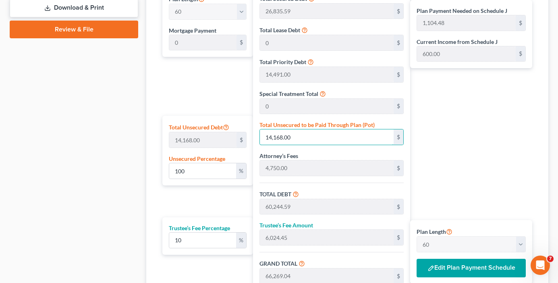
paste input "$21,522.18"
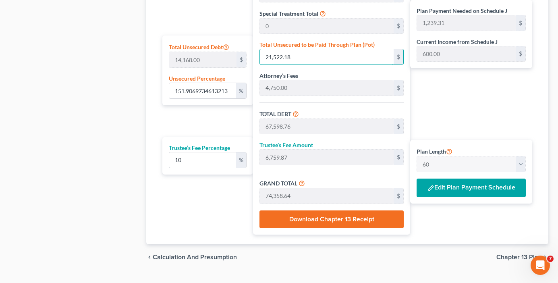
scroll to position [484, 0]
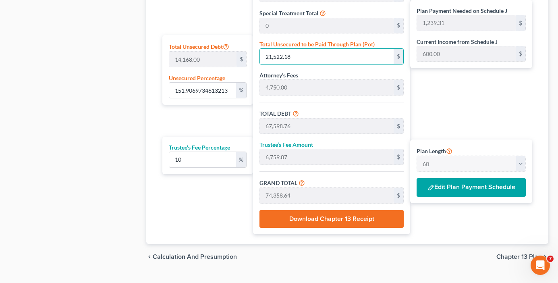
click at [459, 185] on button "Edit Plan Payment Schedule" at bounding box center [471, 187] width 109 height 19
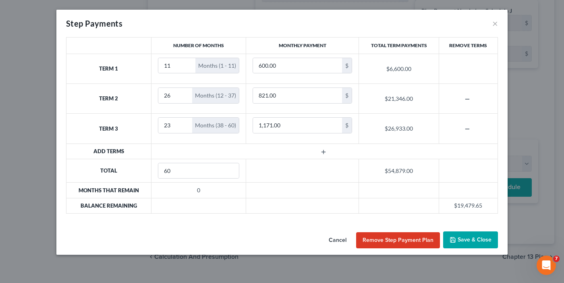
click at [324, 151] on icon "button" at bounding box center [323, 152] width 6 height 6
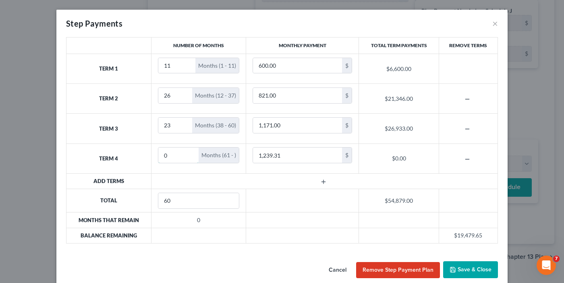
drag, startPoint x: 181, startPoint y: 155, endPoint x: 126, endPoint y: 157, distance: 54.9
click at [126, 157] on tr "Term 4 0 Months (61 - ) 1,239.31 $ $0.00" at bounding box center [282, 158] width 432 height 30
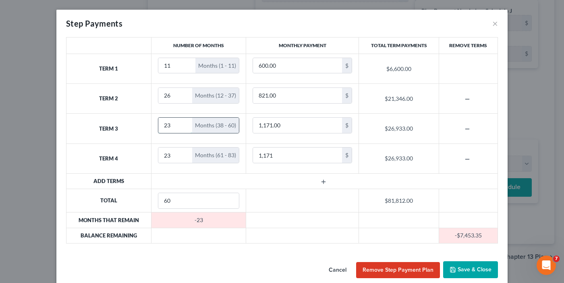
drag, startPoint x: 171, startPoint y: 125, endPoint x: 156, endPoint y: 125, distance: 14.5
click at [158, 125] on input "23" at bounding box center [175, 125] width 34 height 15
click at [171, 64] on input "11" at bounding box center [176, 65] width 37 height 15
drag, startPoint x: 172, startPoint y: 68, endPoint x: 159, endPoint y: 68, distance: 13.3
click at [161, 68] on input "11" at bounding box center [176, 65] width 37 height 15
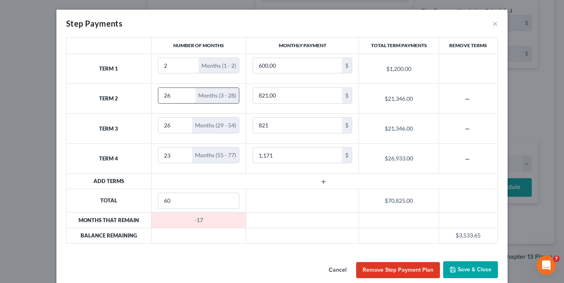
drag, startPoint x: 169, startPoint y: 94, endPoint x: 156, endPoint y: 94, distance: 12.9
click at [158, 94] on input "26" at bounding box center [176, 95] width 37 height 15
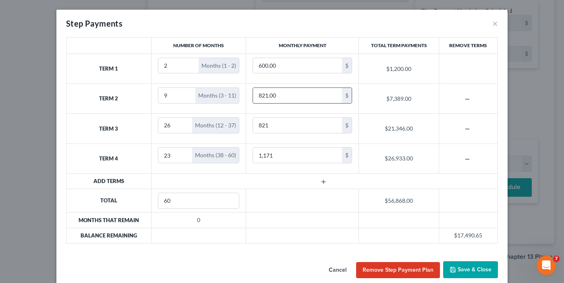
click at [282, 94] on input "821.00" at bounding box center [297, 95] width 89 height 15
click at [259, 125] on input "821" at bounding box center [297, 125] width 89 height 15
click at [258, 126] on input "821" at bounding box center [297, 125] width 89 height 15
click at [272, 156] on input "1,171" at bounding box center [297, 154] width 89 height 15
click at [274, 95] on input "1,000" at bounding box center [297, 95] width 89 height 15
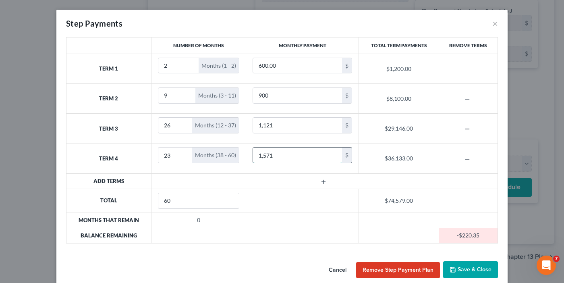
click at [272, 154] on input "1,571" at bounding box center [297, 154] width 89 height 15
click at [262, 153] on input "1,571" at bounding box center [297, 154] width 89 height 15
click at [263, 157] on input "1,714" at bounding box center [297, 154] width 89 height 15
drag, startPoint x: 272, startPoint y: 154, endPoint x: 229, endPoint y: 156, distance: 43.6
click at [229, 156] on tr "Term 4 23 Months (38 - 60) 1,714 $ $39,422.00" at bounding box center [282, 158] width 432 height 30
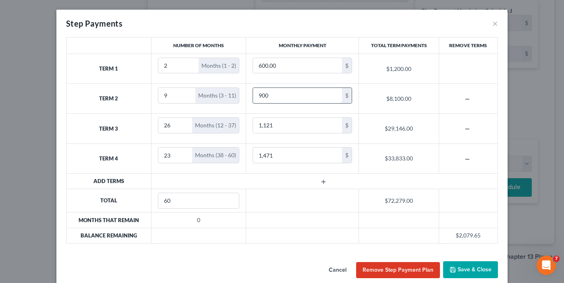
click at [261, 95] on input "900" at bounding box center [297, 95] width 89 height 15
click at [261, 94] on input "900" at bounding box center [297, 95] width 89 height 15
click at [266, 122] on input "1,121" at bounding box center [297, 125] width 89 height 15
click at [266, 124] on input "1,121" at bounding box center [297, 125] width 89 height 15
click at [266, 154] on input "1,471" at bounding box center [297, 154] width 89 height 15
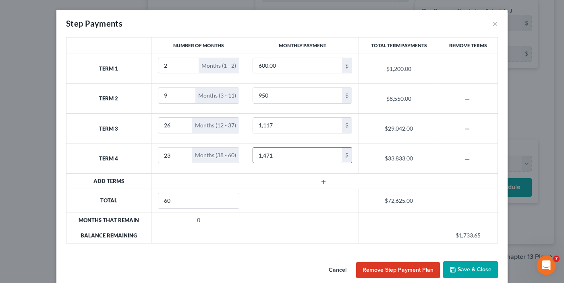
click at [266, 155] on input "1,471" at bounding box center [297, 154] width 89 height 15
drag, startPoint x: 266, startPoint y: 155, endPoint x: 262, endPoint y: 156, distance: 4.9
click at [262, 156] on input "1,471" at bounding box center [297, 154] width 89 height 15
click at [261, 153] on input "1,512" at bounding box center [297, 154] width 89 height 15
drag, startPoint x: 264, startPoint y: 154, endPoint x: 286, endPoint y: 157, distance: 21.9
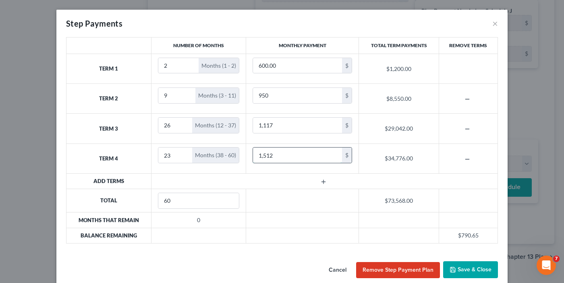
click at [285, 156] on input "1,512" at bounding box center [297, 154] width 89 height 15
click at [268, 95] on input "950" at bounding box center [297, 95] width 89 height 15
click at [265, 126] on input "1,117" at bounding box center [297, 125] width 89 height 15
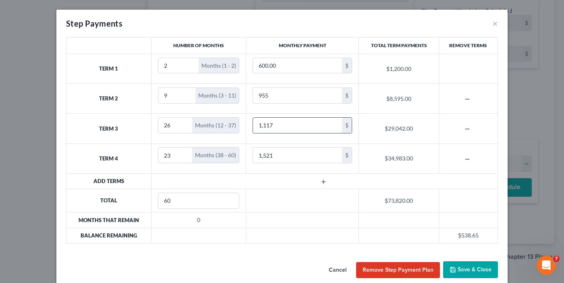
click at [270, 126] on input "1,117" at bounding box center [297, 125] width 89 height 15
click at [272, 127] on input "1,117" at bounding box center [297, 125] width 89 height 15
click at [270, 156] on input "1,521" at bounding box center [297, 154] width 89 height 15
click at [273, 154] on input "1,521" at bounding box center [297, 154] width 89 height 15
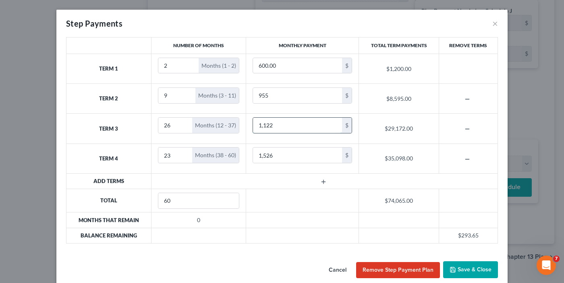
click at [270, 125] on input "1,122" at bounding box center [297, 125] width 89 height 15
click at [265, 125] on input "1,122" at bounding box center [297, 125] width 89 height 15
drag, startPoint x: 265, startPoint y: 125, endPoint x: 275, endPoint y: 125, distance: 10.1
click at [275, 125] on input "1,122" at bounding box center [297, 125] width 89 height 15
click at [282, 154] on input "1,526" at bounding box center [297, 154] width 89 height 15
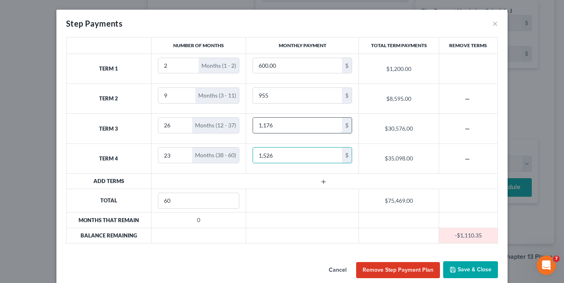
click at [286, 125] on input "1,176" at bounding box center [297, 125] width 89 height 15
click at [261, 96] on input "955" at bounding box center [297, 95] width 89 height 15
click at [261, 95] on input "955" at bounding box center [297, 95] width 89 height 15
click at [260, 95] on input "955" at bounding box center [297, 95] width 89 height 15
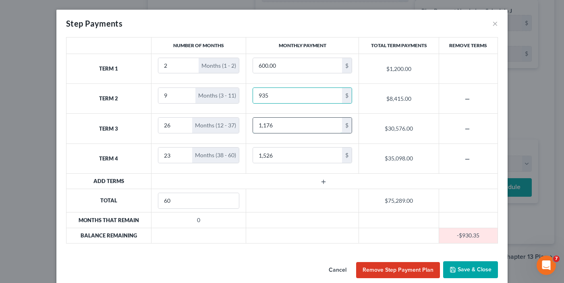
click at [266, 125] on input "1,176" at bounding box center [297, 125] width 89 height 15
click at [265, 126] on input "1,176" at bounding box center [297, 125] width 89 height 15
click at [266, 154] on input "1,526" at bounding box center [297, 154] width 89 height 15
click at [266, 155] on input "1,526" at bounding box center [297, 154] width 89 height 15
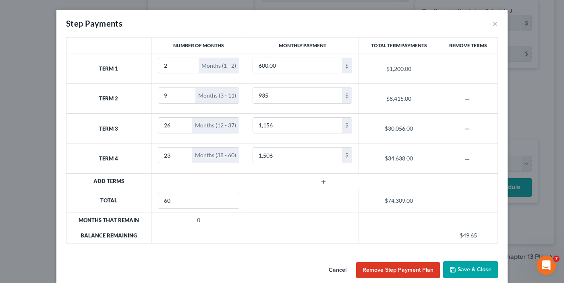
click at [466, 270] on button "Save & Close" at bounding box center [470, 269] width 55 height 17
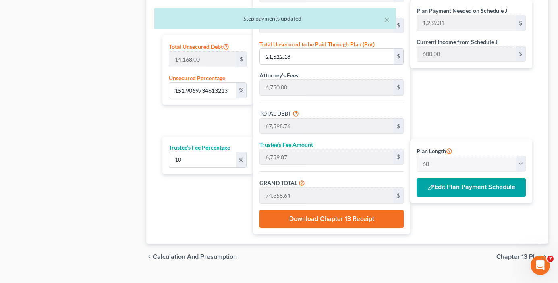
click at [150, 200] on div "Calculator Plan Length 1 2 3 4 5 6 7 8 9 10 11 12 13 14 15 16 17 18 19 20 21 22…" at bounding box center [347, 61] width 402 height 365
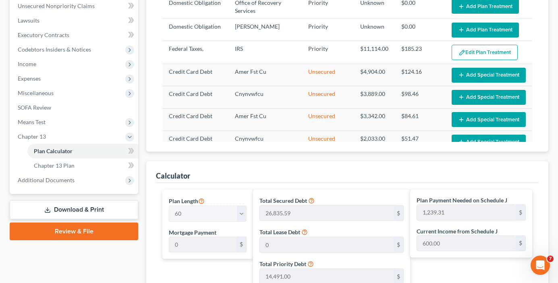
scroll to position [201, 0]
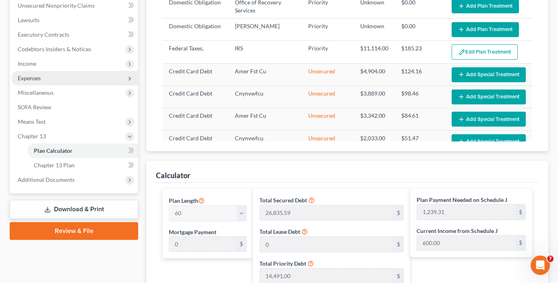
click at [36, 79] on span "Expenses" at bounding box center [29, 78] width 23 height 7
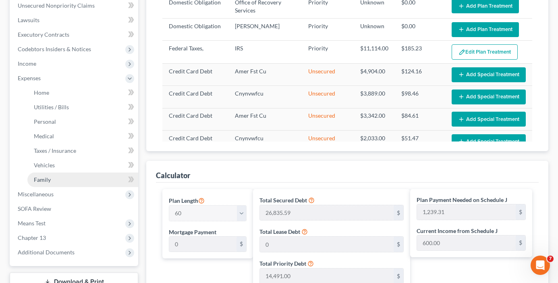
click at [51, 178] on link "Family" at bounding box center [82, 179] width 111 height 15
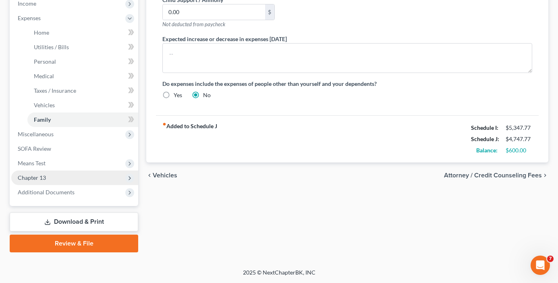
click at [32, 172] on span "Chapter 13" at bounding box center [74, 177] width 127 height 15
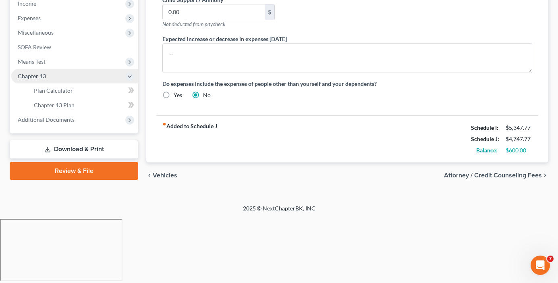
scroll to position [197, 0]
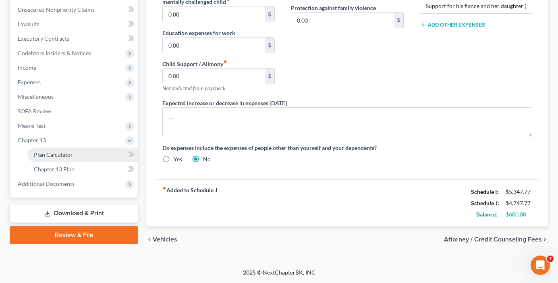
click at [45, 155] on span "Plan Calculator" at bounding box center [53, 154] width 39 height 7
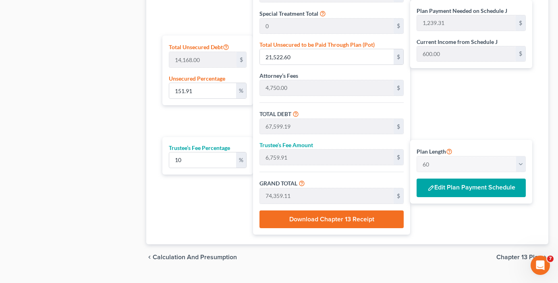
scroll to position [501, 0]
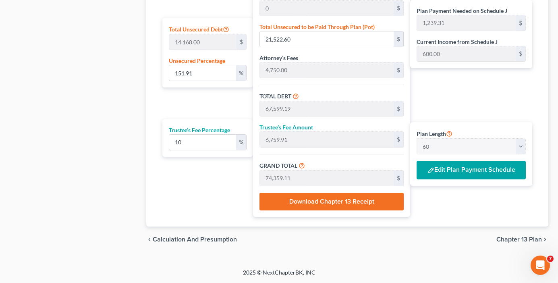
click at [448, 161] on button "Edit Plan Payment Schedule" at bounding box center [471, 170] width 109 height 19
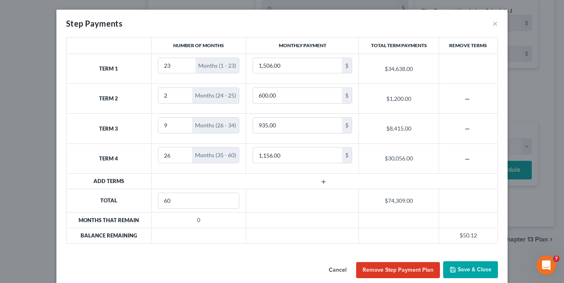
click at [460, 267] on button "Save & Close" at bounding box center [470, 269] width 55 height 17
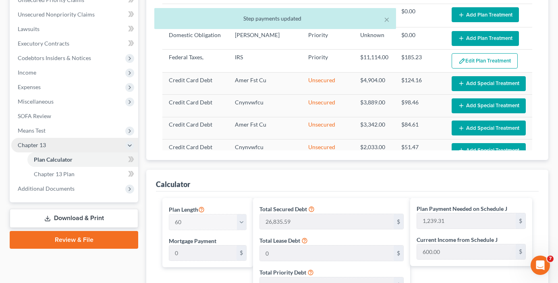
scroll to position [178, 0]
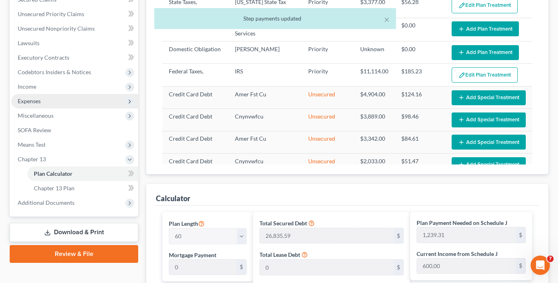
click at [33, 103] on span "Expenses" at bounding box center [29, 101] width 23 height 7
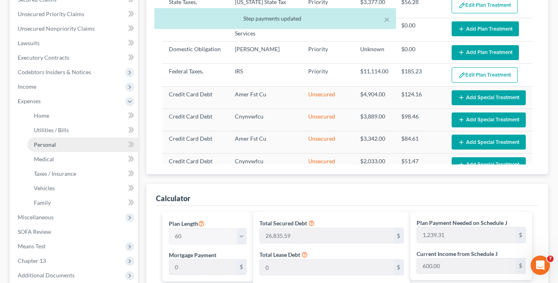
click at [50, 143] on span "Personal" at bounding box center [45, 144] width 22 height 7
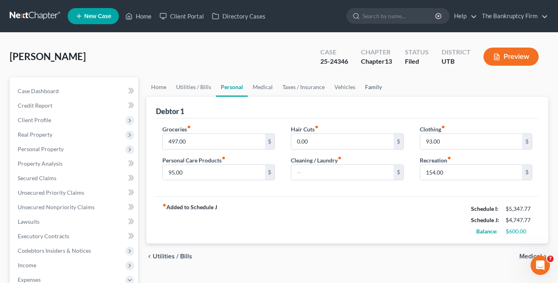
click at [369, 89] on link "Family" at bounding box center [373, 86] width 27 height 19
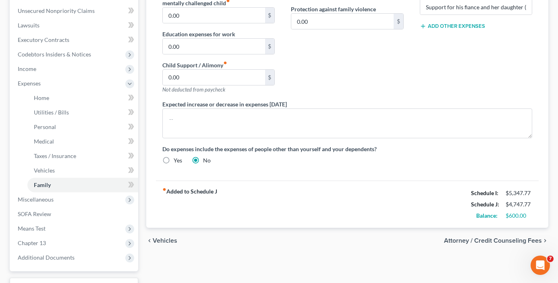
scroll to position [201, 0]
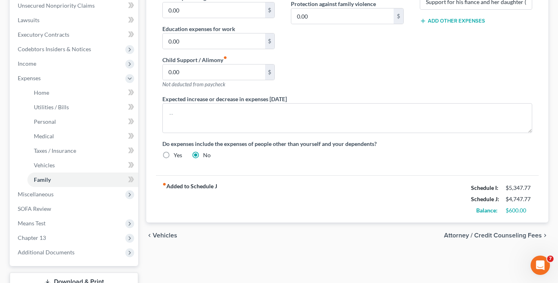
click at [352, 85] on div "Contributions to other family members fiber_manual_record 0.00 $ Specify Cost o…" at bounding box center [347, 8] width 129 height 171
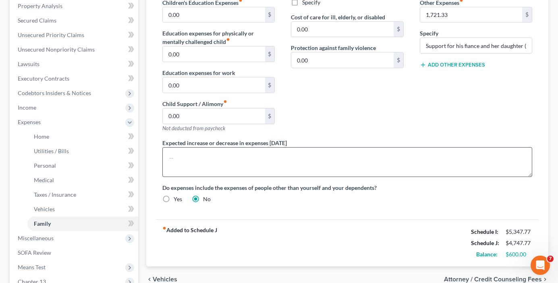
scroll to position [121, 0]
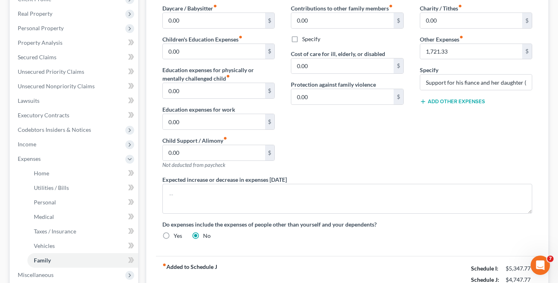
click at [366, 168] on div "Contributions to other family members fiber_manual_record 0.00 $ Specify Cost o…" at bounding box center [347, 89] width 129 height 171
click at [360, 131] on div "Contributions to other family members fiber_manual_record 0.00 $ Specify Cost o…" at bounding box center [347, 89] width 129 height 171
click at [358, 158] on div "Contributions to other family members fiber_manual_record 0.00 $ Specify Cost o…" at bounding box center [347, 89] width 129 height 171
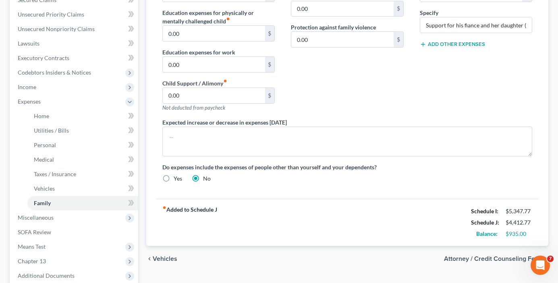
scroll to position [262, 0]
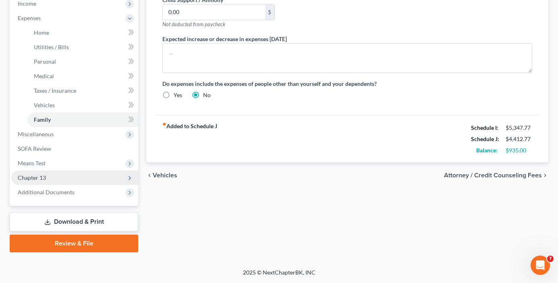
click at [40, 178] on span "Chapter 13" at bounding box center [32, 177] width 28 height 7
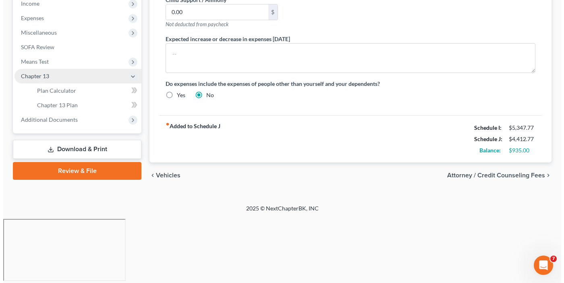
scroll to position [197, 0]
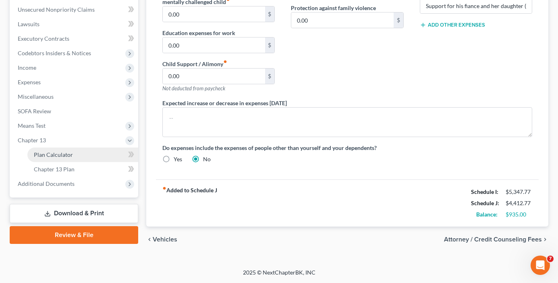
click at [67, 153] on span "Plan Calculator" at bounding box center [53, 154] width 39 height 7
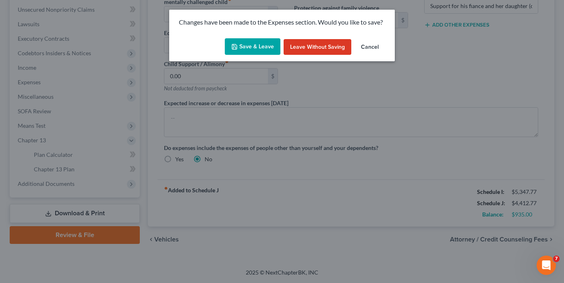
click at [258, 46] on button "Save & Leave" at bounding box center [253, 46] width 56 height 17
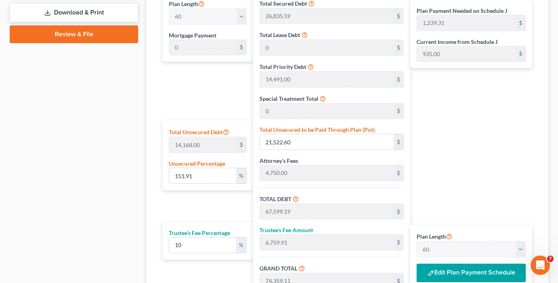
scroll to position [484, 0]
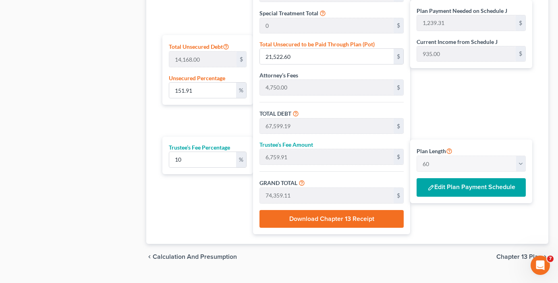
click at [453, 189] on button "Edit Plan Payment Schedule" at bounding box center [471, 187] width 109 height 19
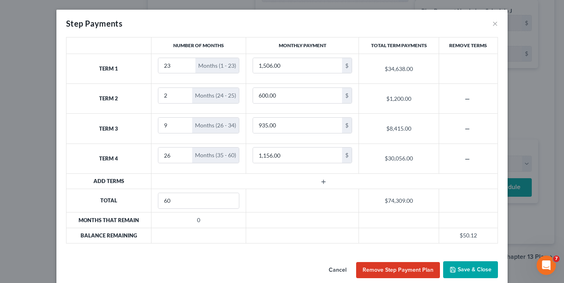
click at [306, 18] on div "Step Payments ×" at bounding box center [281, 23] width 451 height 27
click at [463, 273] on button "Save & Close" at bounding box center [470, 269] width 55 height 17
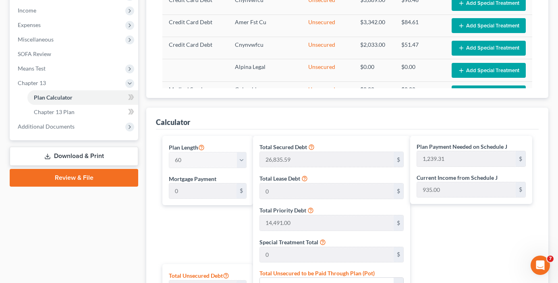
scroll to position [242, 0]
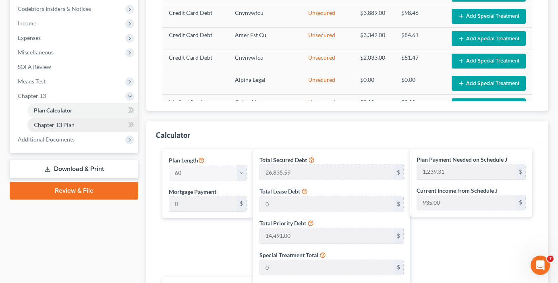
click at [57, 125] on span "Chapter 13 Plan" at bounding box center [54, 124] width 41 height 7
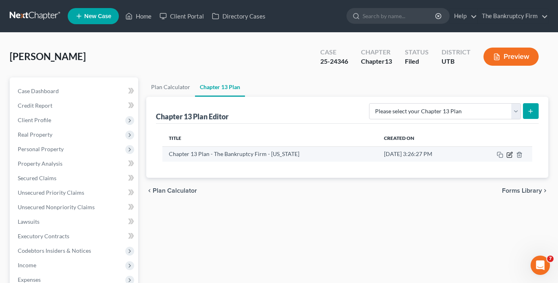
click at [509, 156] on icon "button" at bounding box center [509, 155] width 6 height 6
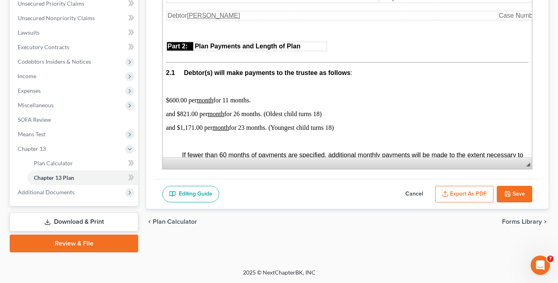
scroll to position [443, 0]
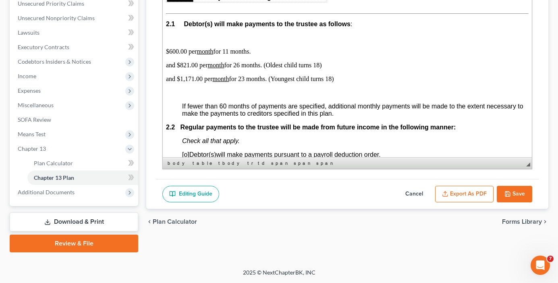
drag, startPoint x: 338, startPoint y: 80, endPoint x: 166, endPoint y: 51, distance: 174.1
copy body "$600.00 per month for 11 months. and $821.00 per month for 26 months. (Oldest c…"
drag, startPoint x: 57, startPoint y: 159, endPoint x: 76, endPoint y: 181, distance: 28.8
click at [57, 160] on span "Plan Calculator" at bounding box center [53, 163] width 39 height 7
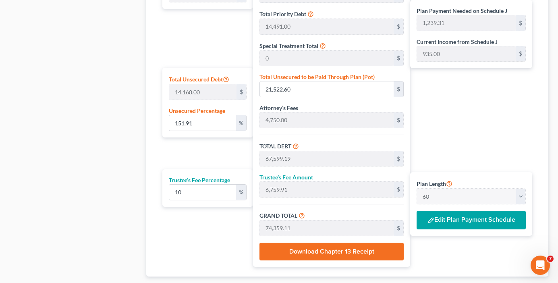
scroll to position [485, 0]
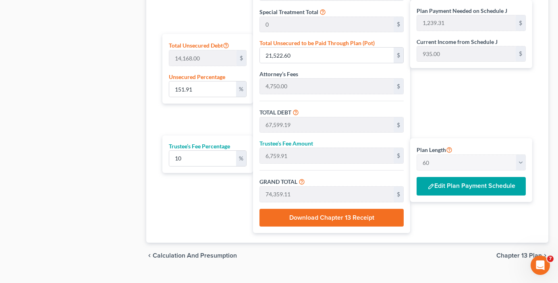
click at [460, 183] on button "Edit Plan Payment Schedule" at bounding box center [471, 186] width 109 height 19
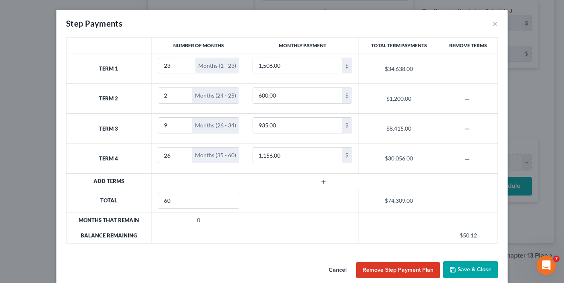
click at [215, 245] on div "Number of Months Monthly Payment Total Term Payments Remove Terms Term 1 23 Mon…" at bounding box center [282, 143] width 440 height 213
drag, startPoint x: 181, startPoint y: 183, endPoint x: 197, endPoint y: 178, distance: 17.5
click at [181, 183] on td at bounding box center [324, 180] width 347 height 15
click at [480, 265] on button "Save & Close" at bounding box center [470, 269] width 55 height 17
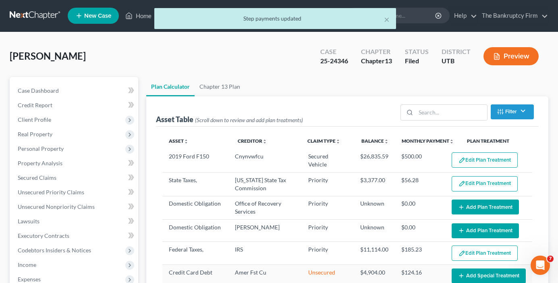
scroll to position [0, 0]
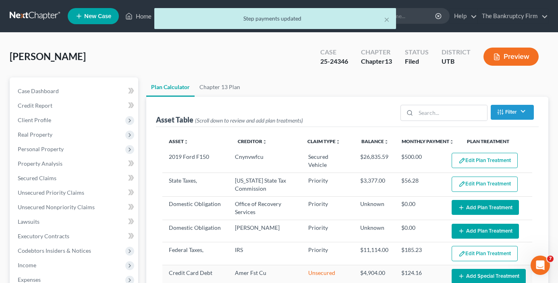
click at [141, 16] on div "× Step payments updated" at bounding box center [275, 20] width 558 height 25
click at [387, 18] on button "×" at bounding box center [387, 20] width 6 height 10
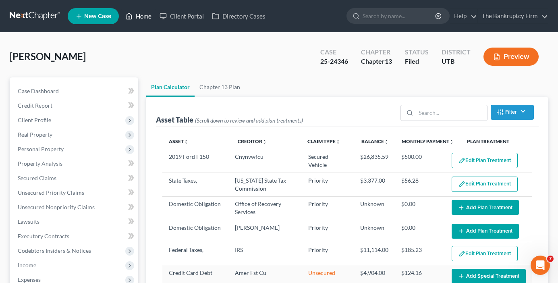
click at [144, 18] on link "Home" at bounding box center [138, 16] width 34 height 15
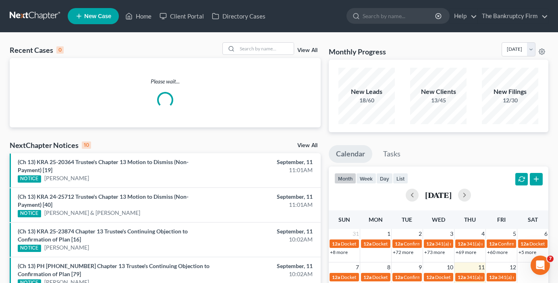
click at [138, 49] on div "Recent Cases 0 View All" at bounding box center [165, 50] width 311 height 16
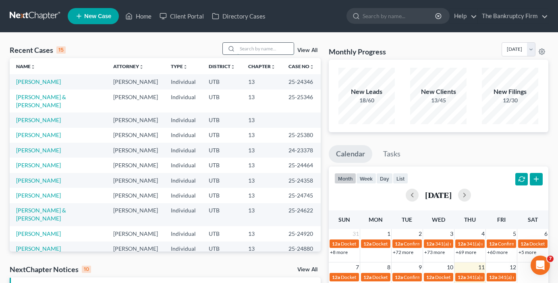
click at [242, 52] on input "search" at bounding box center [265, 49] width 56 height 12
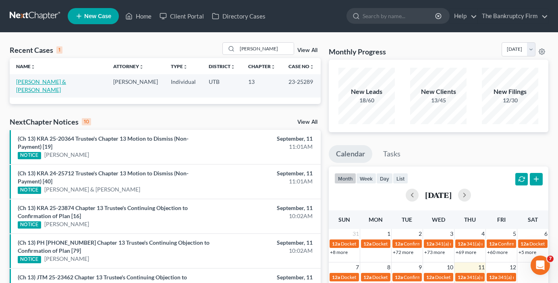
click at [60, 81] on link "Leal, Juanita & Jovany" at bounding box center [41, 85] width 50 height 15
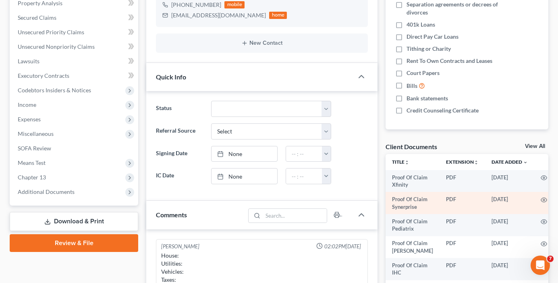
scroll to position [161, 0]
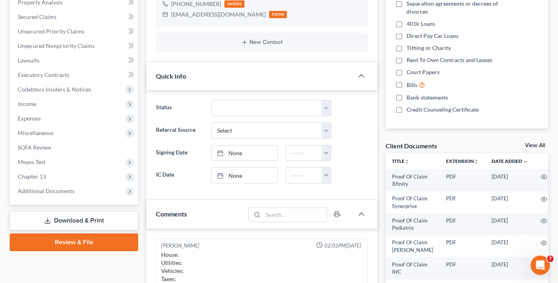
click at [541, 143] on link "View All" at bounding box center [535, 146] width 20 height 6
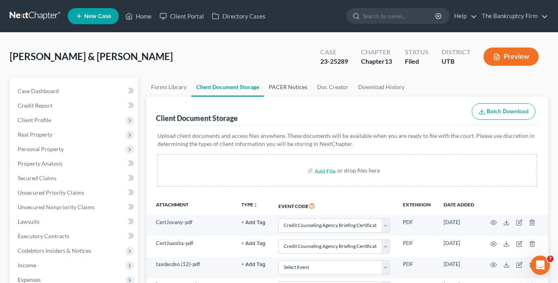
click at [287, 89] on link "PACER Notices" at bounding box center [288, 86] width 48 height 19
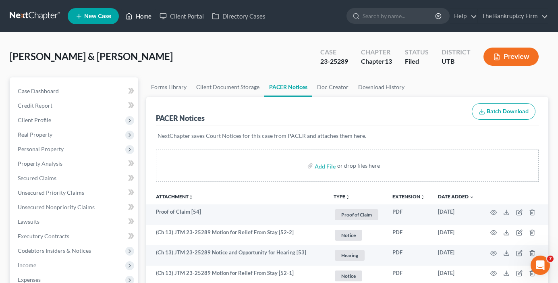
drag, startPoint x: 145, startPoint y: 17, endPoint x: 145, endPoint y: 21, distance: 4.0
click at [145, 17] on link "Home" at bounding box center [138, 16] width 34 height 15
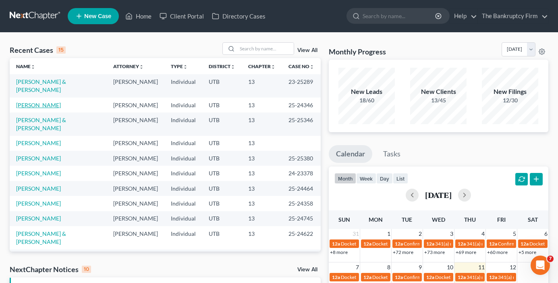
click at [41, 102] on link "[PERSON_NAME]" at bounding box center [38, 105] width 45 height 7
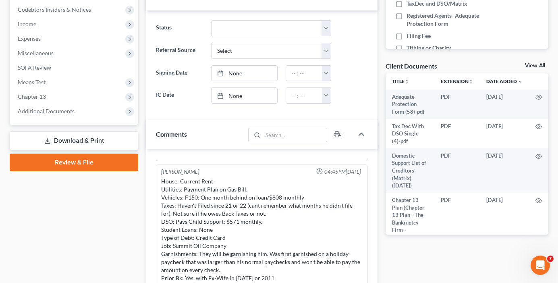
scroll to position [242, 0]
click at [64, 141] on link "Download & Print" at bounding box center [74, 140] width 129 height 19
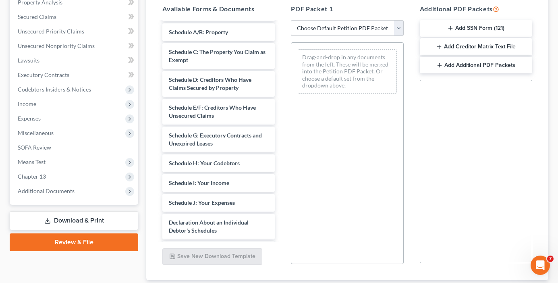
scroll to position [201, 0]
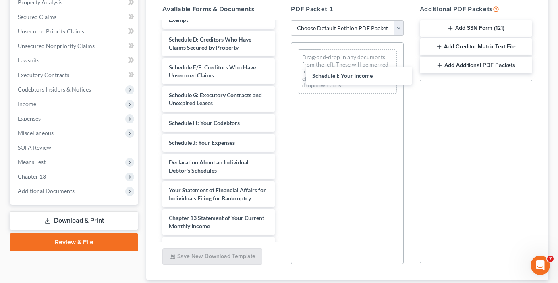
drag, startPoint x: 200, startPoint y: 162, endPoint x: 317, endPoint y: 88, distance: 138.4
click at [281, 79] on div "Schedule I: Your Income Adequate Protection Form (58)-pdf Tax Dec With DSO Sing…" at bounding box center [218, 85] width 125 height 529
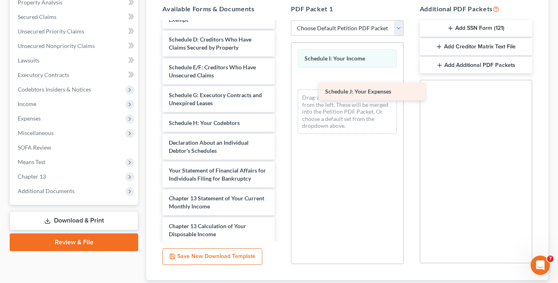
drag, startPoint x: 204, startPoint y: 160, endPoint x: 361, endPoint y: 93, distance: 170.2
click at [281, 93] on div "Schedule J: Your Expenses Adequate Protection Form (58)-pdf Tax Dec With DSO Si…" at bounding box center [218, 75] width 125 height 509
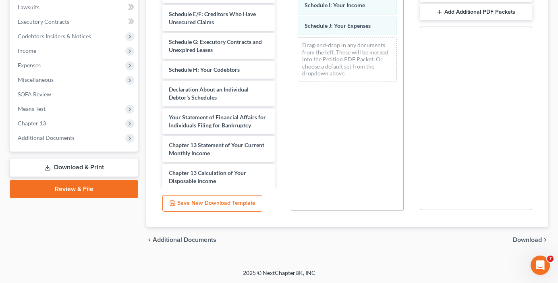
scroll to position [215, 0]
click at [526, 240] on span "Download" at bounding box center [527, 239] width 29 height 6
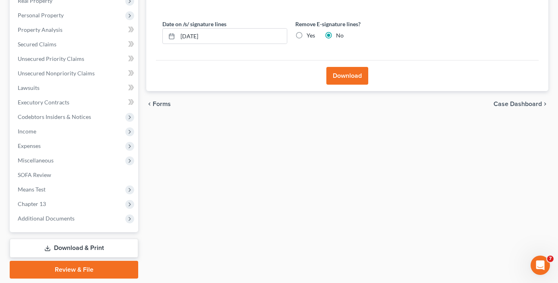
scroll to position [39, 0]
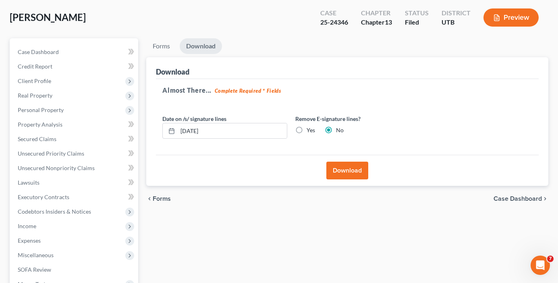
click at [344, 171] on button "Download" at bounding box center [347, 171] width 42 height 18
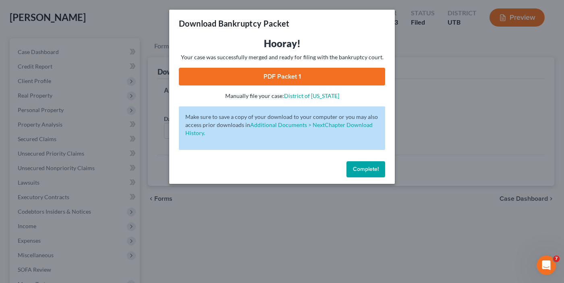
click at [293, 73] on link "PDF Packet 1" at bounding box center [282, 77] width 206 height 18
click at [276, 78] on link "PDF Packet 1" at bounding box center [282, 77] width 206 height 18
click at [370, 166] on span "Complete!" at bounding box center [366, 169] width 26 height 7
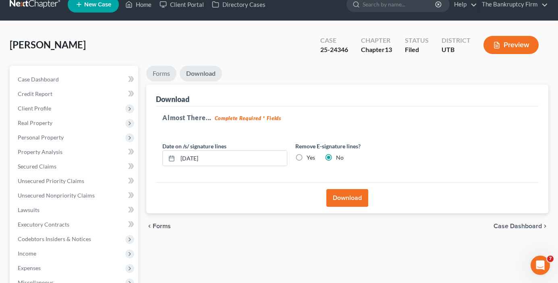
scroll to position [0, 0]
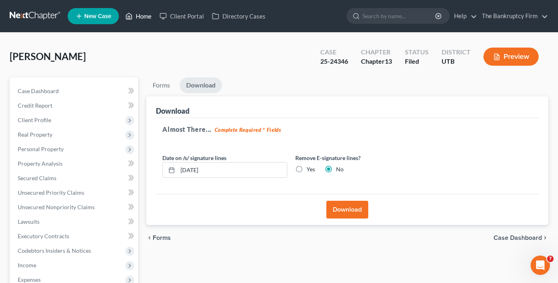
click at [141, 15] on link "Home" at bounding box center [138, 16] width 34 height 15
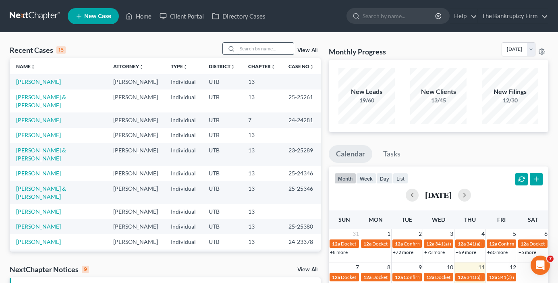
click at [255, 49] on input "search" at bounding box center [265, 49] width 56 height 12
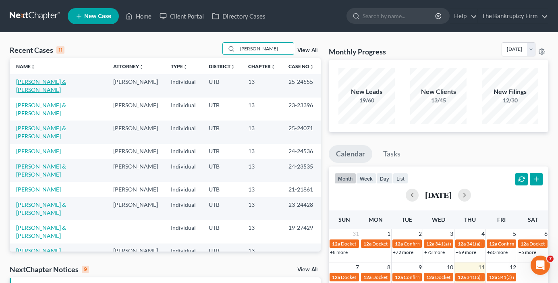
click at [47, 82] on link "[PERSON_NAME] & [PERSON_NAME]" at bounding box center [41, 85] width 50 height 15
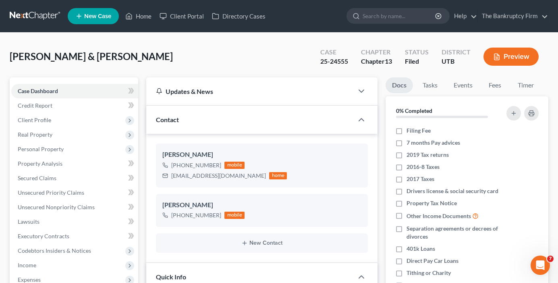
scroll to position [8, 0]
click at [39, 181] on span "Secured Claims" at bounding box center [37, 177] width 39 height 7
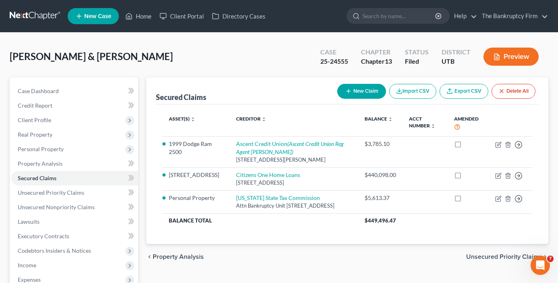
click at [167, 66] on div "Douglas, Michael & Tiffany Upgraded Case 25-24555 Chapter Chapter 13 Status Fil…" at bounding box center [279, 59] width 539 height 35
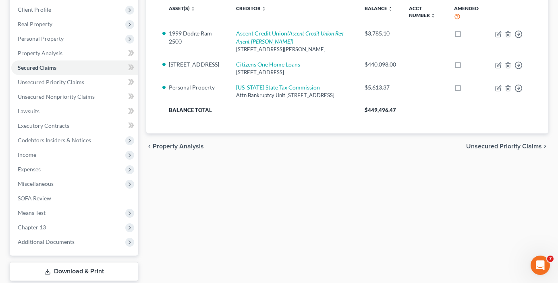
scroll to position [160, 0]
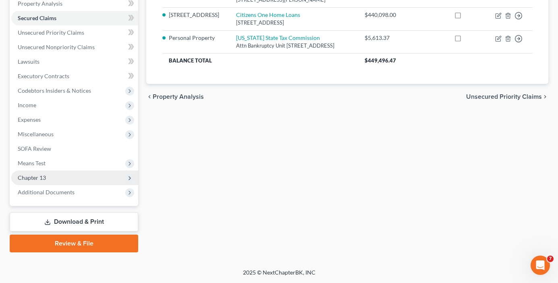
click at [45, 174] on span "Chapter 13" at bounding box center [32, 177] width 28 height 7
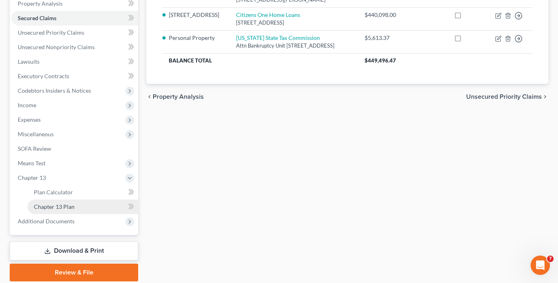
click at [73, 207] on span "Chapter 13 Plan" at bounding box center [54, 206] width 41 height 7
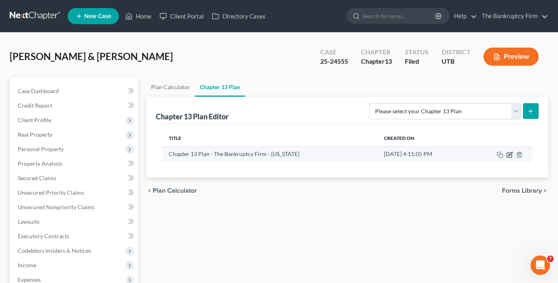
click at [511, 156] on icon "button" at bounding box center [509, 155] width 6 height 6
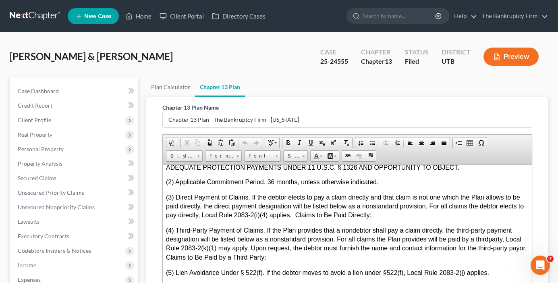
scroll to position [2538, 0]
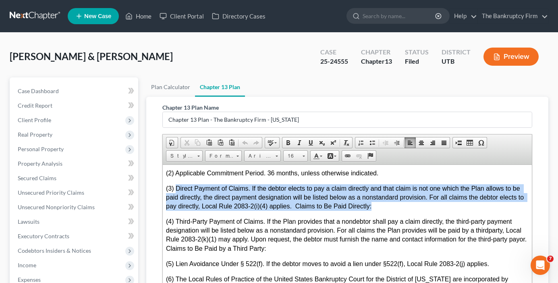
drag, startPoint x: 176, startPoint y: 188, endPoint x: 378, endPoint y: 206, distance: 201.9
click at [378, 206] on span "(3) Direct Payment of Claims. If the debtor elects to pay a claim directly and …" at bounding box center [346, 197] width 360 height 25
copy span "Direct Payment of Claims. If the debtor elects to pay a claim directly and that…"
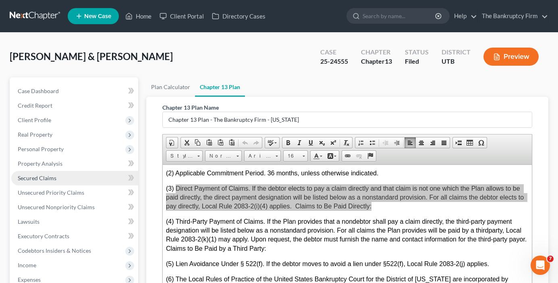
click at [44, 182] on link "Secured Claims" at bounding box center [74, 178] width 127 height 15
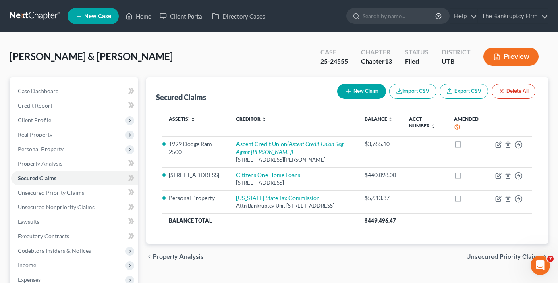
click at [166, 59] on div "Douglas, Michael & Tiffany Upgraded Case 25-24555 Chapter Chapter 13 Status Fil…" at bounding box center [279, 59] width 539 height 35
drag, startPoint x: 211, startPoint y: 57, endPoint x: 177, endPoint y: 3, distance: 63.2
click at [211, 57] on div "Douglas, Michael & Tiffany Upgraded Case 25-24555 Chapter Chapter 13 Status Fil…" at bounding box center [279, 59] width 539 height 35
click at [139, 15] on link "Home" at bounding box center [138, 16] width 34 height 15
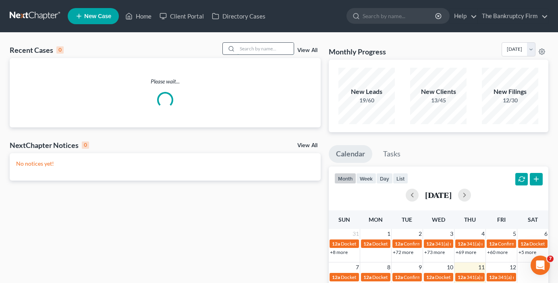
click at [249, 46] on input "search" at bounding box center [265, 49] width 56 height 12
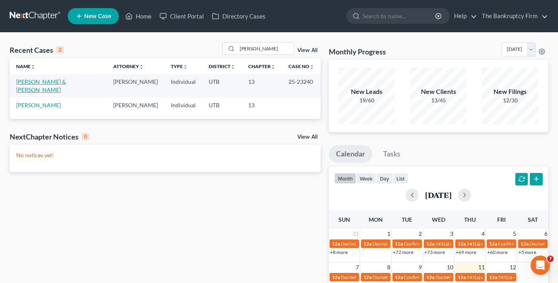
click at [42, 83] on link "[PERSON_NAME] & [PERSON_NAME]" at bounding box center [41, 85] width 50 height 15
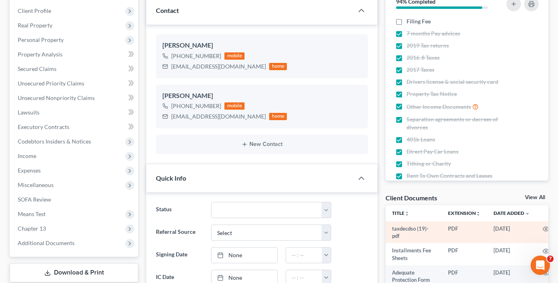
scroll to position [161, 0]
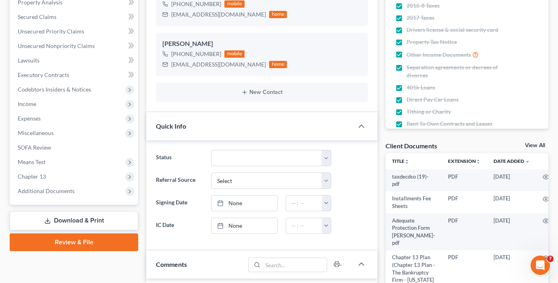
click at [535, 145] on link "View All" at bounding box center [535, 146] width 20 height 6
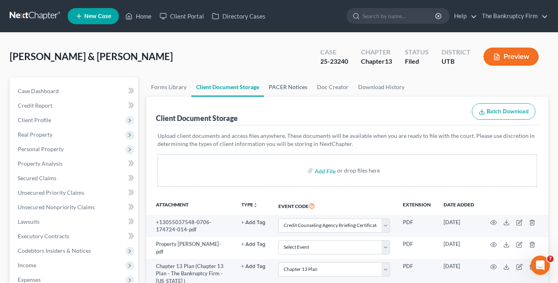
click at [283, 87] on link "PACER Notices" at bounding box center [288, 86] width 48 height 19
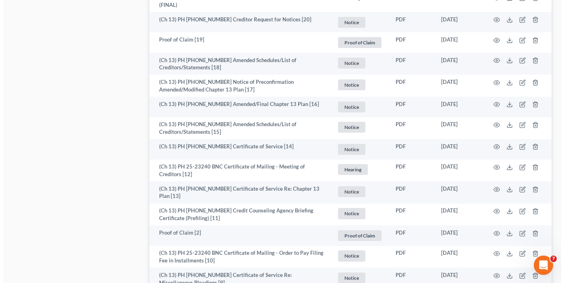
scroll to position [1045, 0]
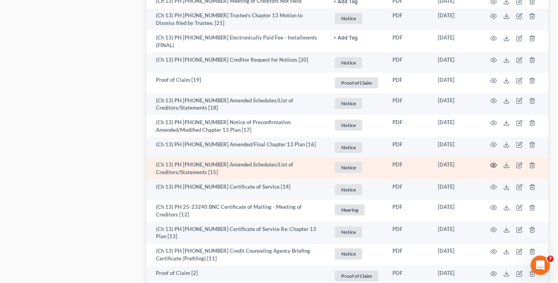
click at [495, 162] on icon "button" at bounding box center [493, 165] width 6 height 6
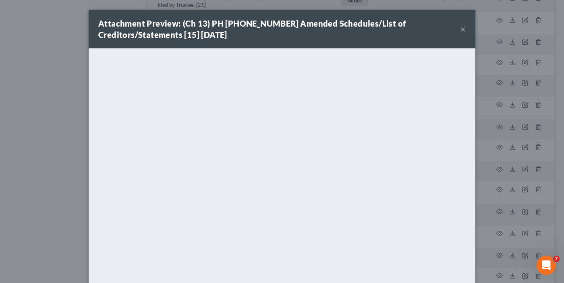
click at [461, 29] on button "×" at bounding box center [463, 29] width 6 height 10
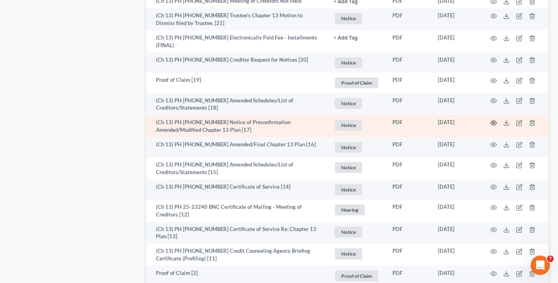
click at [492, 120] on icon "button" at bounding box center [493, 123] width 6 height 6
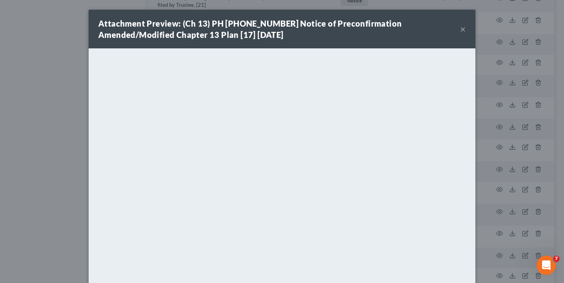
click at [460, 27] on button "×" at bounding box center [463, 29] width 6 height 10
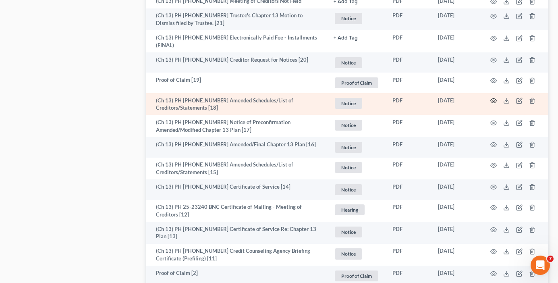
click at [493, 100] on circle "button" at bounding box center [494, 101] width 2 height 2
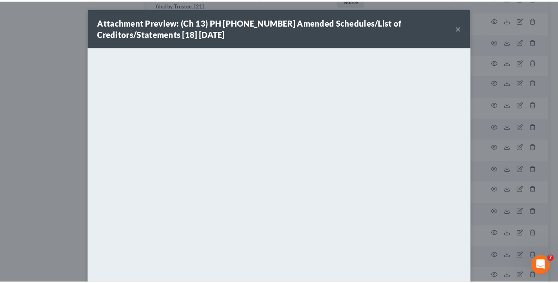
scroll to position [0, 0]
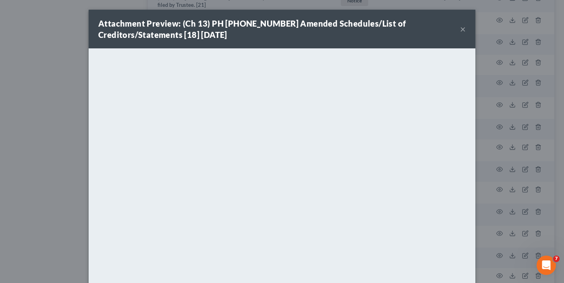
click at [460, 26] on button "×" at bounding box center [463, 29] width 6 height 10
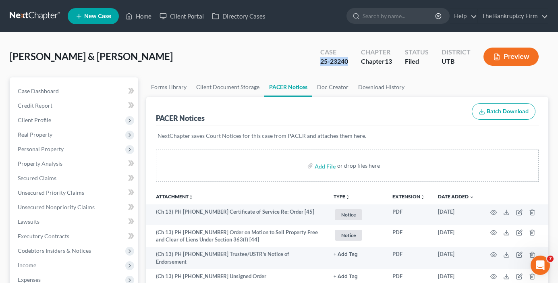
drag, startPoint x: 347, startPoint y: 61, endPoint x: 320, endPoint y: 65, distance: 26.8
click at [320, 65] on div "Case 25-23240" at bounding box center [334, 58] width 41 height 24
copy div "25-23240"
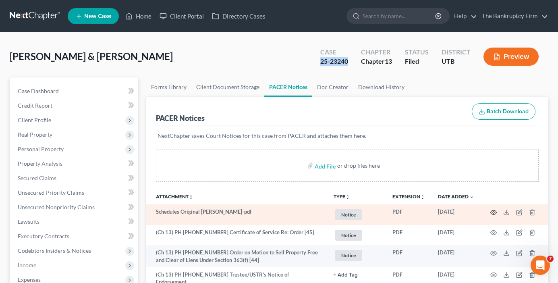
click at [495, 211] on icon "button" at bounding box center [494, 212] width 6 height 4
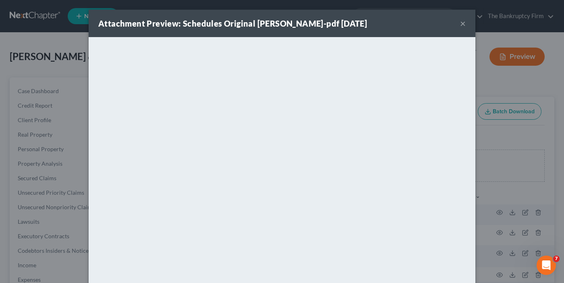
click at [460, 19] on button "×" at bounding box center [463, 24] width 6 height 10
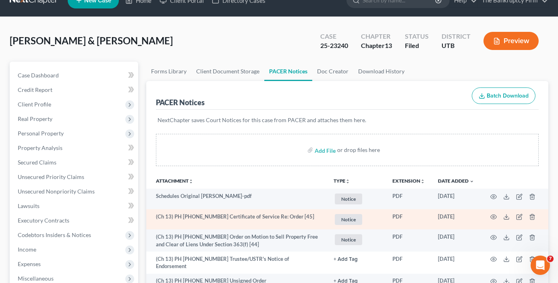
scroll to position [40, 0]
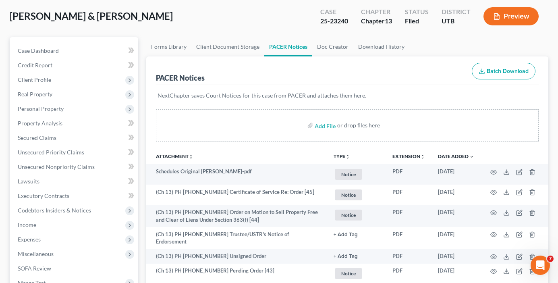
drag, startPoint x: 154, startPoint y: 10, endPoint x: 208, endPoint y: 0, distance: 54.9
click at [154, 10] on div "Weaver, Scott & Allison Upgraded Case 25-23240 Chapter Chapter 13 Status Filed …" at bounding box center [279, 19] width 539 height 35
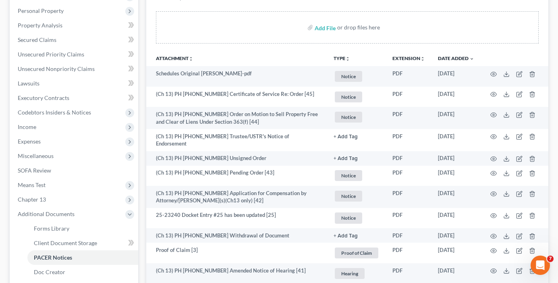
scroll to position [58, 0]
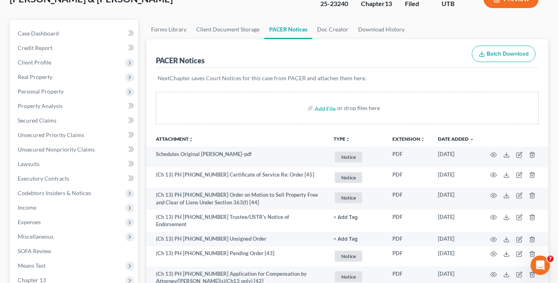
drag, startPoint x: 154, startPoint y: 9, endPoint x: 167, endPoint y: 0, distance: 15.1
click at [154, 9] on div "Weaver, Scott & Allison Upgraded Case 25-23240 Chapter Chapter 13 Status Filed …" at bounding box center [279, 2] width 539 height 35
